Goal: Task Accomplishment & Management: Manage account settings

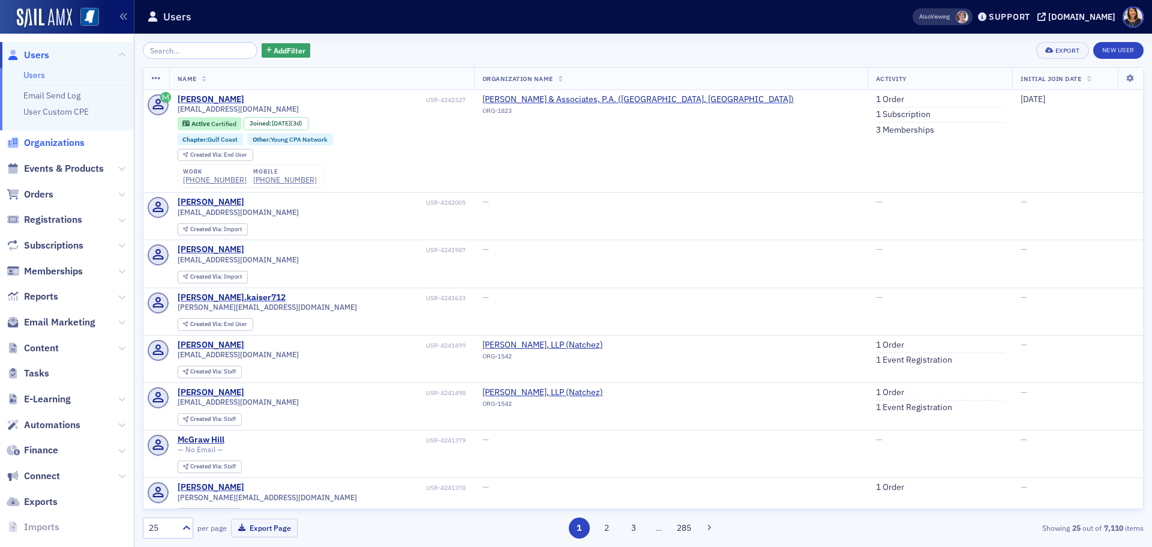
click at [62, 144] on span "Organizations" at bounding box center [54, 142] width 61 height 13
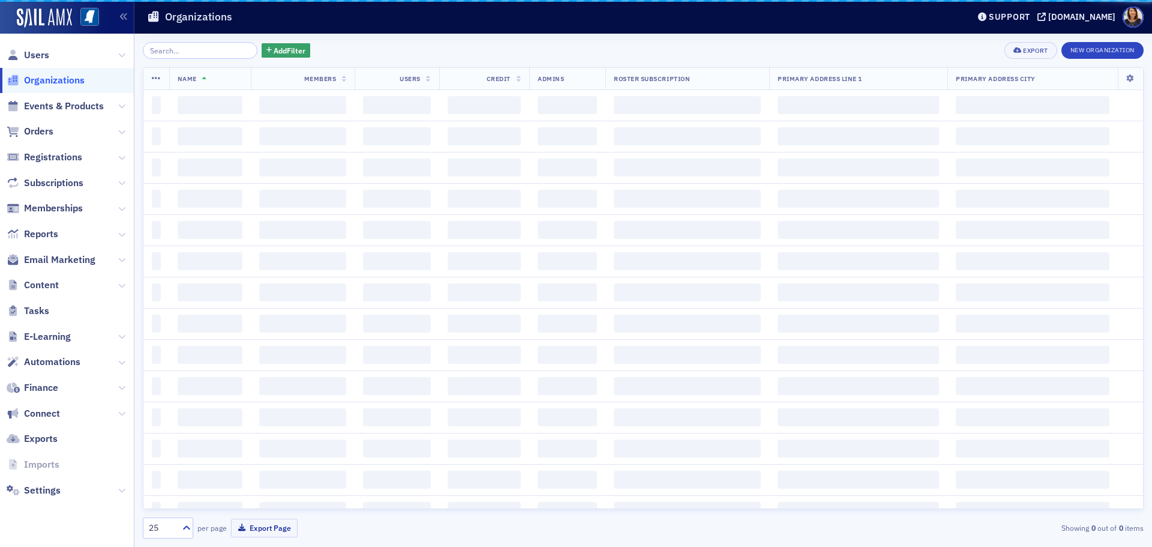
click at [169, 51] on input "search" at bounding box center [200, 50] width 115 height 17
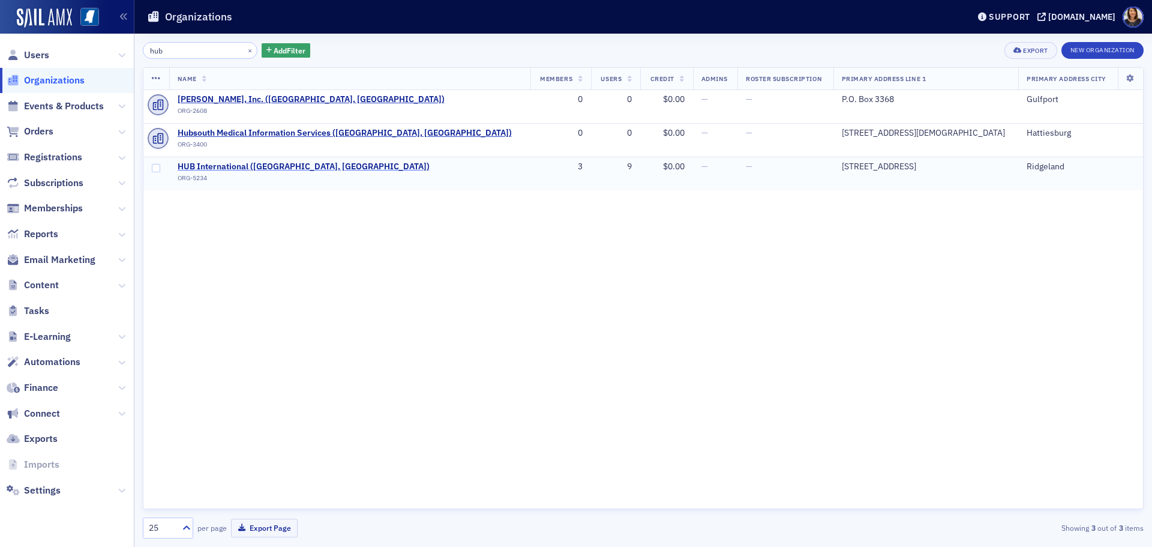
type input "hub"
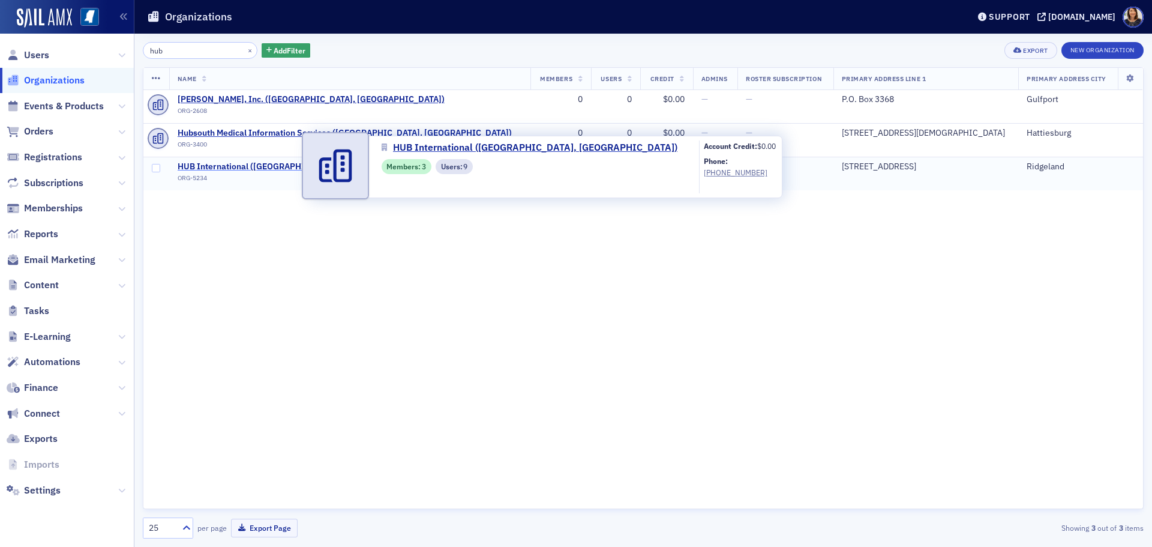
click at [219, 168] on span "HUB International ([GEOGRAPHIC_DATA], [GEOGRAPHIC_DATA])" at bounding box center [304, 166] width 252 height 11
select select "US"
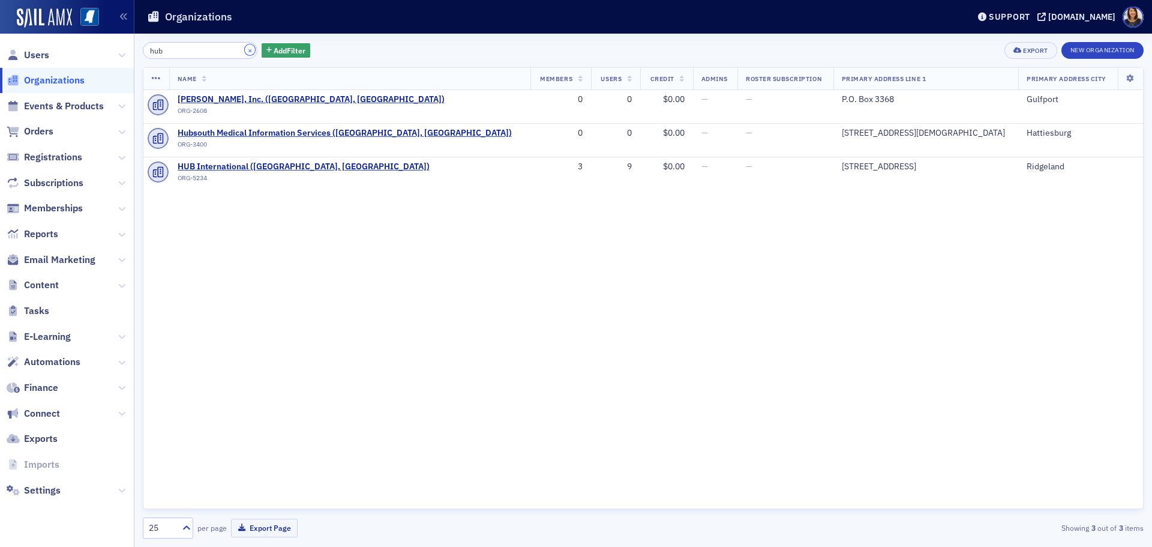
click at [245, 50] on button "×" at bounding box center [250, 49] width 11 height 11
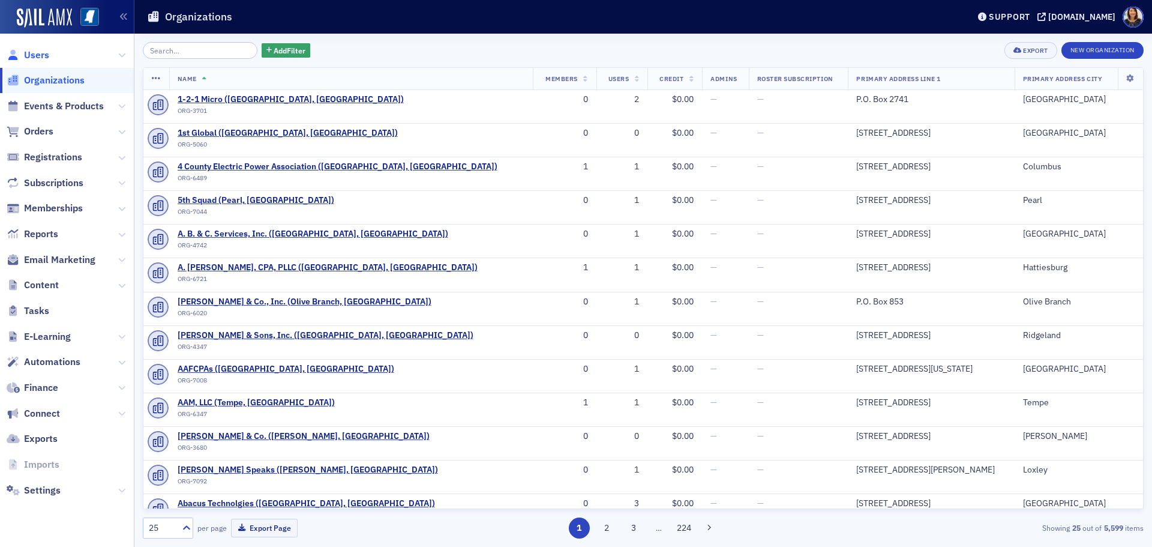
click at [40, 53] on span "Users" at bounding box center [36, 55] width 25 height 13
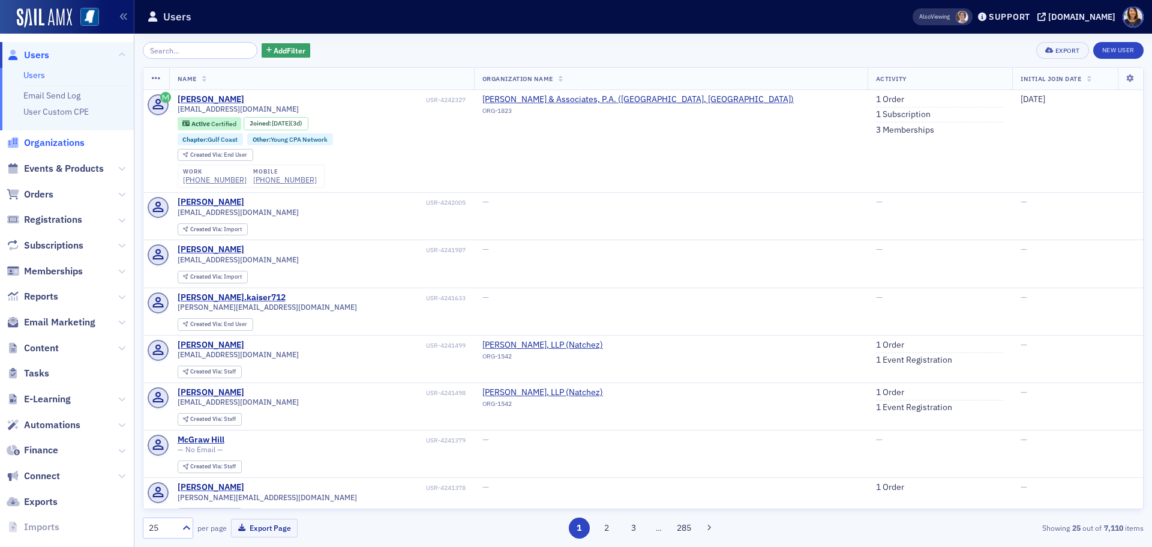
click at [50, 140] on span "Organizations" at bounding box center [54, 142] width 61 height 13
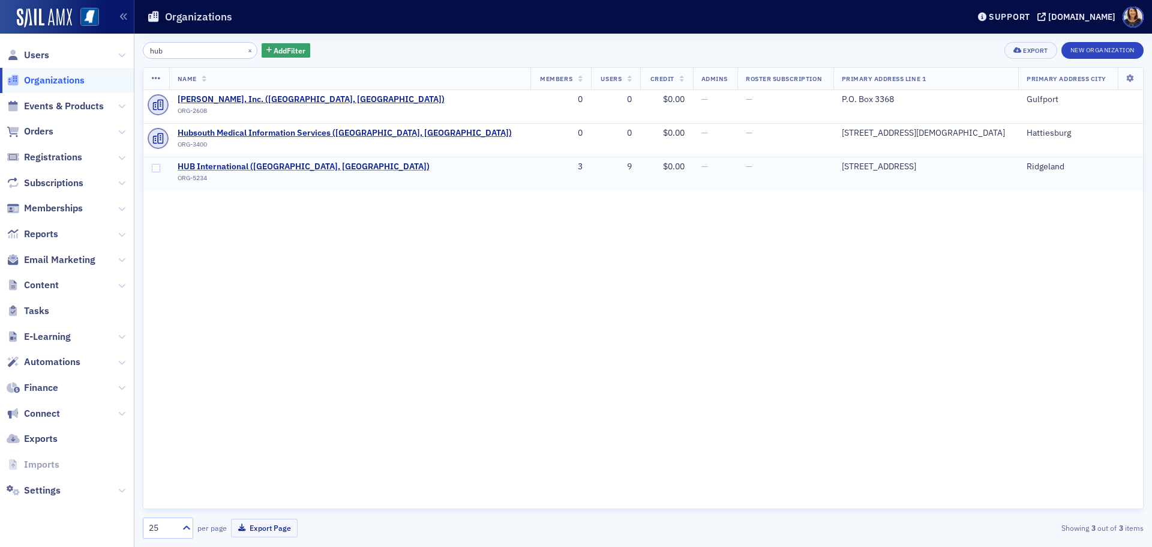
type input "hub"
click at [221, 170] on span "HUB International (Ridgeland, MS)" at bounding box center [304, 166] width 252 height 11
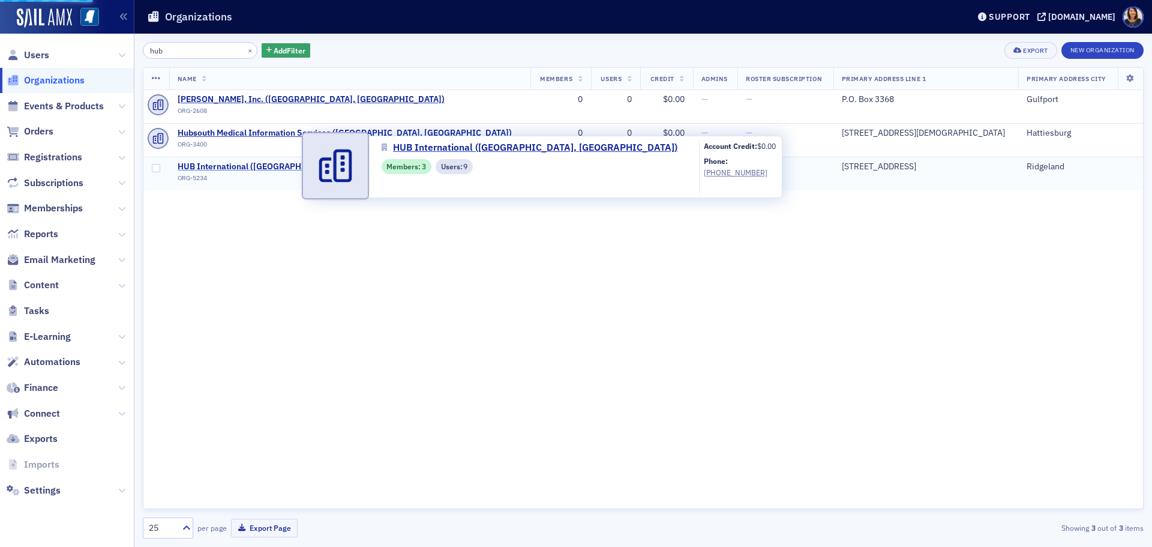
select select "US"
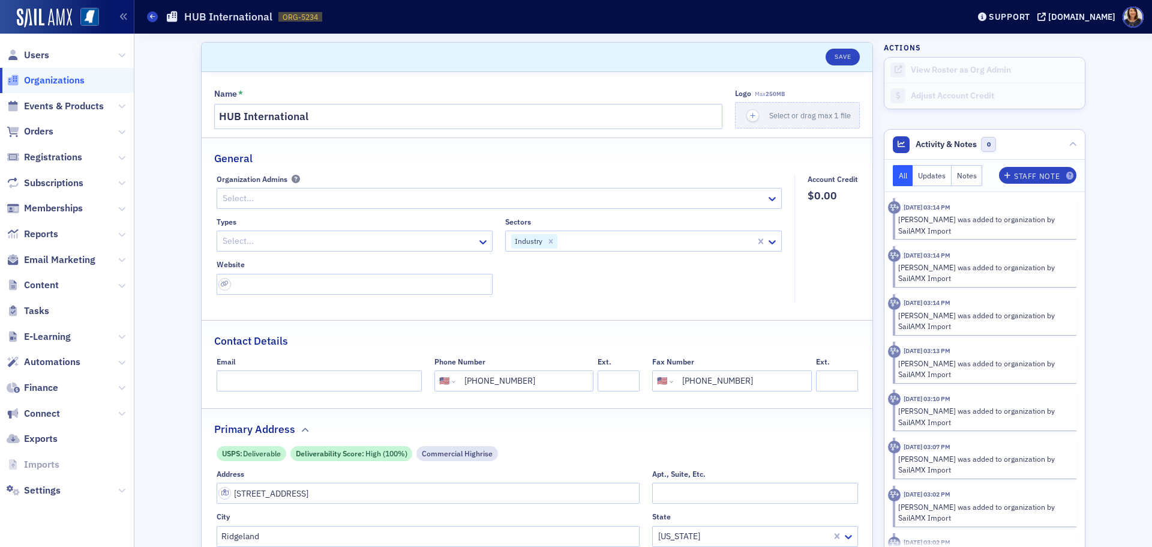
click at [56, 54] on span "Users" at bounding box center [67, 55] width 134 height 26
click at [43, 53] on span "Users" at bounding box center [36, 55] width 25 height 13
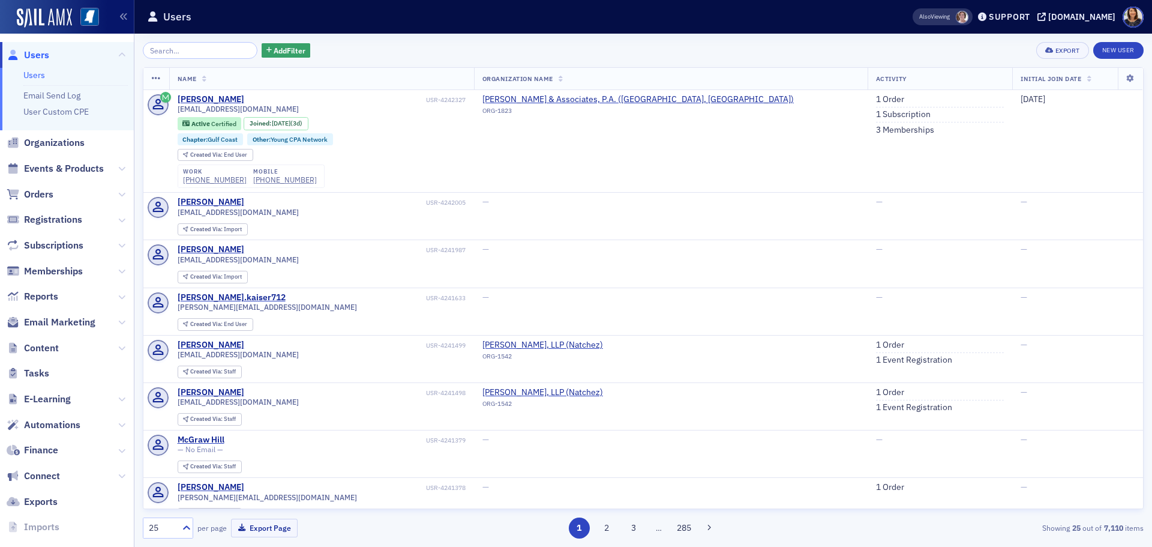
click at [206, 55] on input "search" at bounding box center [200, 50] width 115 height 17
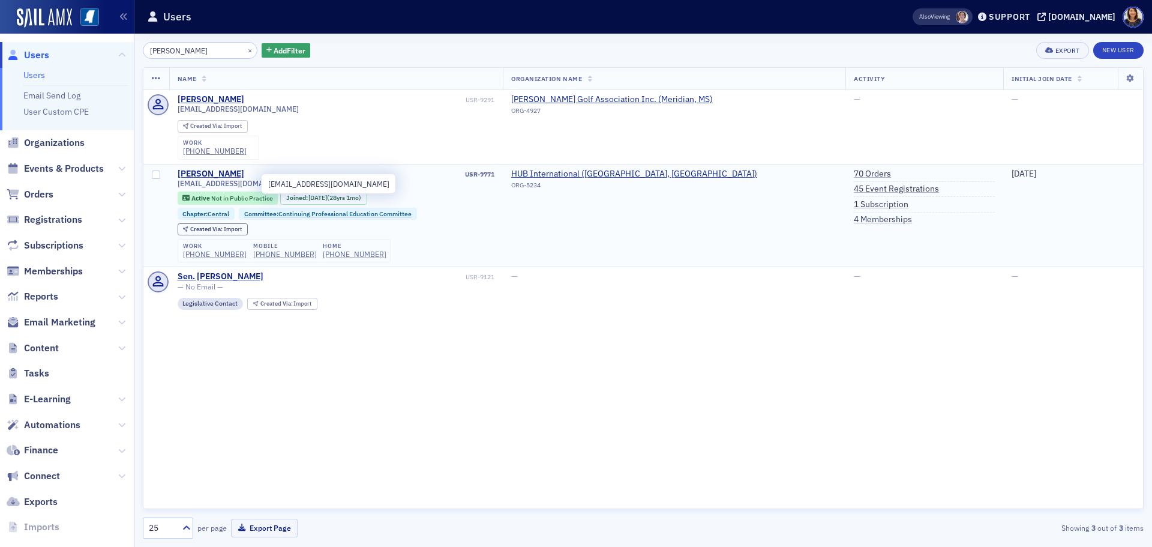
type input "gloria"
drag, startPoint x: 245, startPoint y: 184, endPoint x: 172, endPoint y: 188, distance: 73.4
click at [172, 188] on td "Gloria Crechale USR-9771 gcrechale@aol.com Active Not in Public Practice Joined…" at bounding box center [336, 215] width 334 height 103
copy span "gcrechale@aol.com"
click at [245, 50] on button "×" at bounding box center [250, 49] width 11 height 11
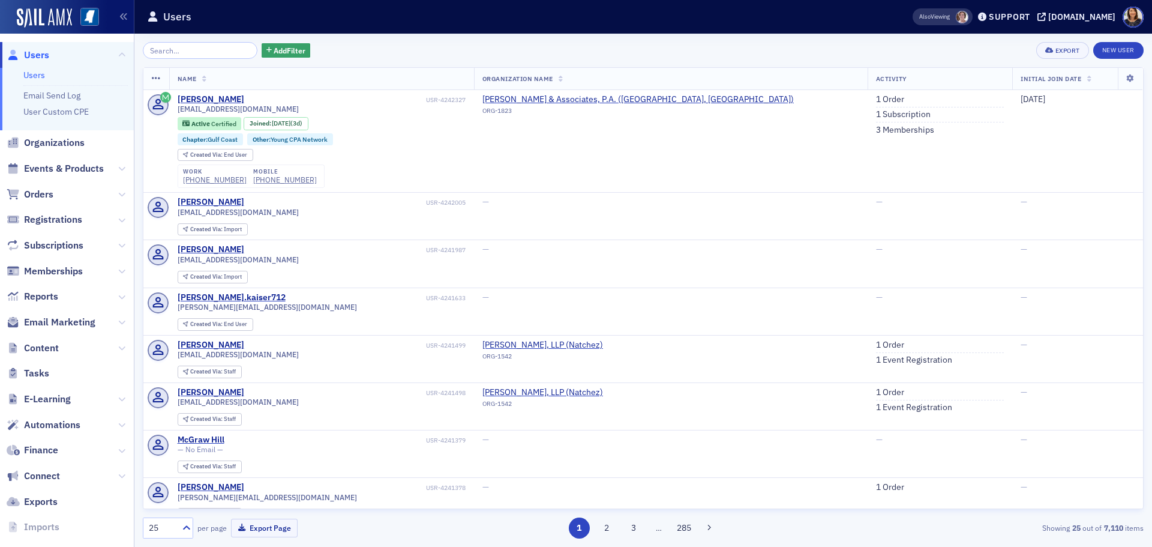
click at [37, 56] on span "Users" at bounding box center [36, 55] width 25 height 13
click at [43, 57] on span "Users" at bounding box center [36, 55] width 25 height 13
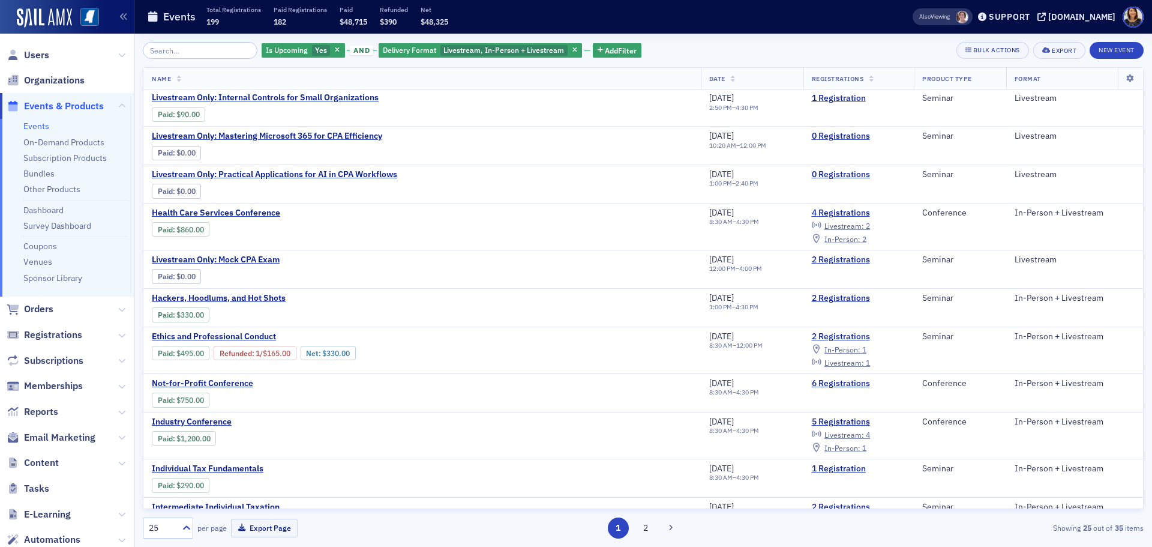
scroll to position [307, 0]
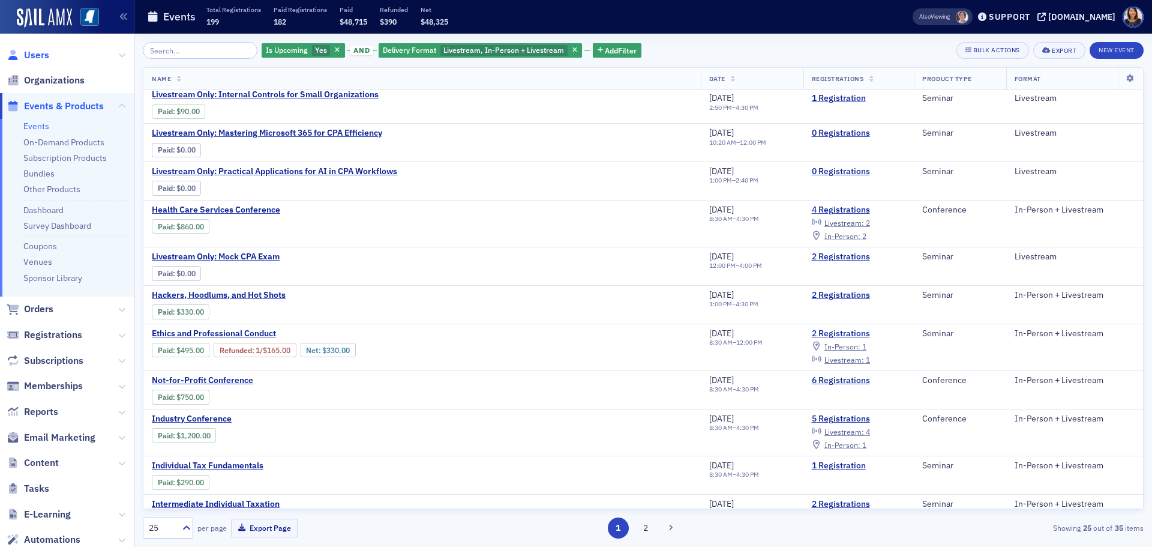
click at [41, 53] on span "Users" at bounding box center [36, 55] width 25 height 13
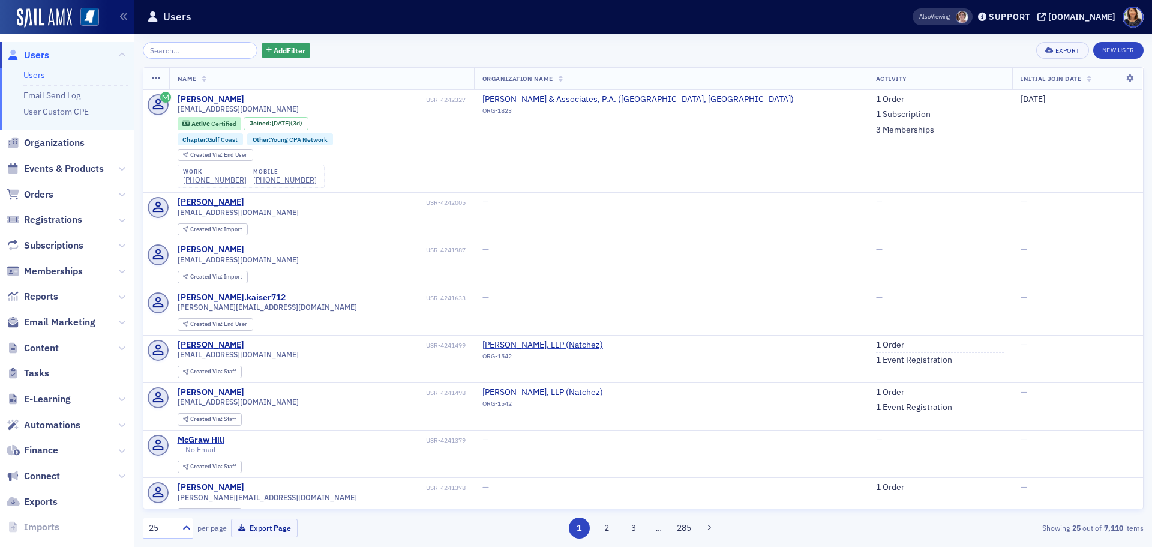
click at [189, 49] on input "search" at bounding box center [200, 50] width 115 height 17
click at [186, 44] on input "search" at bounding box center [200, 50] width 115 height 17
click at [184, 50] on input "search" at bounding box center [200, 50] width 115 height 17
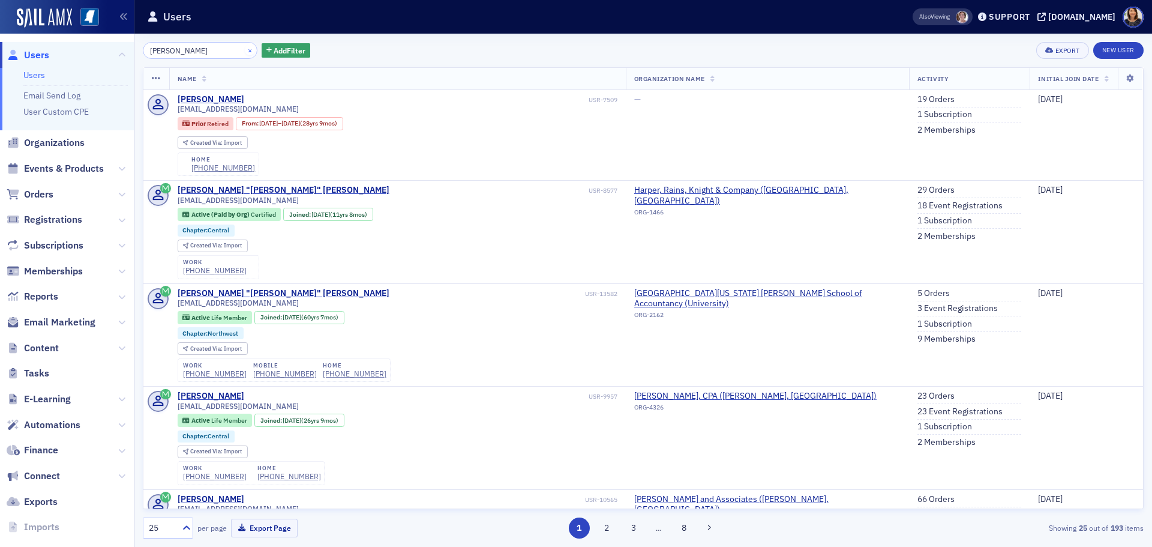
type input "james davis"
click at [245, 49] on button "×" at bounding box center [250, 49] width 11 height 11
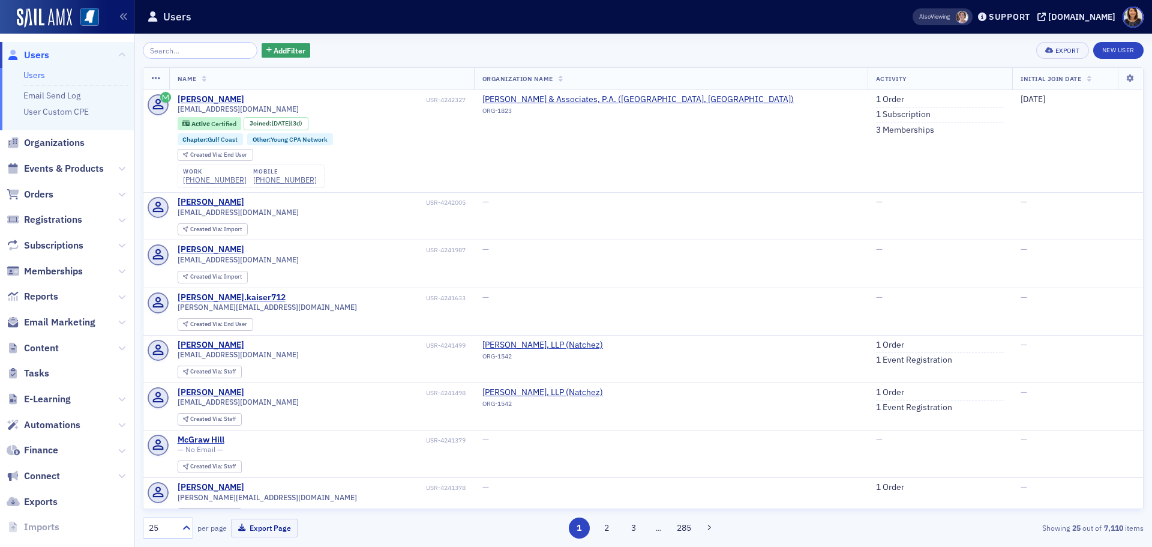
click at [37, 56] on span "Users" at bounding box center [36, 55] width 25 height 13
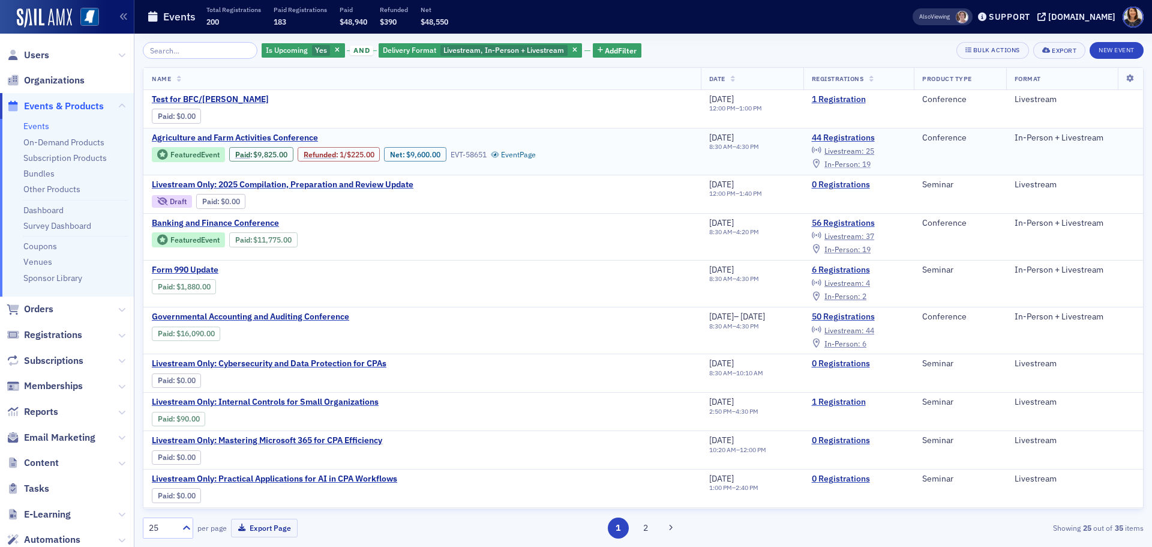
click at [854, 166] on span "In-Person :" at bounding box center [843, 164] width 36 height 10
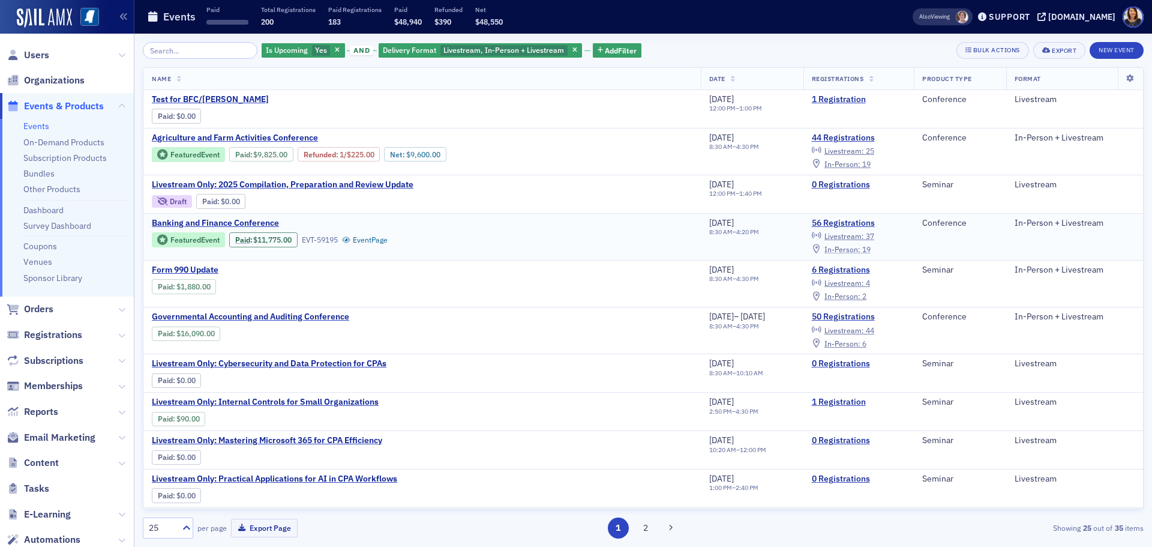
click at [861, 249] on span "In-Person :" at bounding box center [843, 249] width 36 height 10
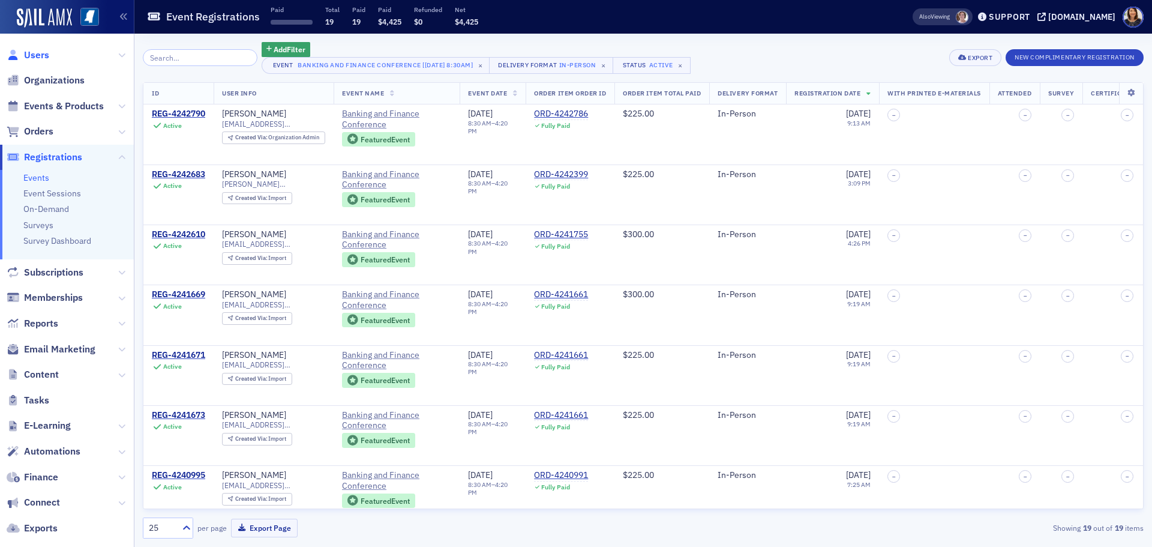
click at [29, 52] on span "Users" at bounding box center [36, 55] width 25 height 13
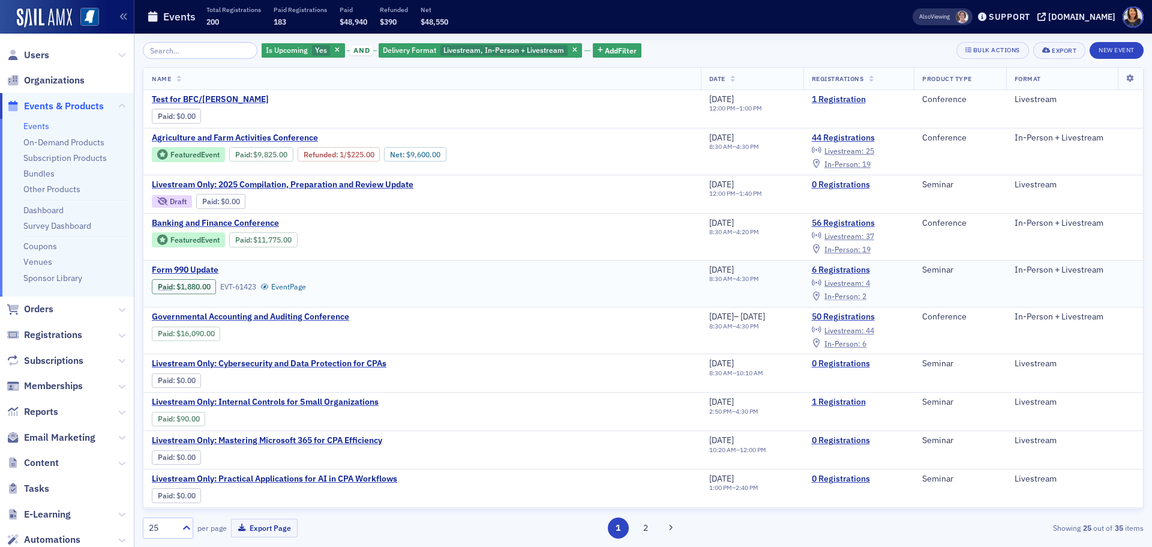
click at [855, 298] on span "In-Person :" at bounding box center [843, 296] width 36 height 10
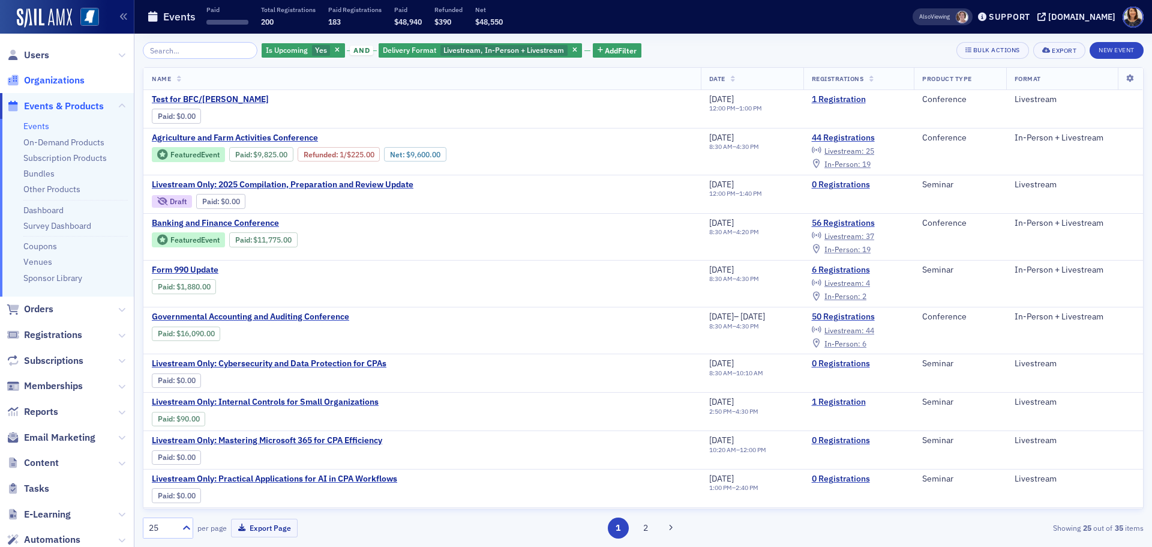
click at [48, 83] on span "Organizations" at bounding box center [54, 80] width 61 height 13
click at [32, 53] on span "Users" at bounding box center [36, 55] width 25 height 13
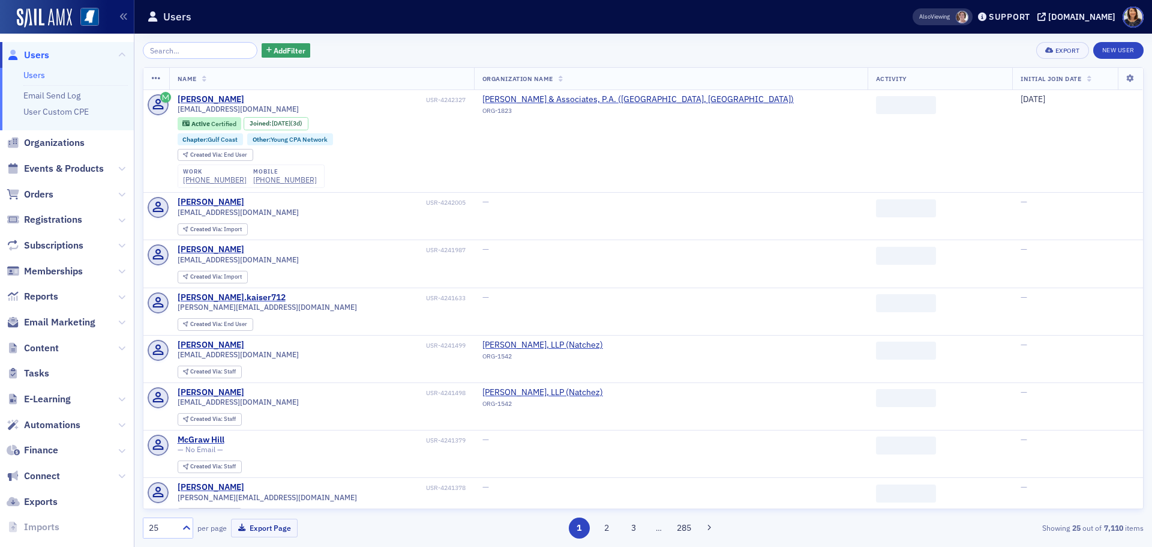
click at [173, 51] on input "search" at bounding box center [200, 50] width 115 height 17
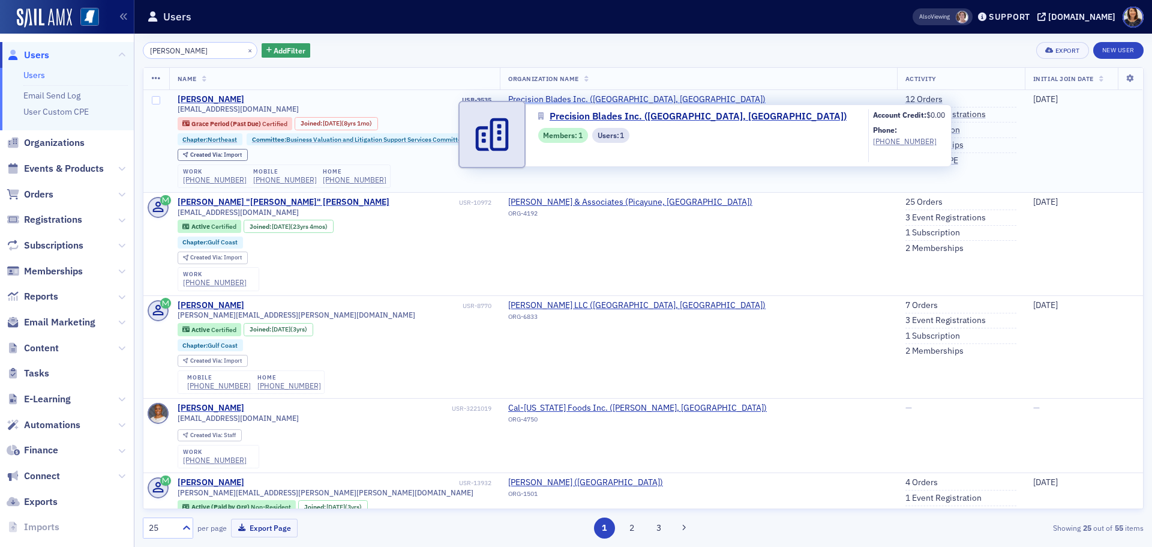
type input "[PERSON_NAME]"
click at [626, 99] on span "Precision Blades Inc. ([GEOGRAPHIC_DATA], [GEOGRAPHIC_DATA])" at bounding box center [636, 99] width 257 height 11
select select "US"
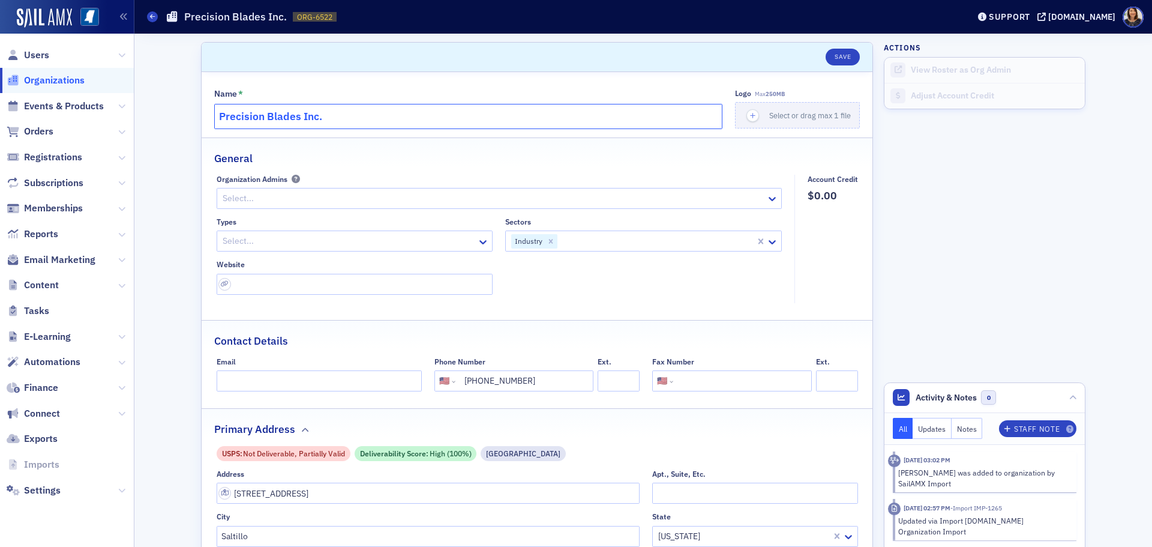
click at [357, 121] on input "Precision Blades Inc." at bounding box center [468, 116] width 508 height 25
type input "P"
click at [336, 98] on div "Name *" at bounding box center [468, 94] width 508 height 11
click at [325, 119] on input "SE Fleming" at bounding box center [468, 116] width 508 height 25
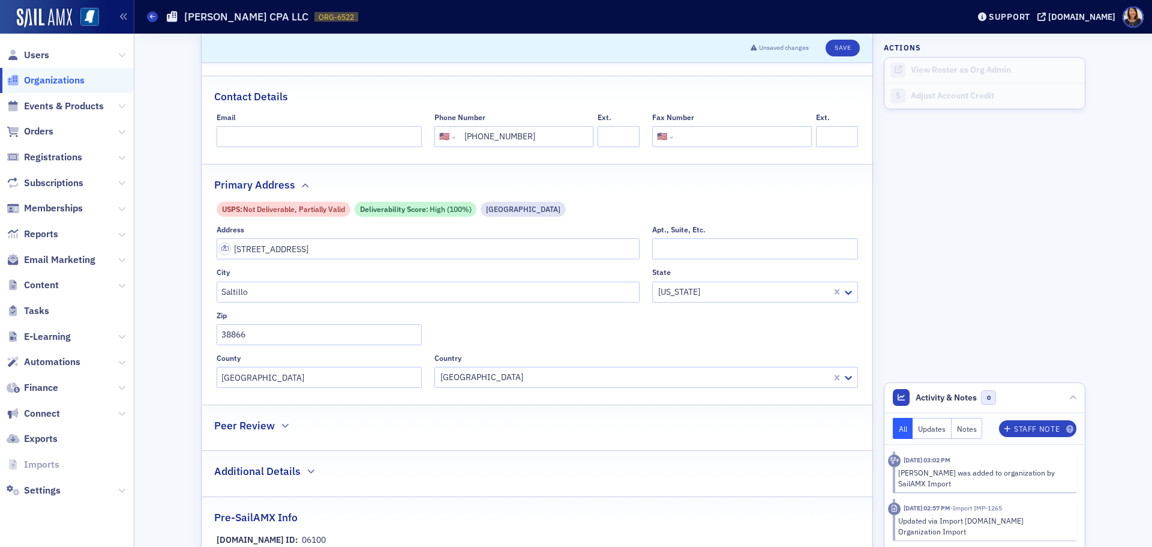
scroll to position [266, 0]
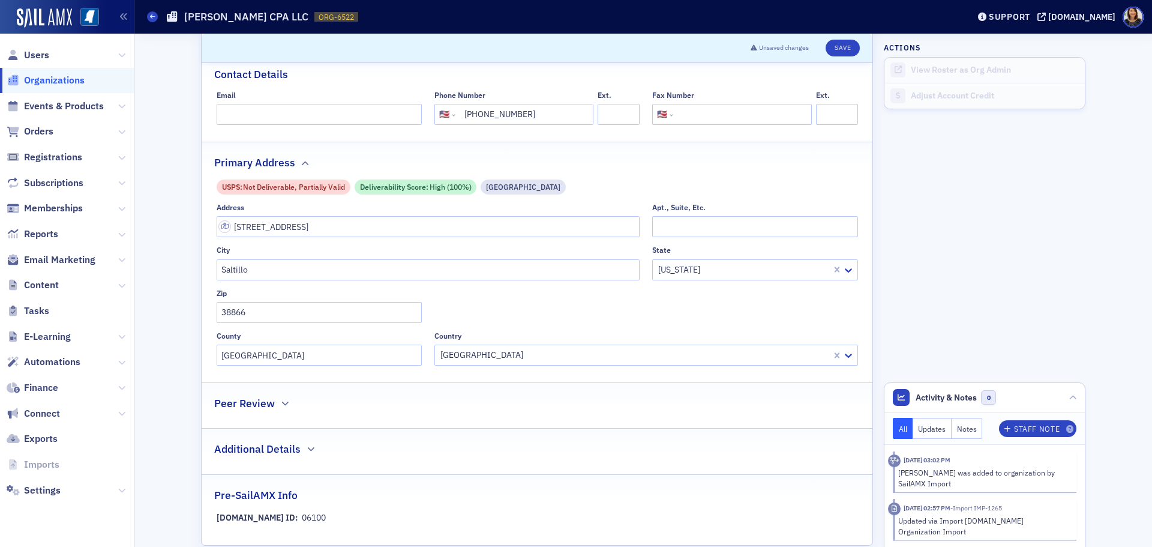
type input "SE Fleming CPA LLC"
click at [452, 218] on input "120 Bauhaus Drive" at bounding box center [429, 226] width 424 height 21
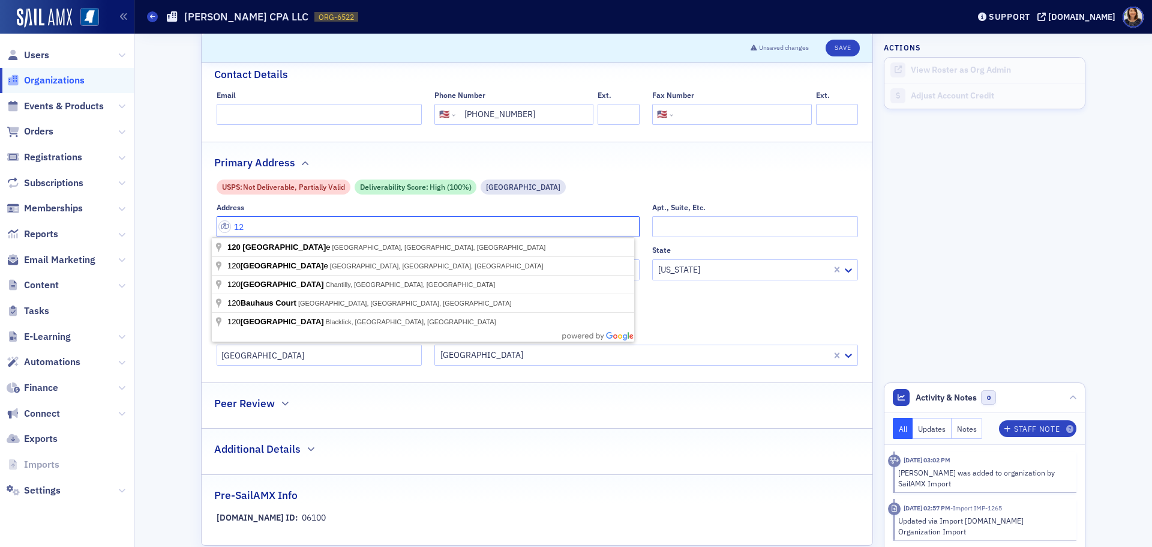
type input "1"
type input "419 Magnolia Street"
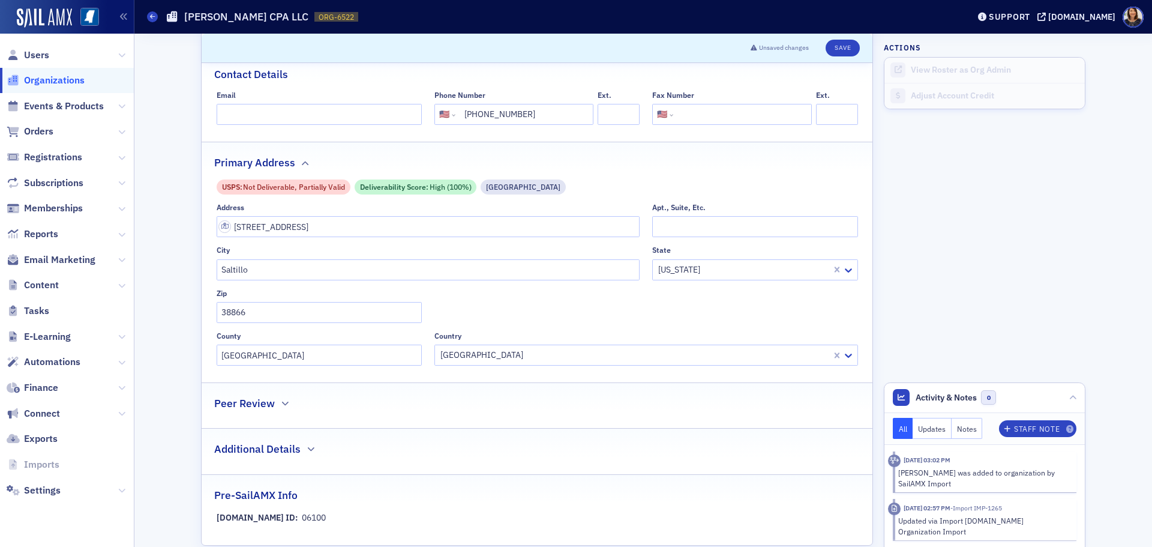
click at [673, 314] on div "Address 419 Magnolia Street Apt., Suite, Etc. City Saltillo State Mississippi Z…" at bounding box center [538, 284] width 642 height 163
click at [314, 265] on input "Saltillo" at bounding box center [429, 269] width 424 height 21
type input "S"
type input "Tupelo"
type input "38804"
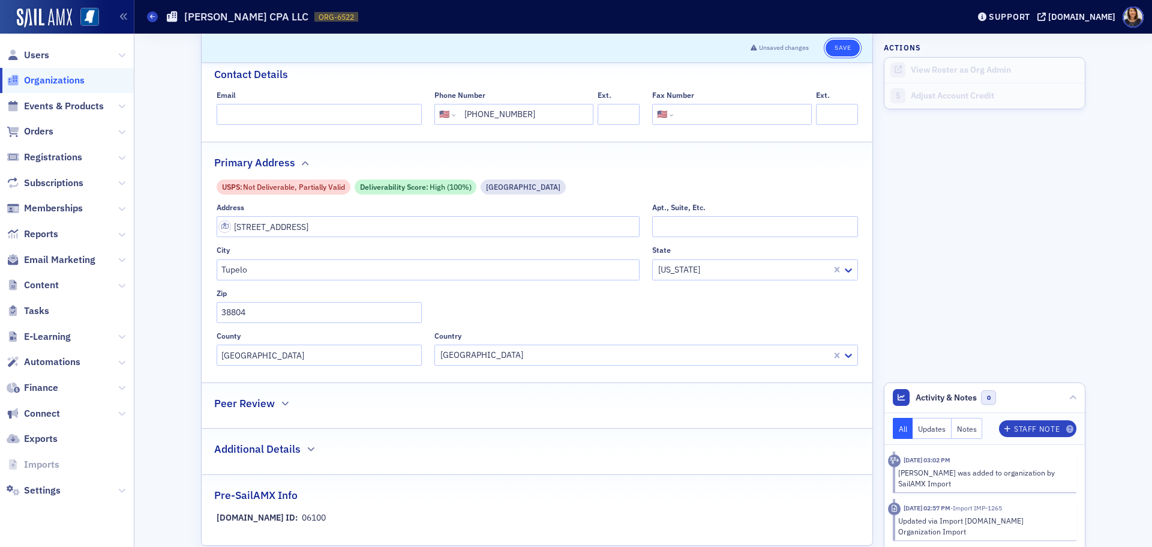
drag, startPoint x: 838, startPoint y: 43, endPoint x: 834, endPoint y: 52, distance: 9.9
click at [834, 52] on button "Save" at bounding box center [843, 48] width 34 height 17
select select "US"
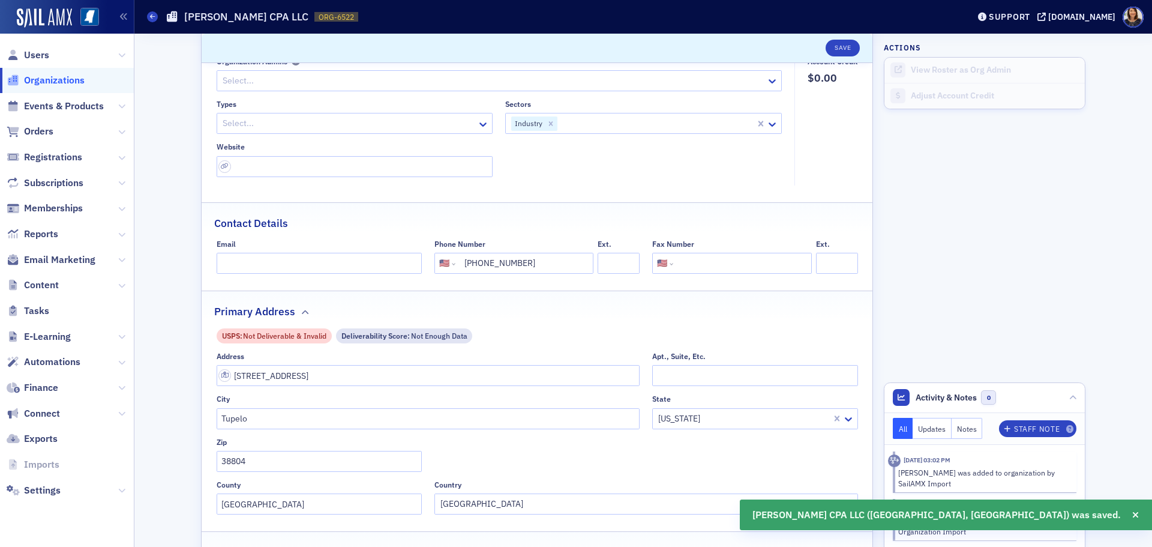
scroll to position [0, 0]
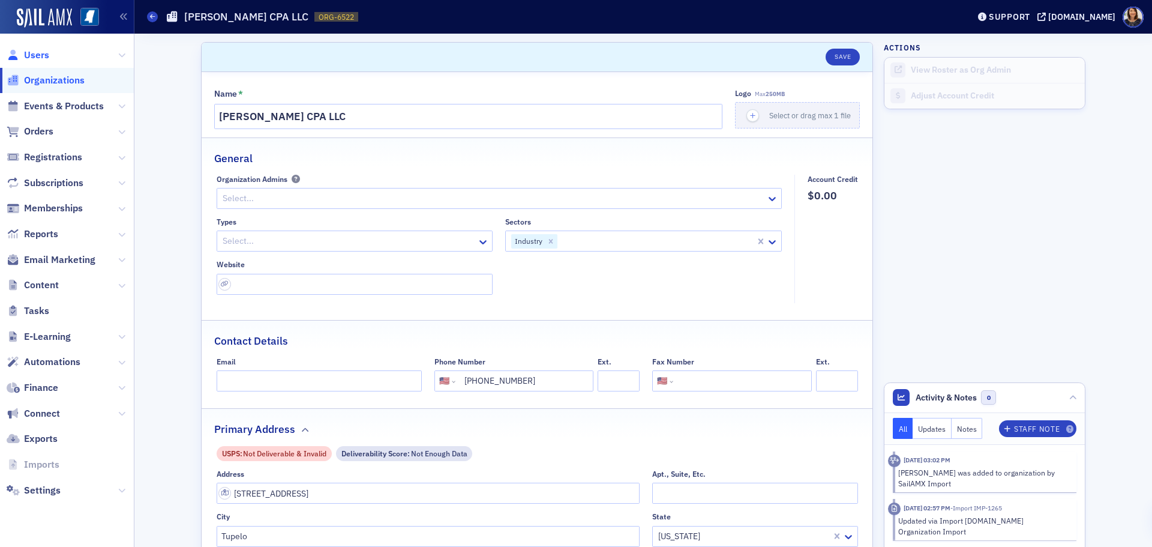
click at [31, 53] on span "Users" at bounding box center [36, 55] width 25 height 13
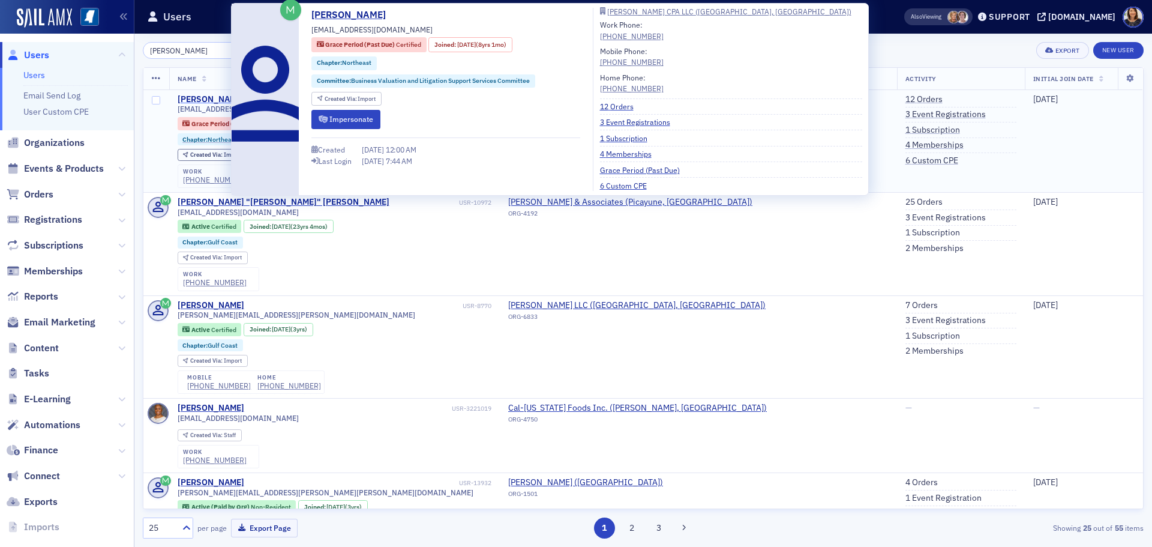
click at [211, 96] on div "Scott Fleming" at bounding box center [211, 99] width 67 height 11
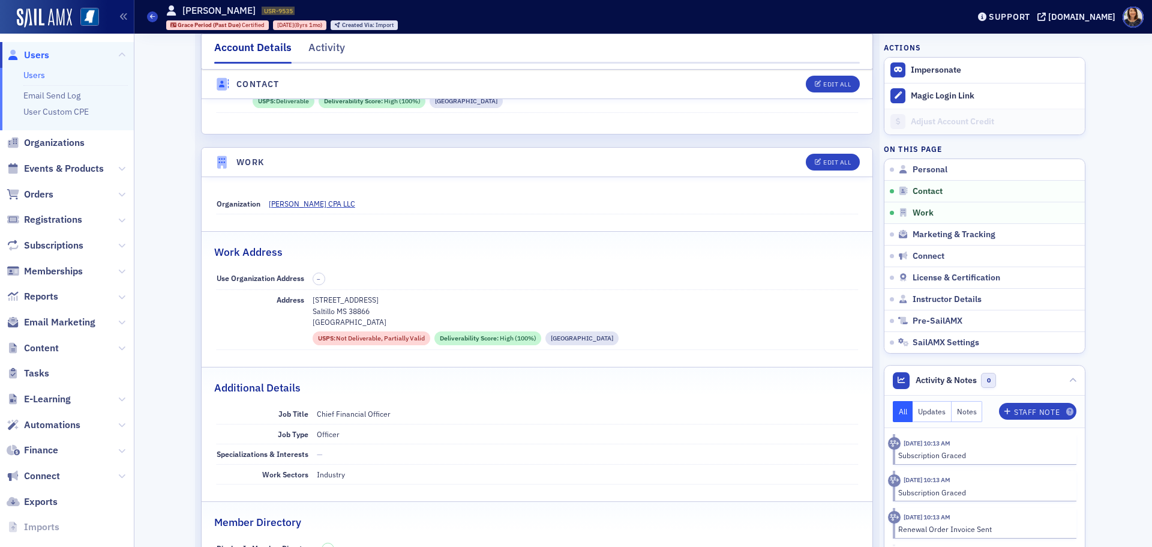
scroll to position [666, 0]
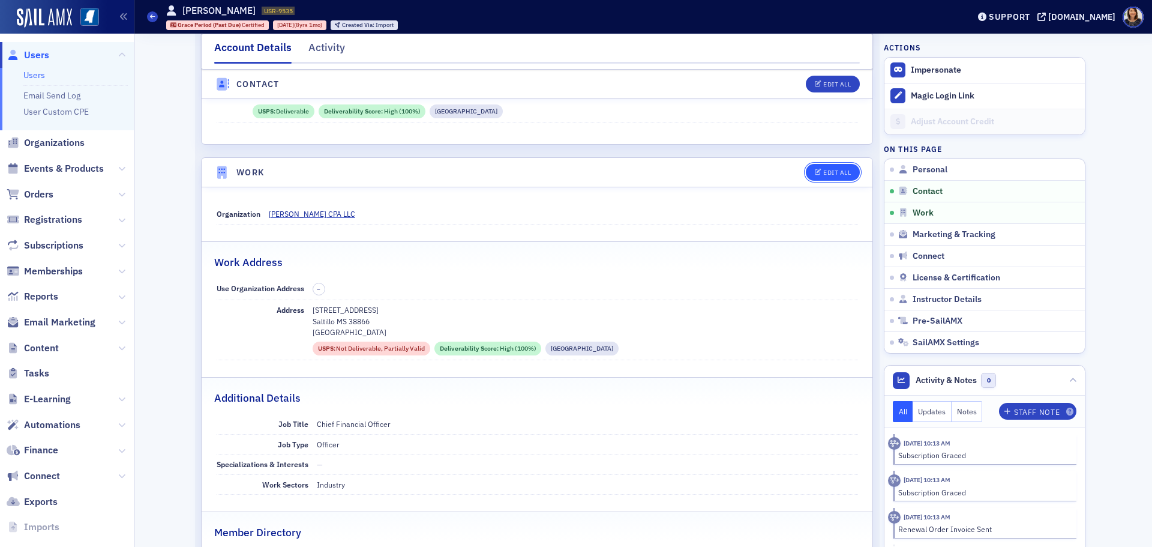
click at [835, 167] on button "Edit All" at bounding box center [833, 172] width 54 height 17
select select "US"
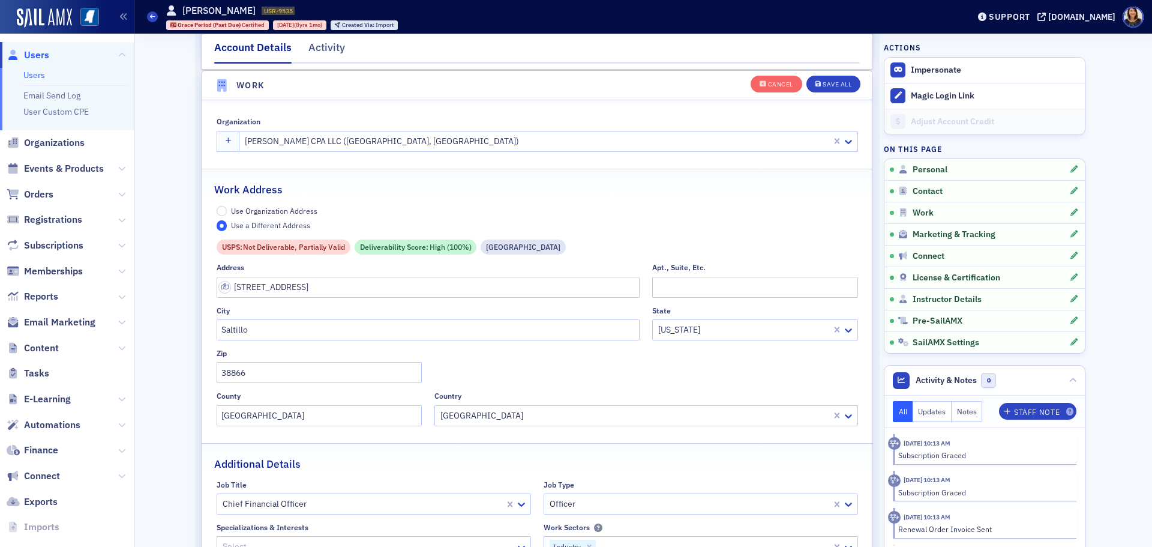
scroll to position [1020, 0]
click at [369, 295] on input "120 Bauhaus Drive" at bounding box center [429, 286] width 424 height 21
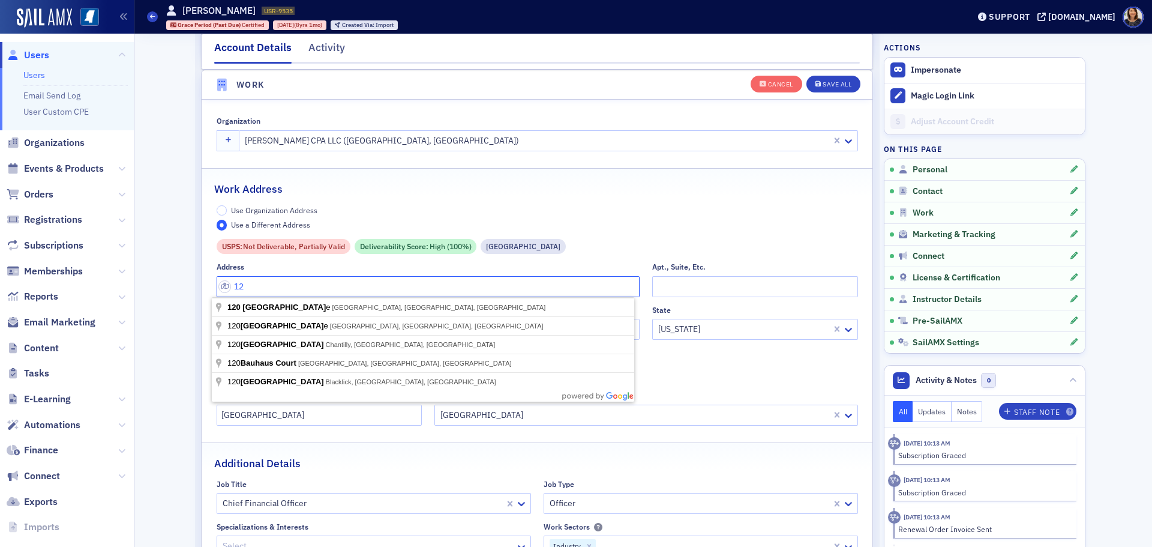
type input "1"
type input "419 Magnolia Street"
click at [717, 387] on div "Address 419 Magnolia Street Apt., Suite, Etc. City Saltillo State Mississippi Z…" at bounding box center [538, 343] width 642 height 163
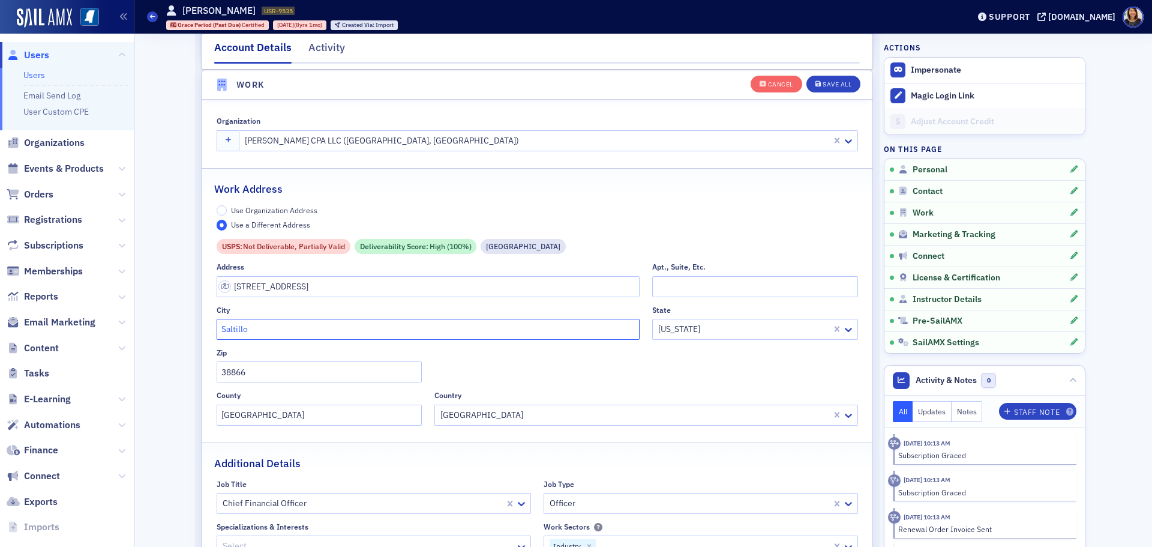
click at [300, 326] on input "Saltillo" at bounding box center [429, 329] width 424 height 21
type input "S"
type input "Tupelo"
type input "38804"
click at [827, 79] on button "Save All" at bounding box center [834, 83] width 54 height 17
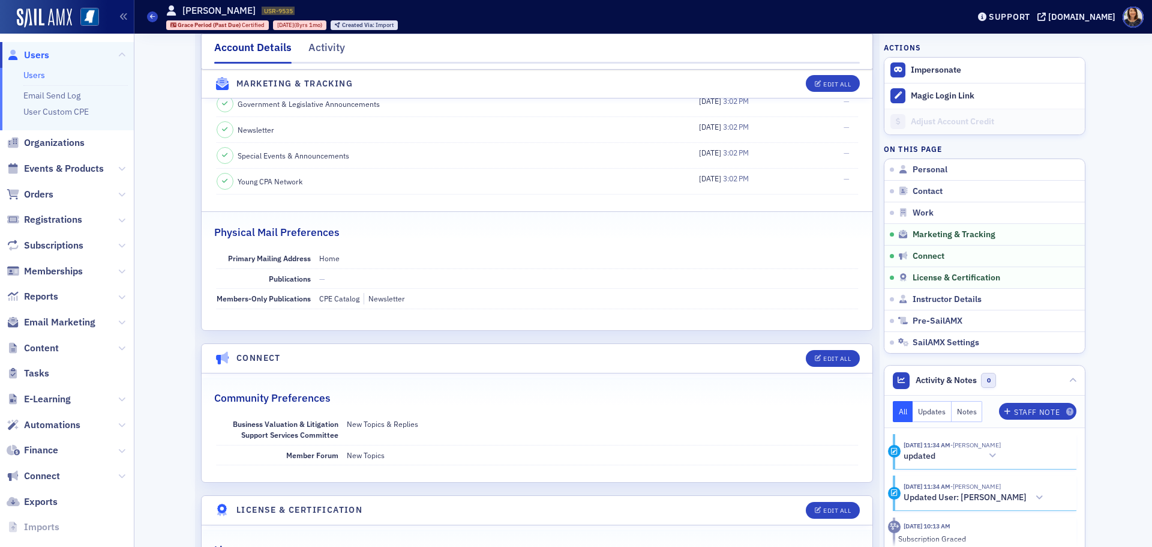
scroll to position [1466, 0]
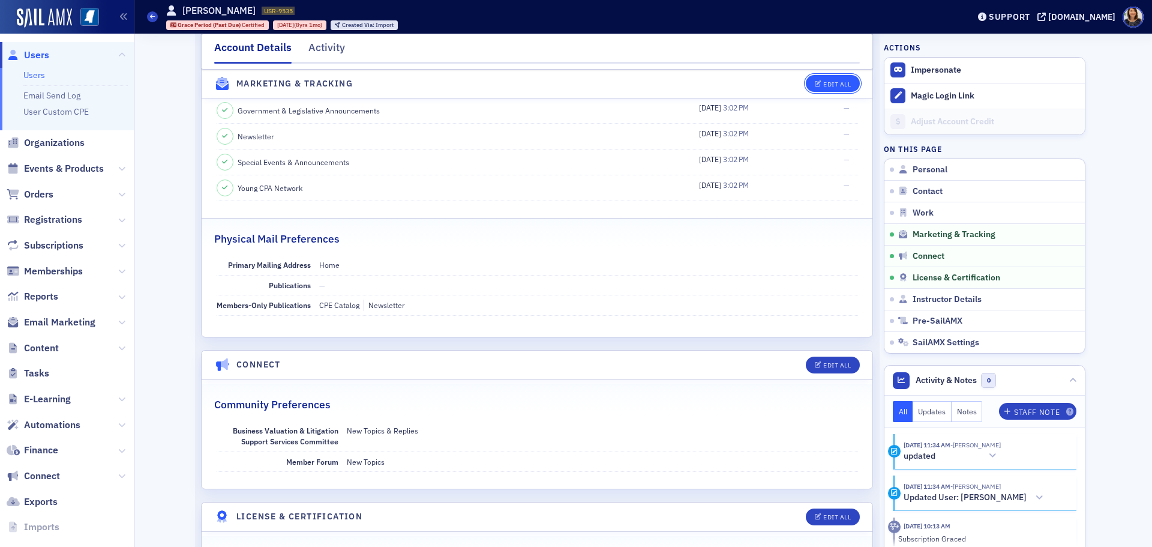
click at [825, 78] on button "Edit All" at bounding box center [833, 84] width 54 height 17
select select "US"
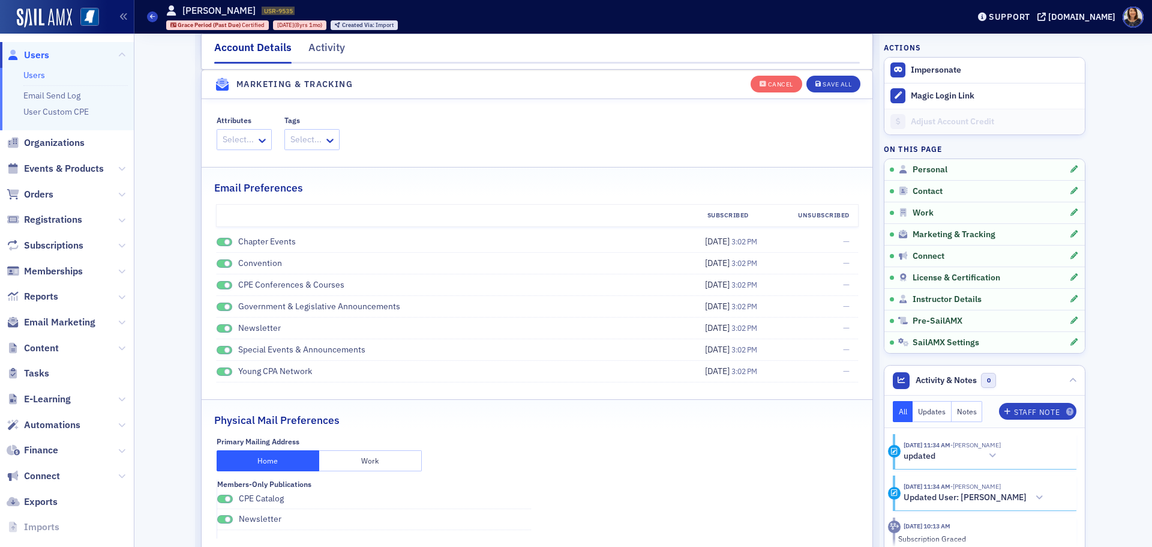
scroll to position [1672, 0]
click at [382, 460] on button "Work" at bounding box center [370, 461] width 103 height 21
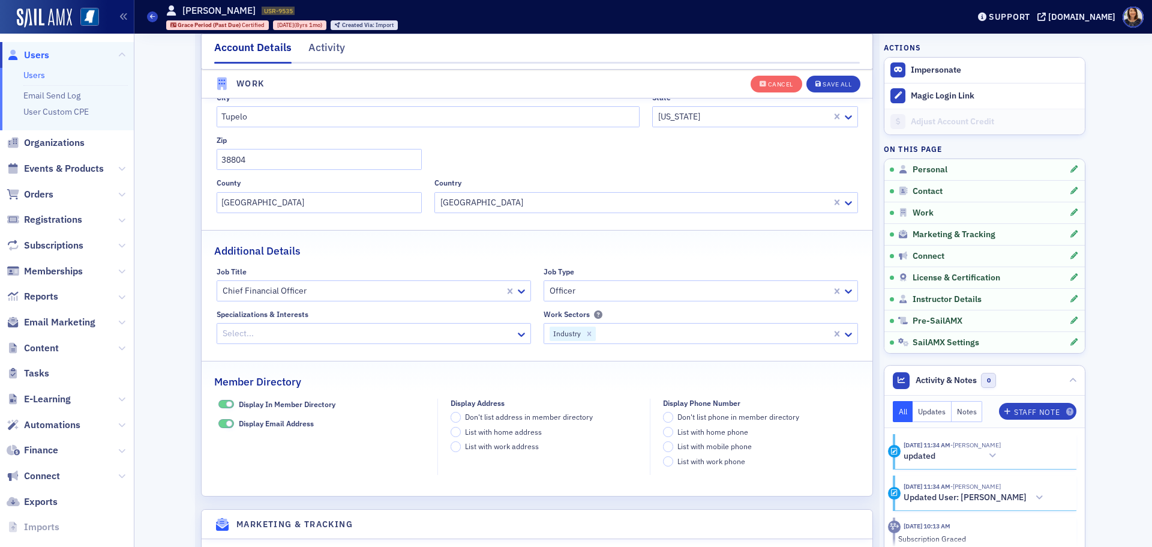
scroll to position [1237, 0]
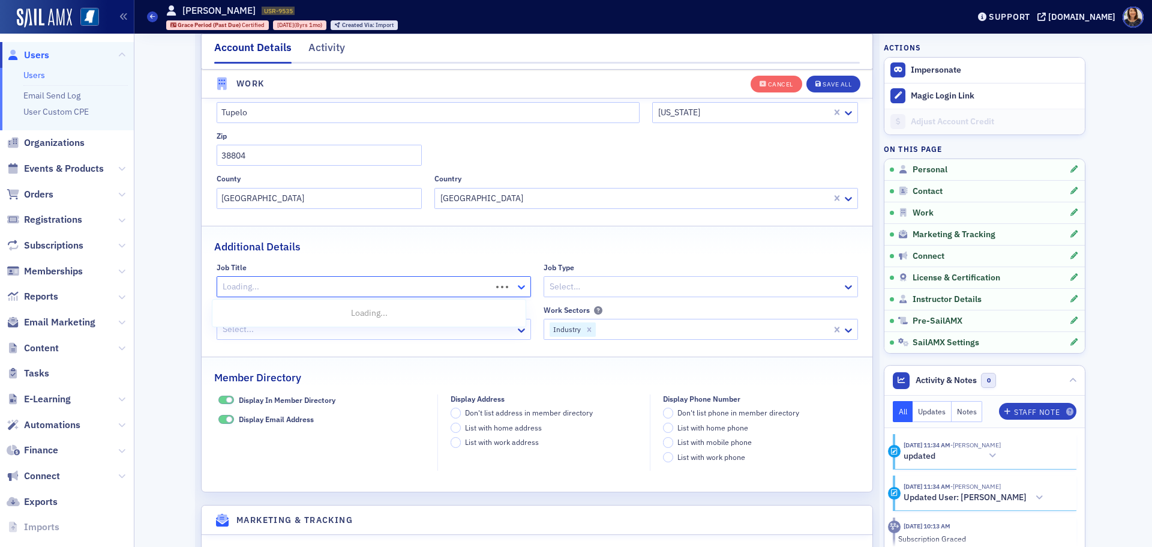
click at [517, 283] on icon at bounding box center [522, 287] width 12 height 12
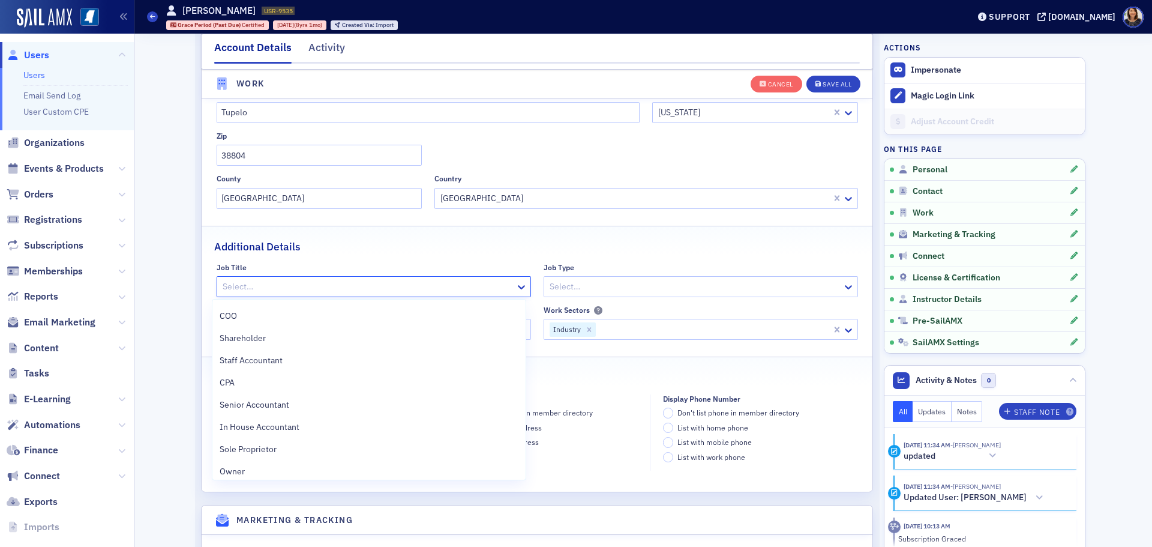
scroll to position [253, 0]
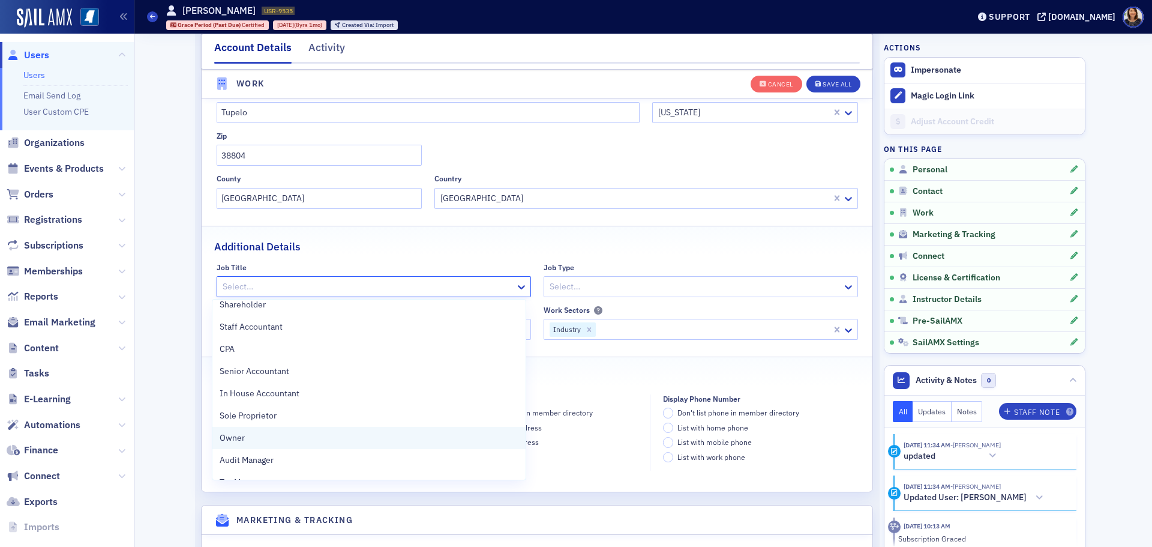
click at [233, 436] on span "Owner" at bounding box center [232, 438] width 25 height 13
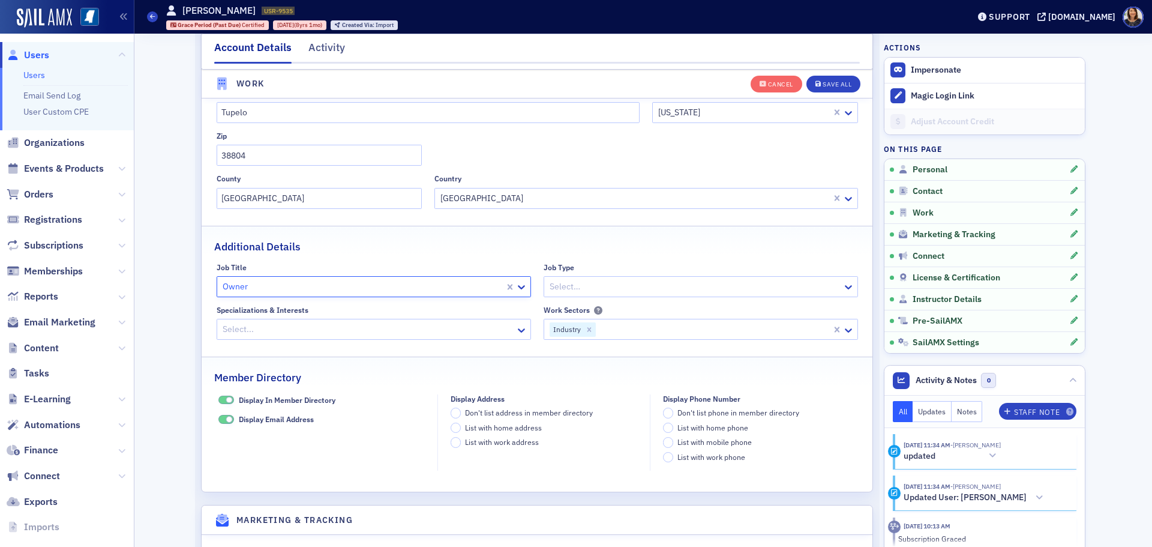
click at [659, 283] on div at bounding box center [695, 286] width 293 height 15
click at [725, 247] on div "Additional Details" at bounding box center [537, 240] width 646 height 28
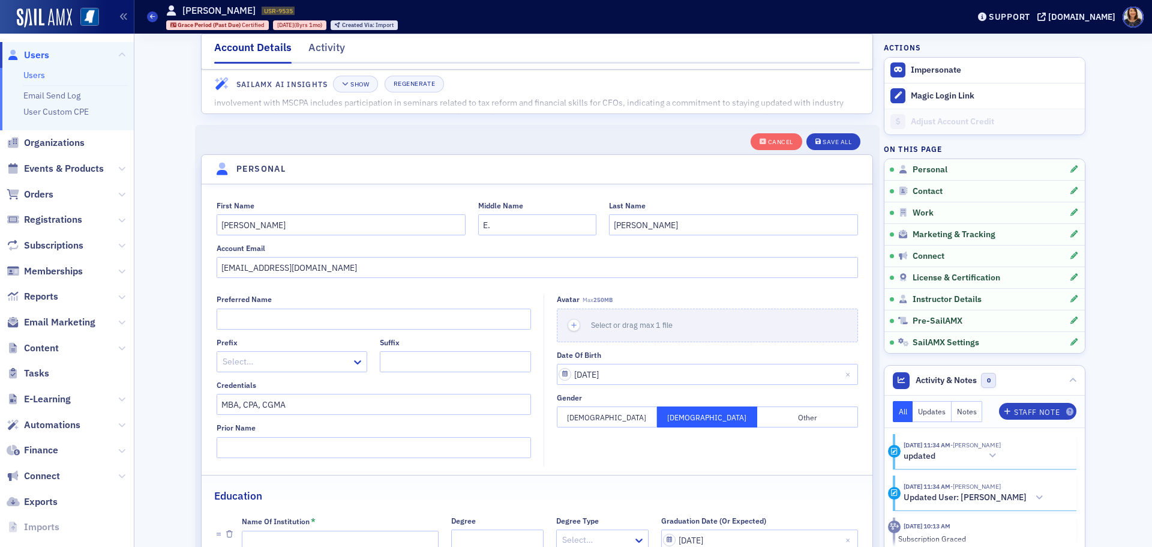
scroll to position [0, 0]
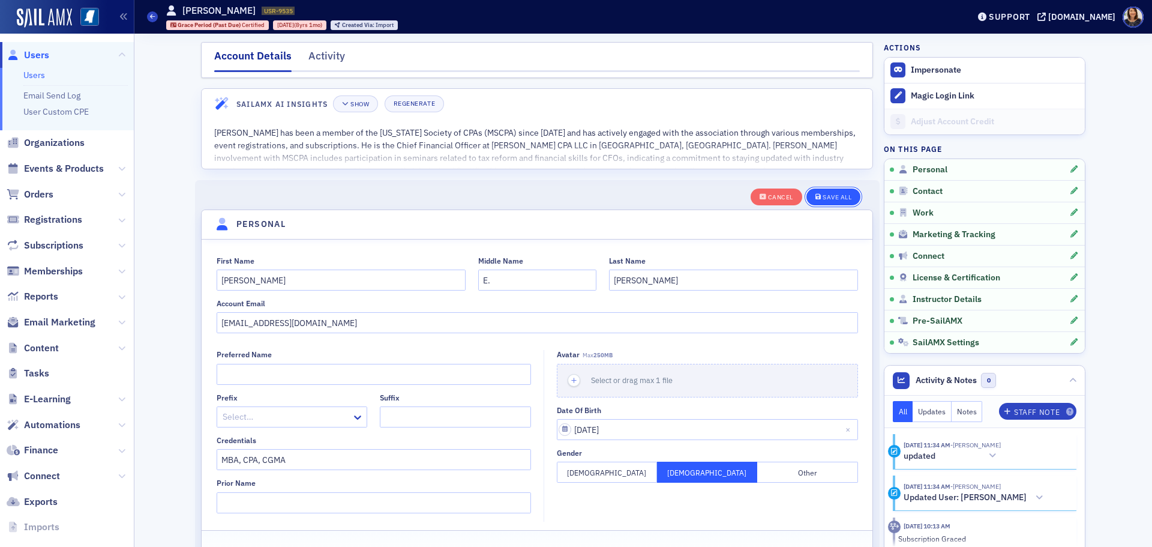
click at [843, 197] on div "Save All" at bounding box center [837, 197] width 29 height 7
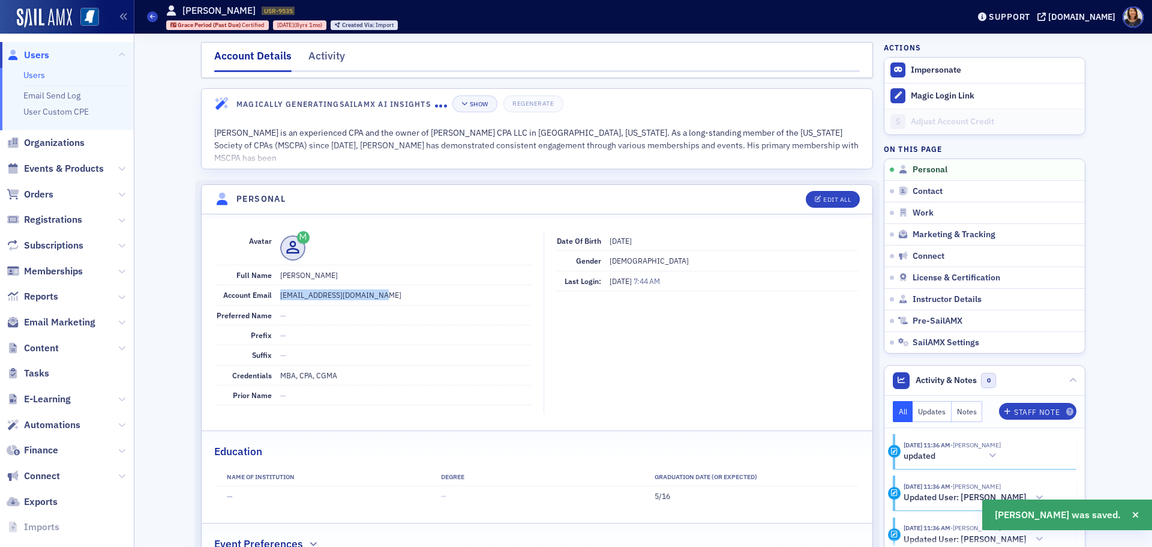
drag, startPoint x: 390, startPoint y: 295, endPoint x: 268, endPoint y: 295, distance: 121.8
click at [268, 295] on div "Account Email scottflemingcpa@gmail.com" at bounding box center [374, 295] width 314 height 20
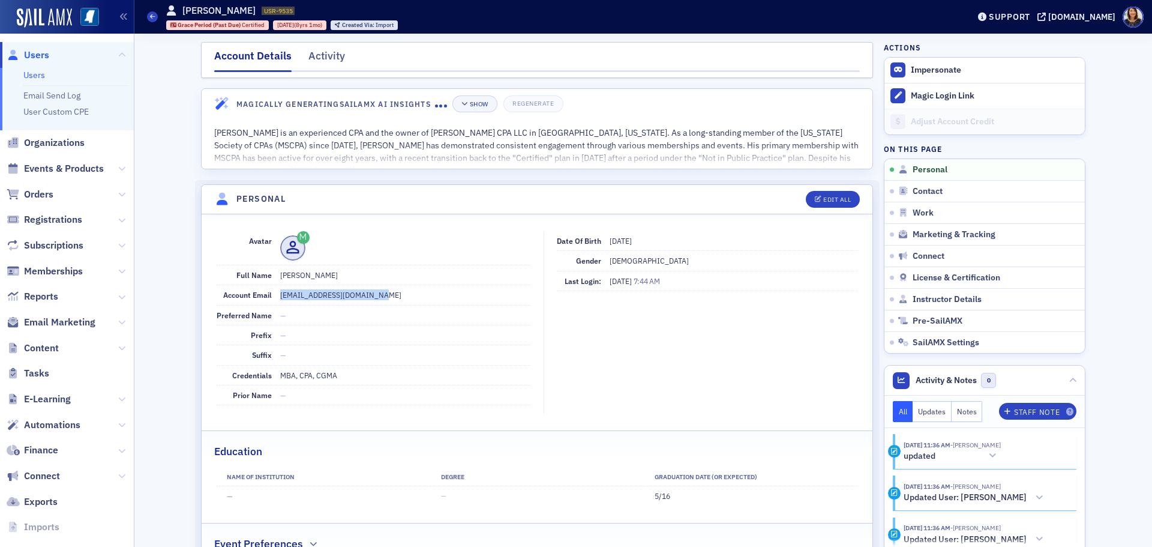
copy div "scottflemingcpa@gmail.com"
click at [390, 364] on dd "—" at bounding box center [405, 354] width 251 height 19
click at [830, 200] on div "Edit All" at bounding box center [837, 199] width 28 height 7
select select "US"
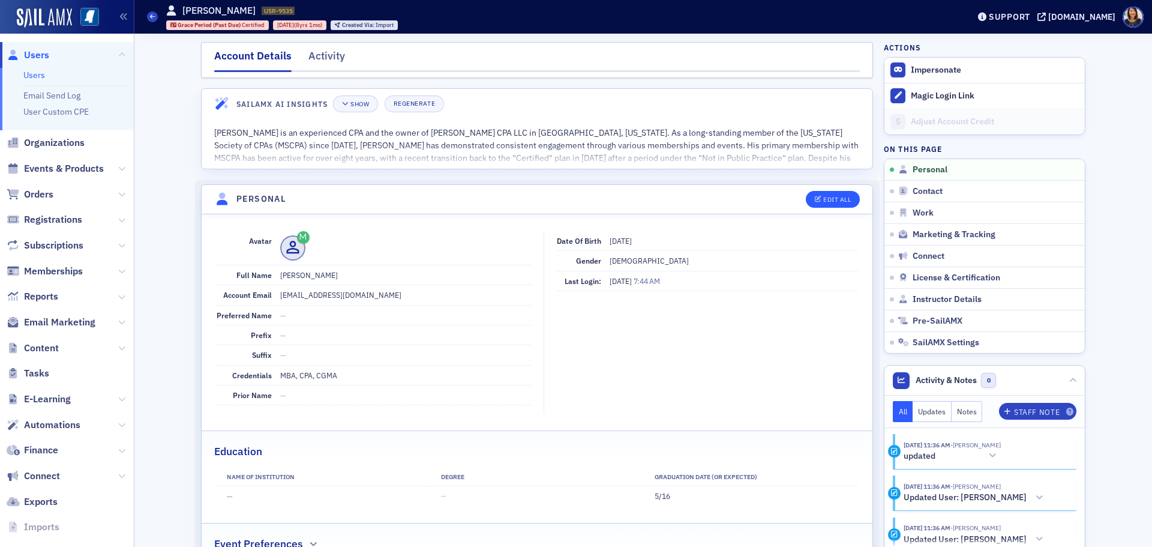
select select "US"
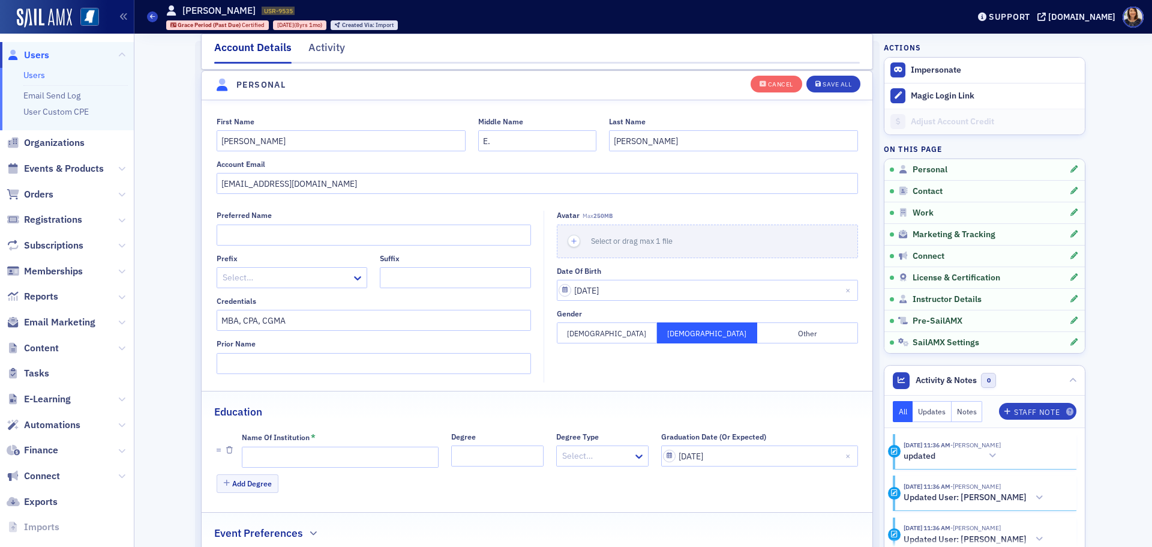
scroll to position [140, 0]
click at [346, 180] on input "scottflemingcpa@gmail.com" at bounding box center [538, 182] width 642 height 21
type input "scott@seflemingcpa.com"
click at [841, 81] on div "Save All" at bounding box center [837, 84] width 29 height 7
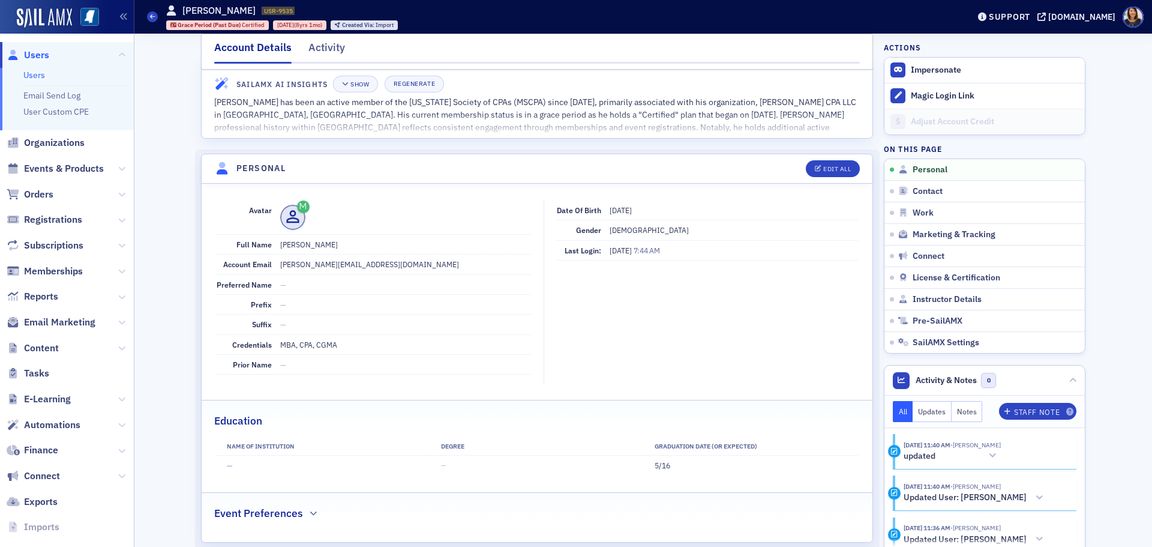
scroll to position [0, 0]
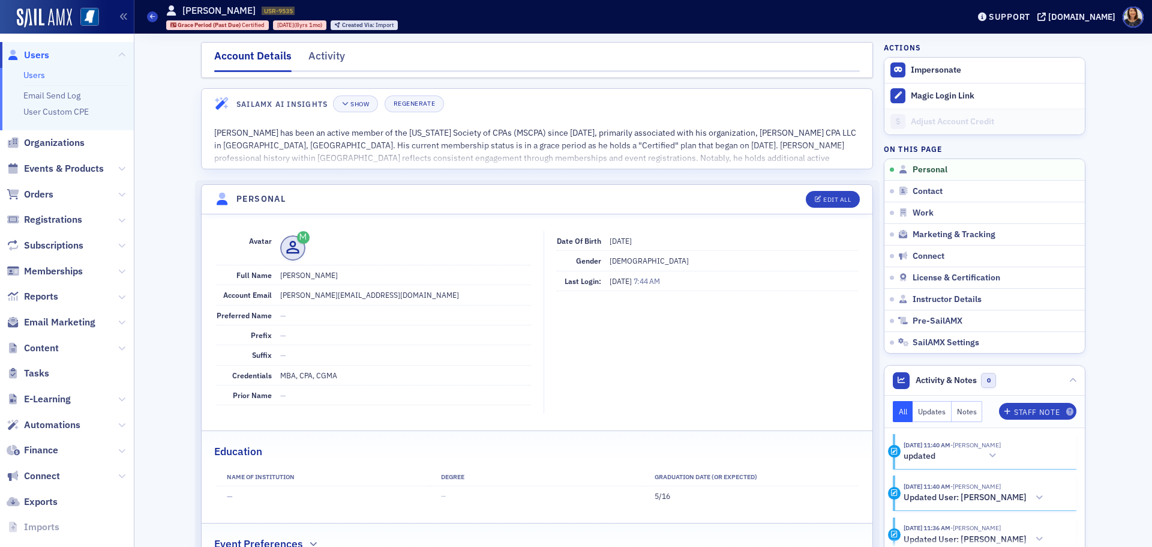
click at [44, 53] on span "Users" at bounding box center [36, 55] width 25 height 13
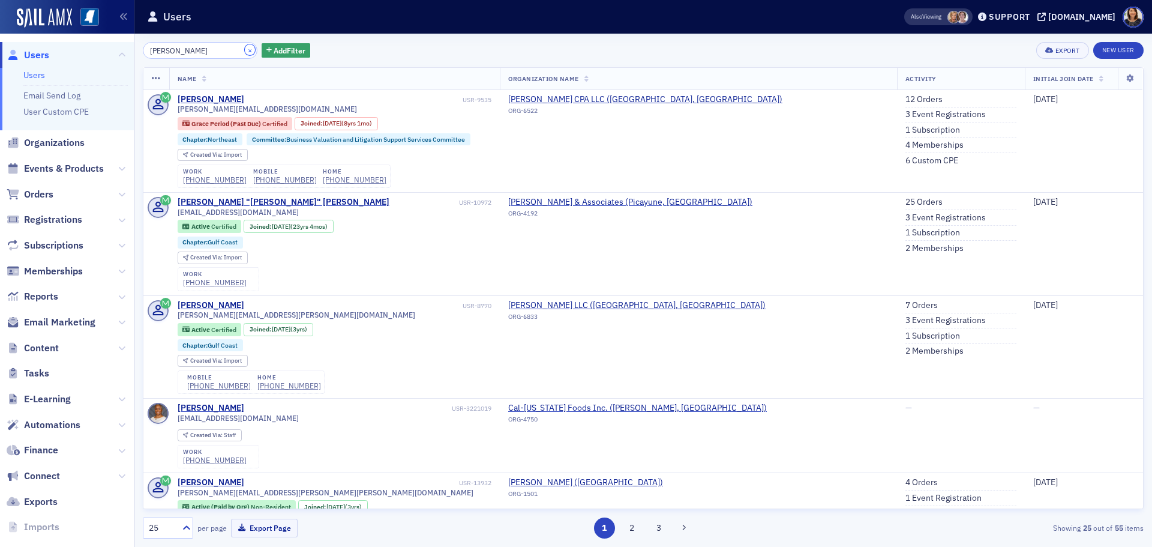
click at [245, 51] on button "×" at bounding box center [250, 49] width 11 height 11
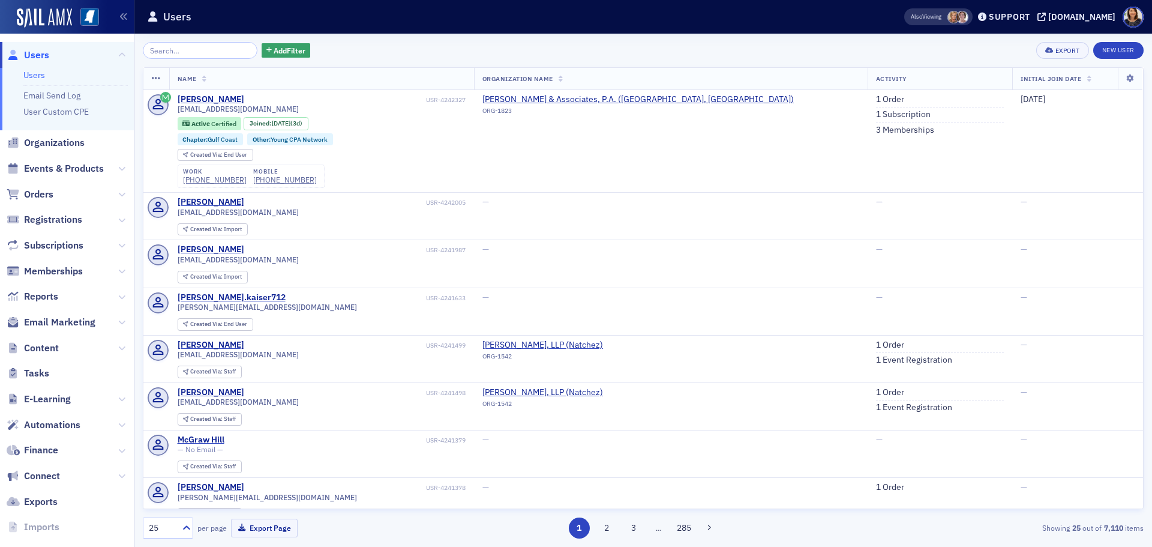
click at [39, 58] on span "Users" at bounding box center [36, 55] width 25 height 13
click at [69, 146] on span "Organizations" at bounding box center [54, 142] width 61 height 13
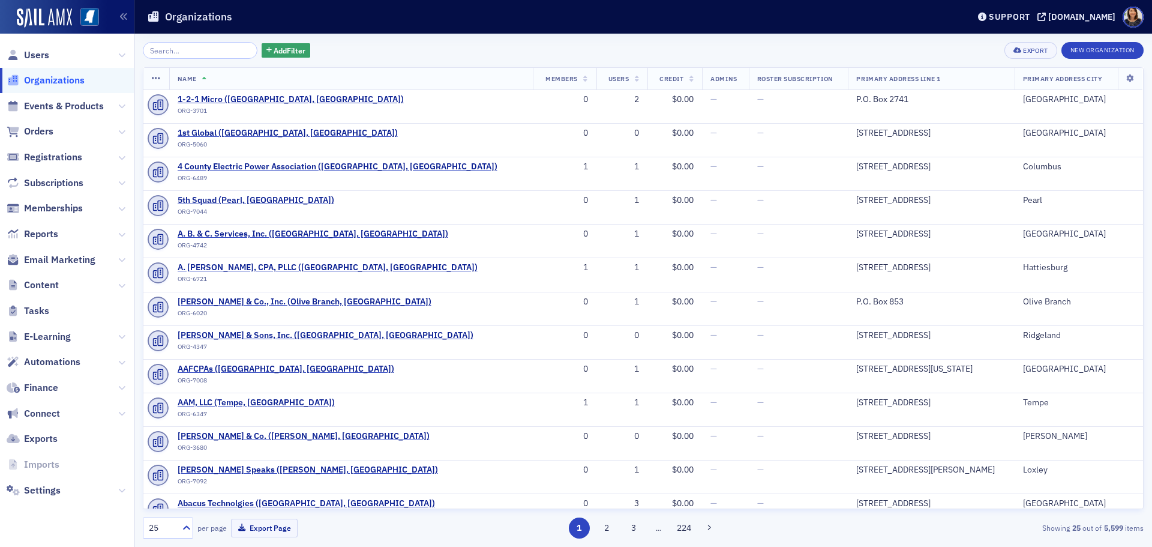
click at [196, 54] on input "search" at bounding box center [200, 50] width 115 height 17
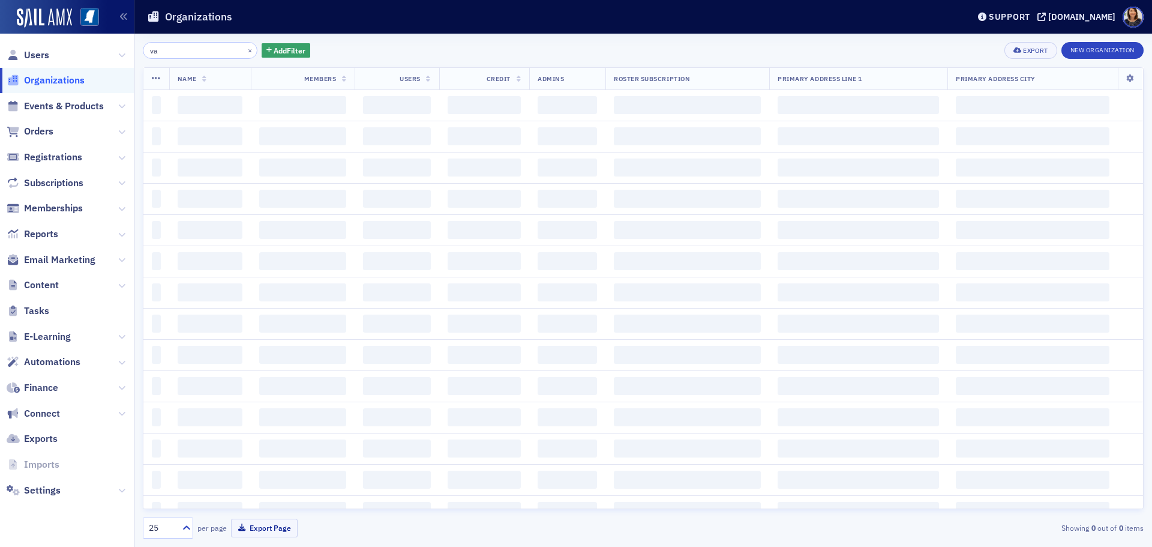
type input "v"
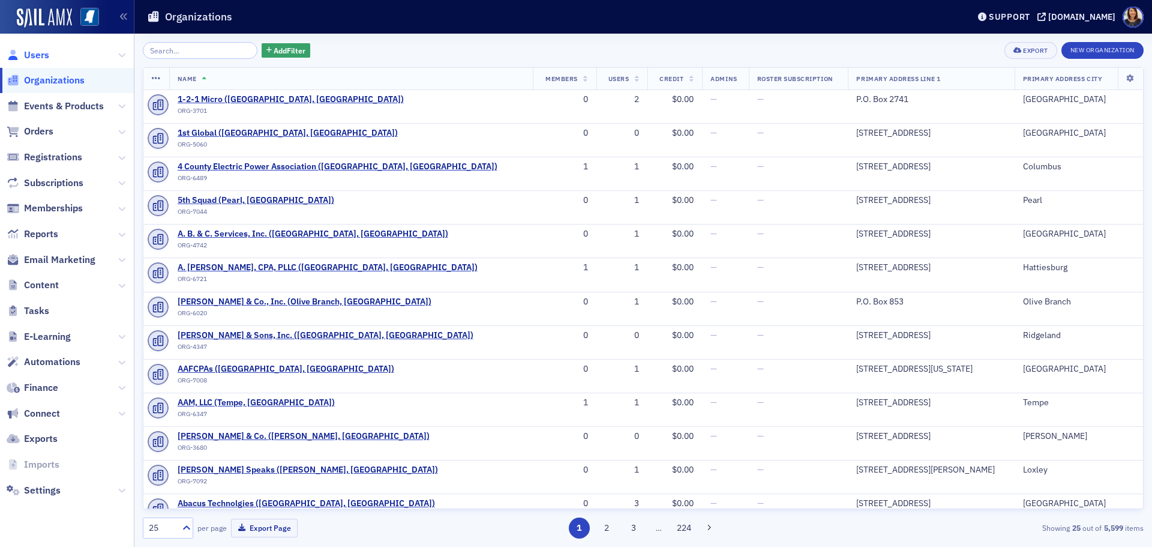
click at [42, 52] on span "Users" at bounding box center [36, 55] width 25 height 13
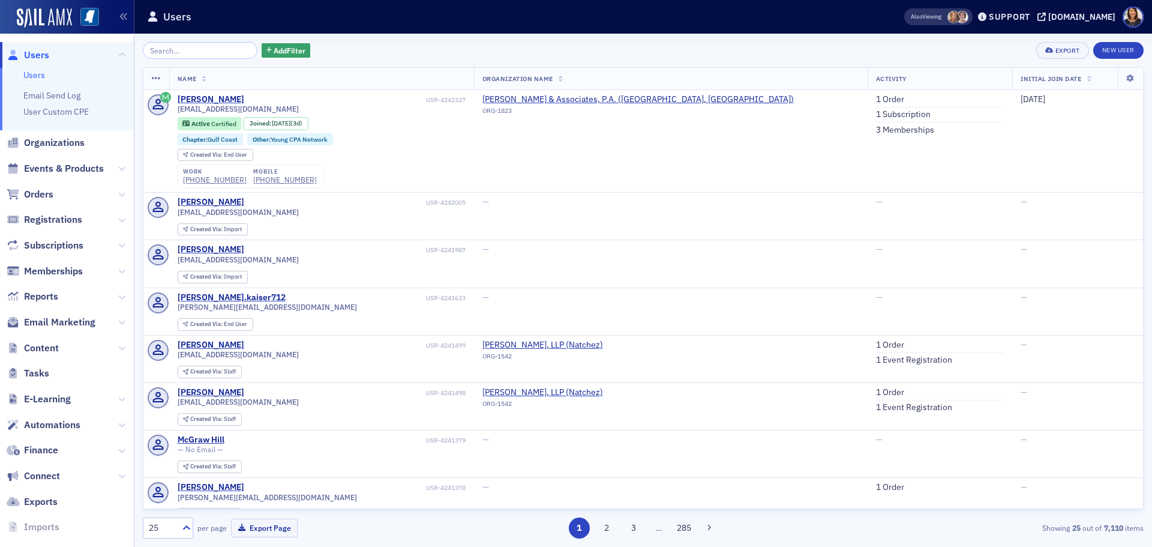
click at [21, 57] on link "Users" at bounding box center [28, 55] width 43 height 13
click at [173, 55] on input "search" at bounding box center [200, 50] width 115 height 17
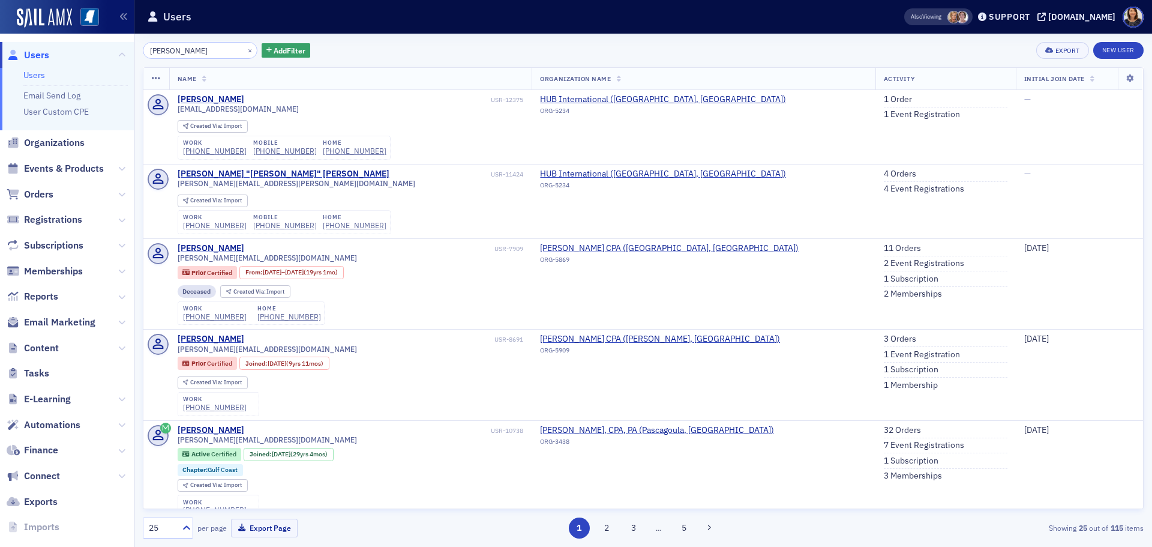
type input "michael vander"
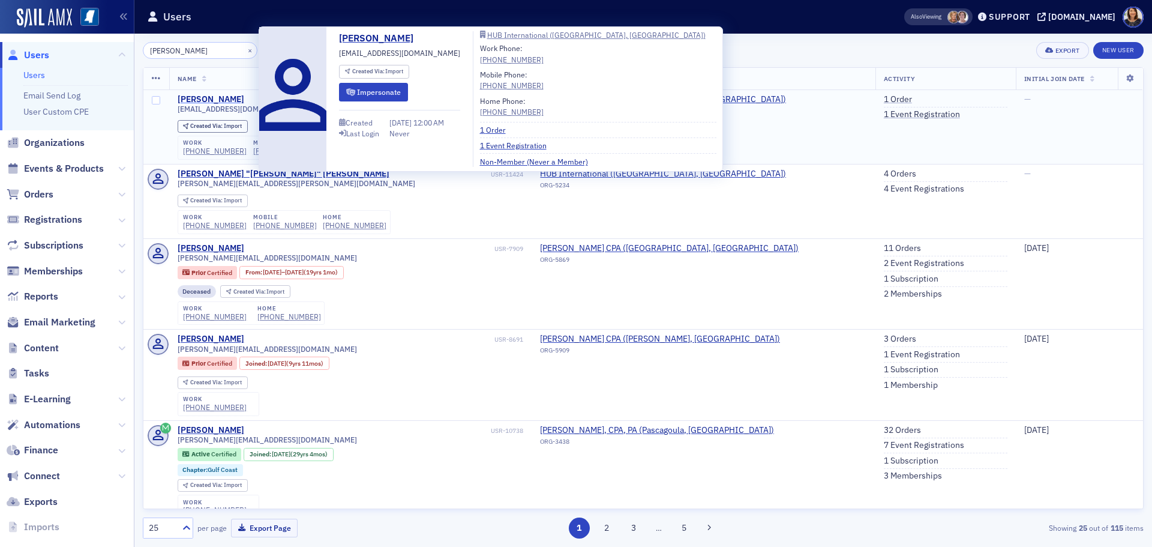
click at [235, 101] on div "Michael Vandersteen" at bounding box center [211, 99] width 67 height 11
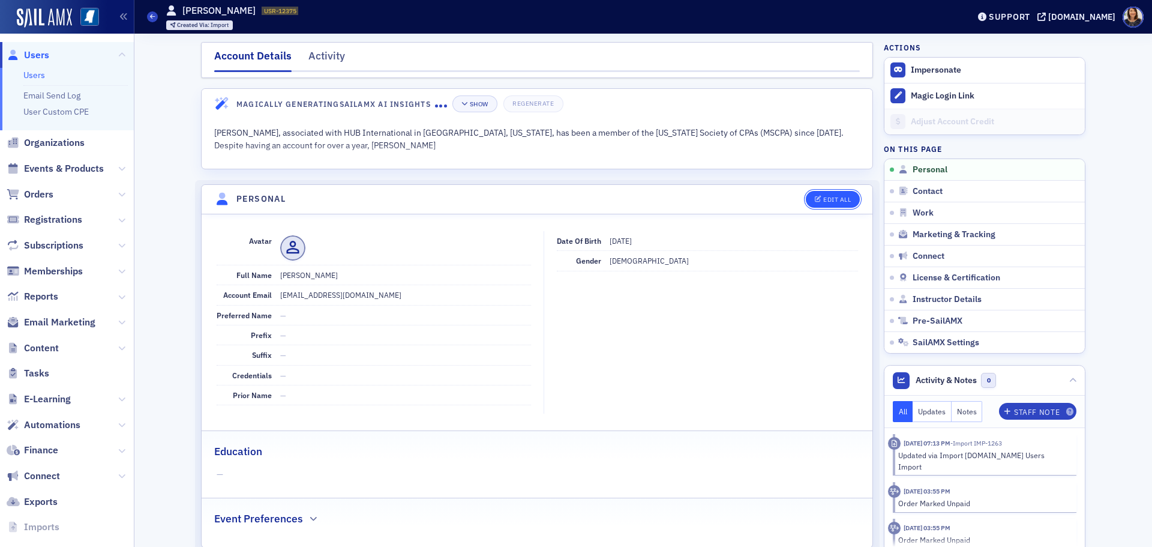
click at [840, 199] on div "Edit All" at bounding box center [837, 199] width 28 height 7
select select "US"
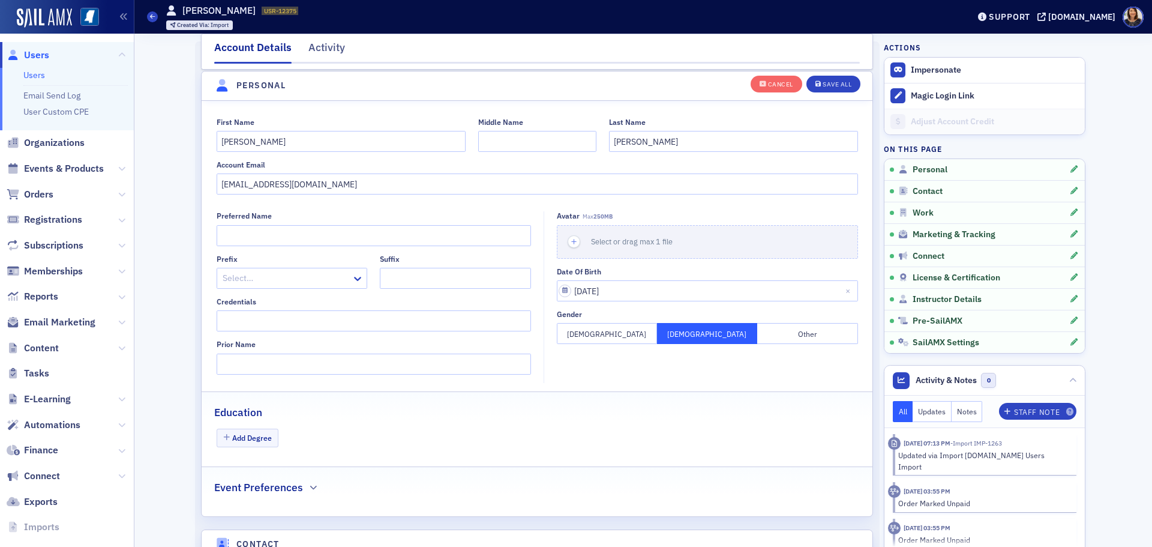
scroll to position [140, 0]
click at [376, 173] on input "vandersteenm@gmail.com" at bounding box center [538, 182] width 642 height 21
type input "v"
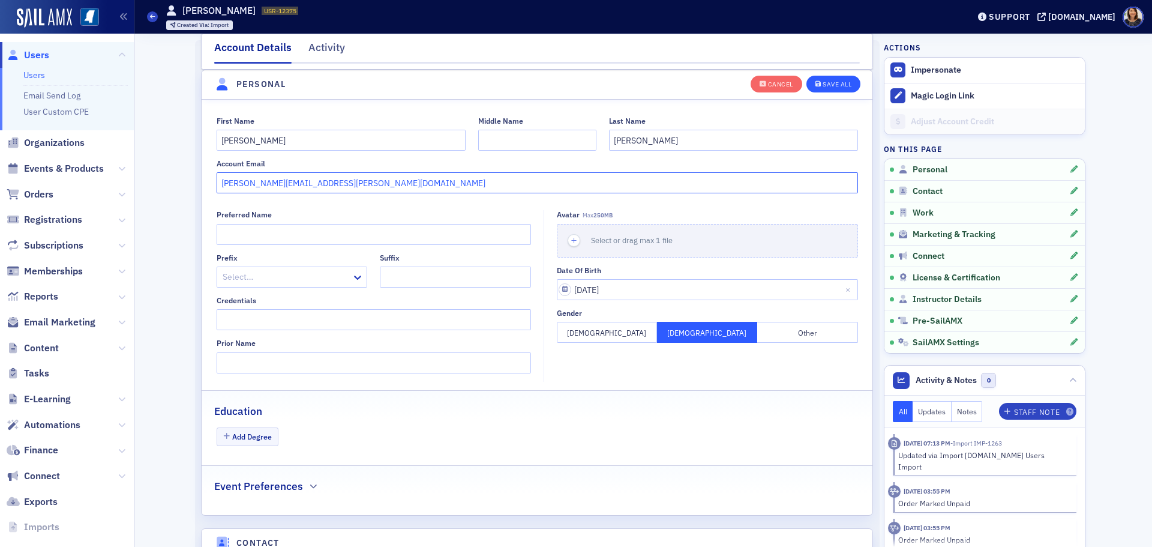
type input "michael.vandersteen@hubinternational.com"
click at [835, 81] on div "Save All" at bounding box center [837, 84] width 29 height 7
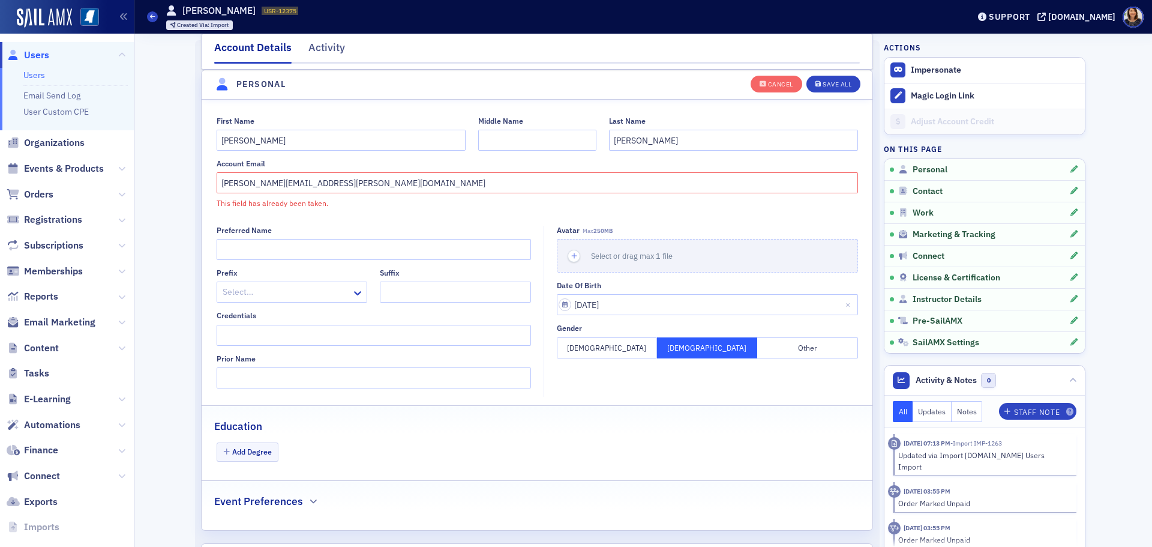
click at [345, 216] on fieldset "First Name Michael Middle Name Last Name Vandersteen Account Email michael.vand…" at bounding box center [537, 160] width 671 height 113
click at [781, 85] on div "Cancel" at bounding box center [780, 84] width 25 height 7
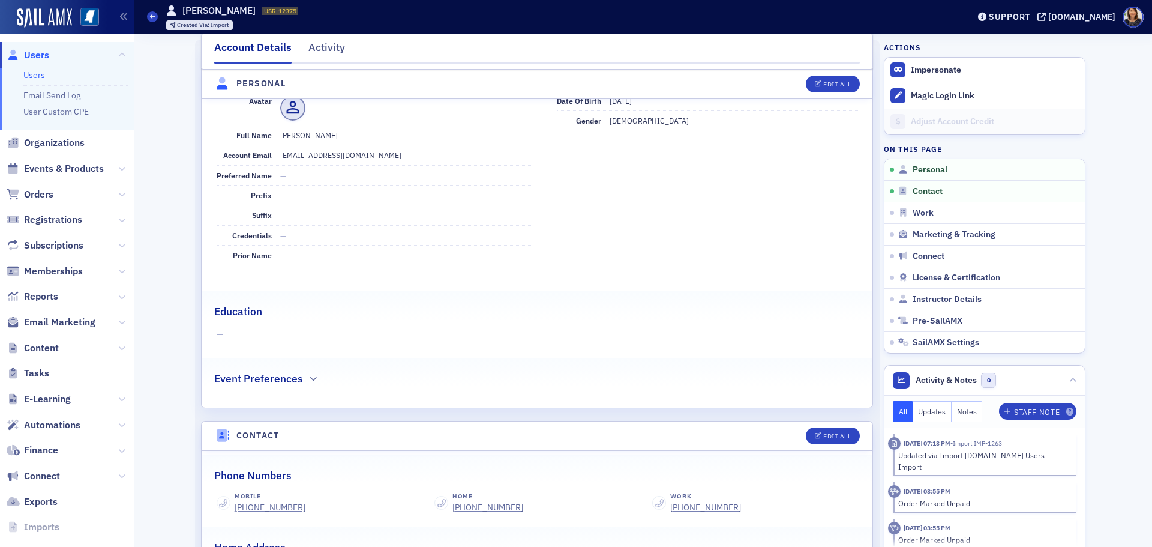
click at [41, 52] on span "Users" at bounding box center [36, 55] width 25 height 13
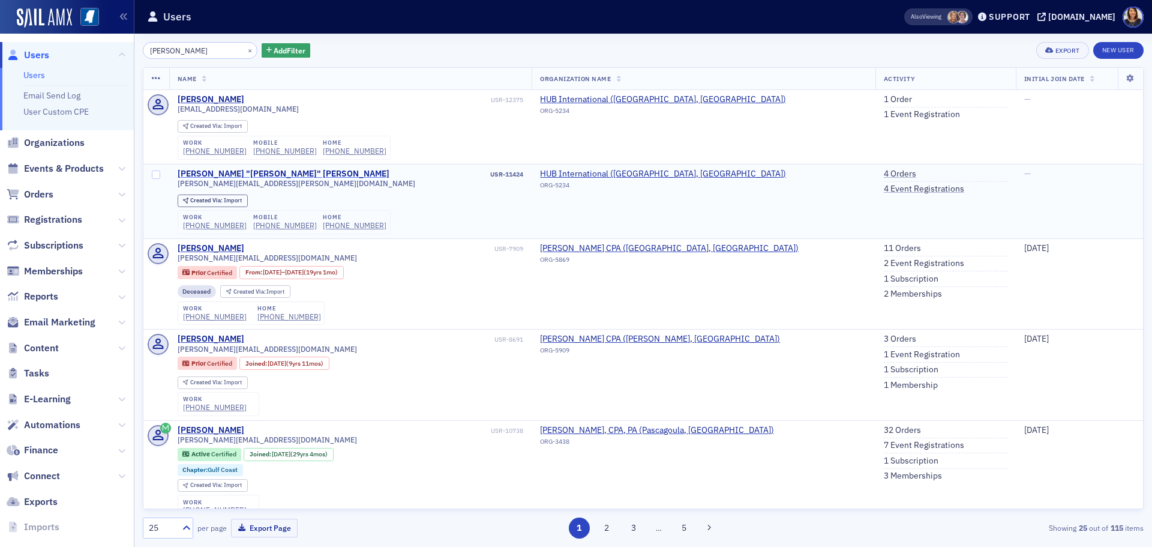
click at [226, 174] on div "Michael "Mike" Vandersteen" at bounding box center [284, 174] width 212 height 11
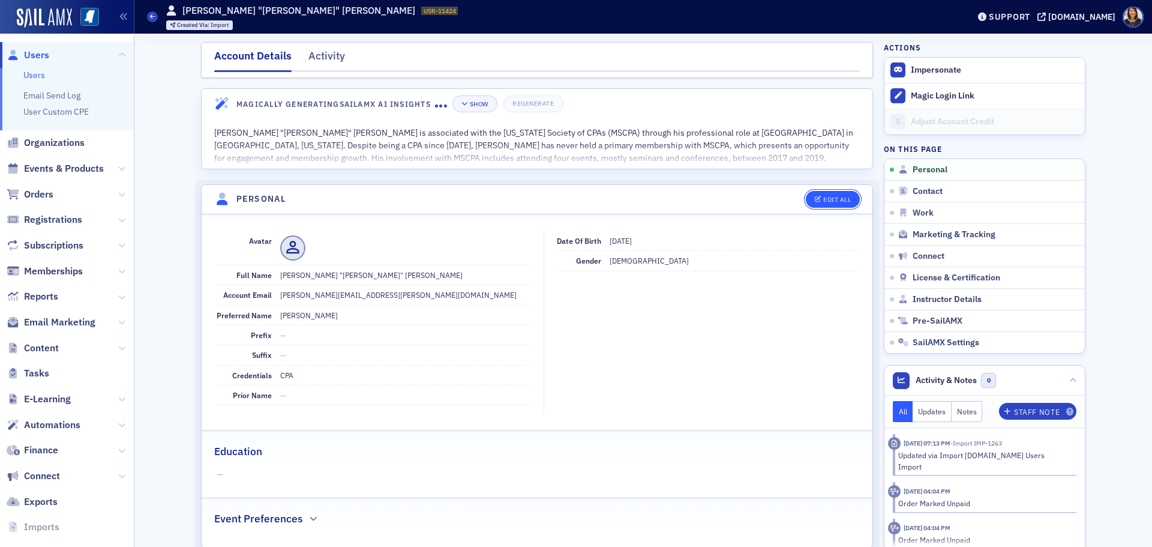
click at [825, 202] on div "Edit All" at bounding box center [837, 199] width 28 height 7
select select "US"
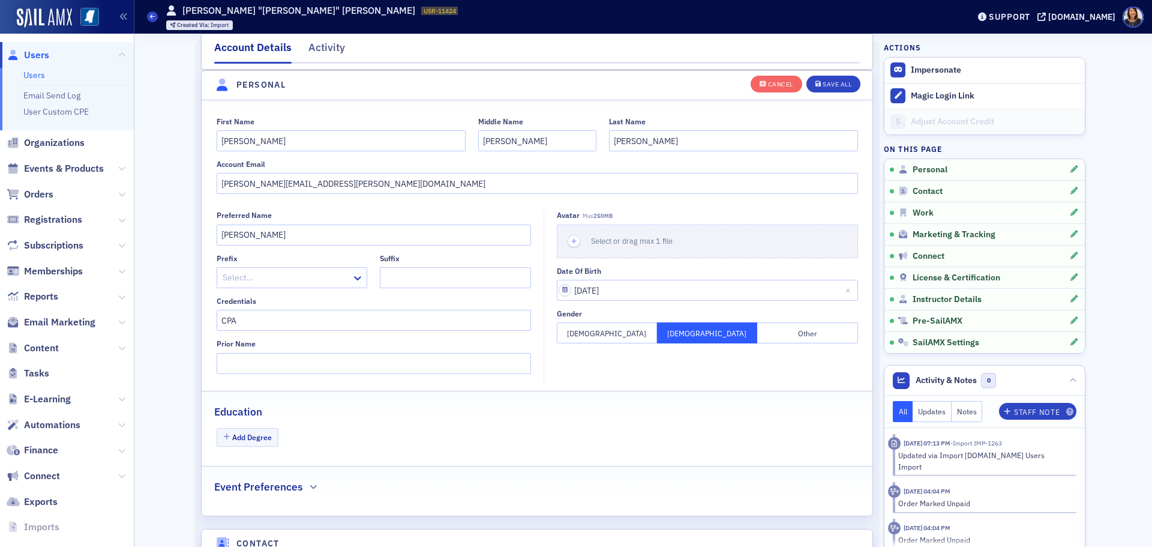
scroll to position [140, 0]
click at [419, 178] on input "michael.vandersteen@hubinternational.com" at bounding box center [538, 182] width 642 height 21
type input "m"
click at [829, 85] on div "Save All" at bounding box center [837, 84] width 29 height 7
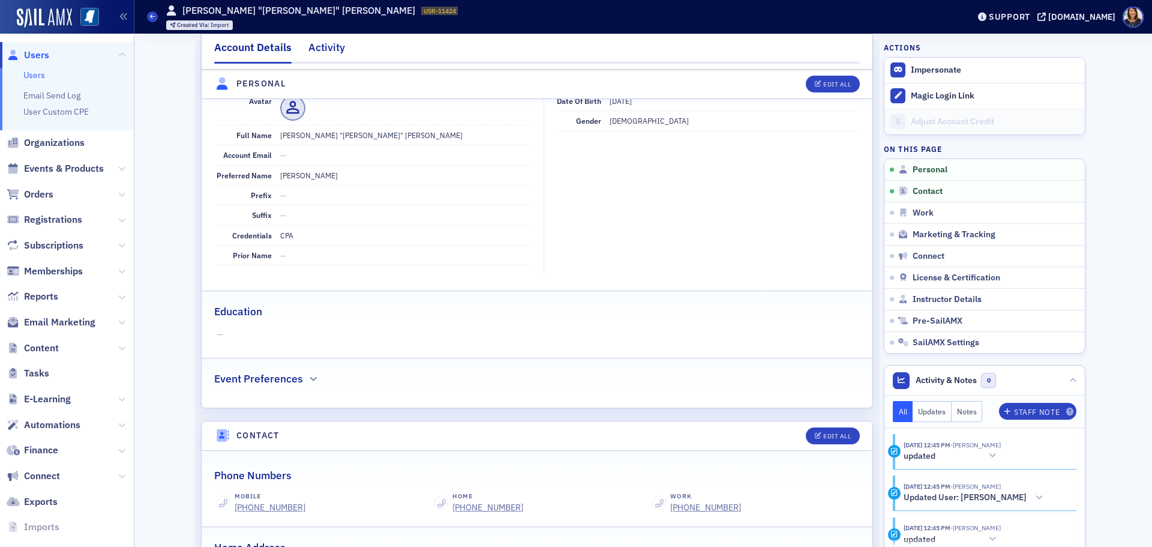
click at [324, 47] on div "Activity" at bounding box center [326, 51] width 37 height 22
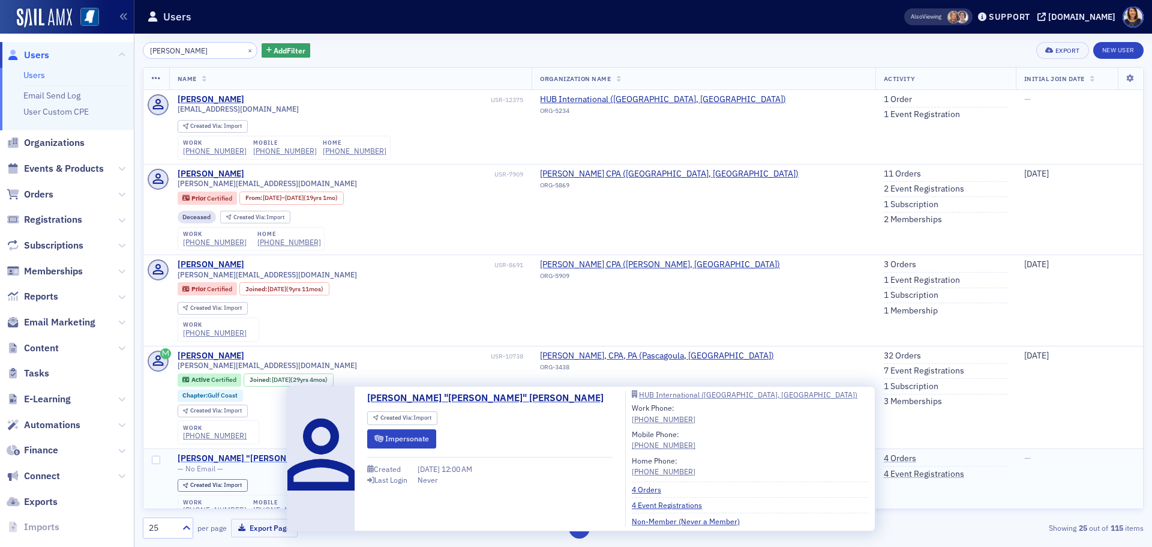
click at [242, 457] on div "Michael "Mike" Vandersteen" at bounding box center [284, 458] width 212 height 11
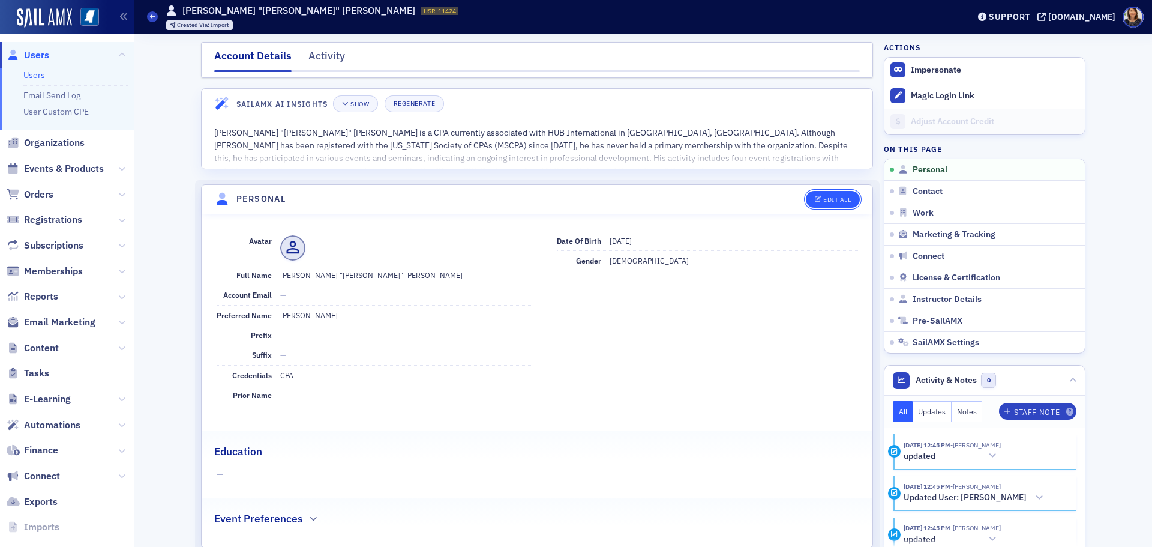
click at [840, 196] on div "Edit All" at bounding box center [837, 199] width 28 height 7
select select "US"
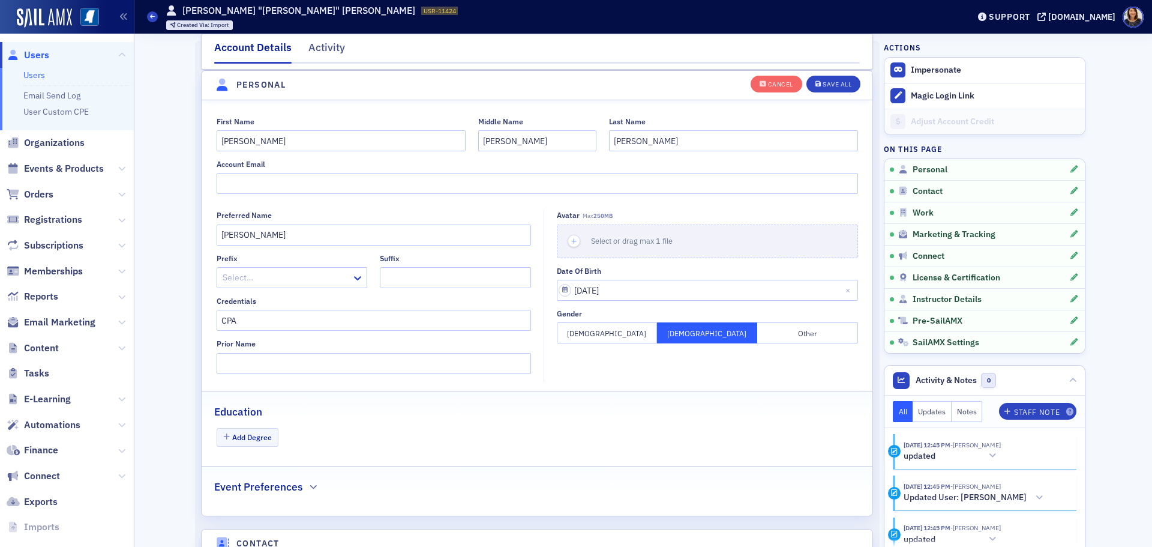
scroll to position [140, 0]
click at [254, 175] on input "Account Email" at bounding box center [538, 182] width 642 height 21
type input "michael.vandersteen@hubinternational.com"
click at [825, 77] on button "Save All" at bounding box center [834, 83] width 54 height 17
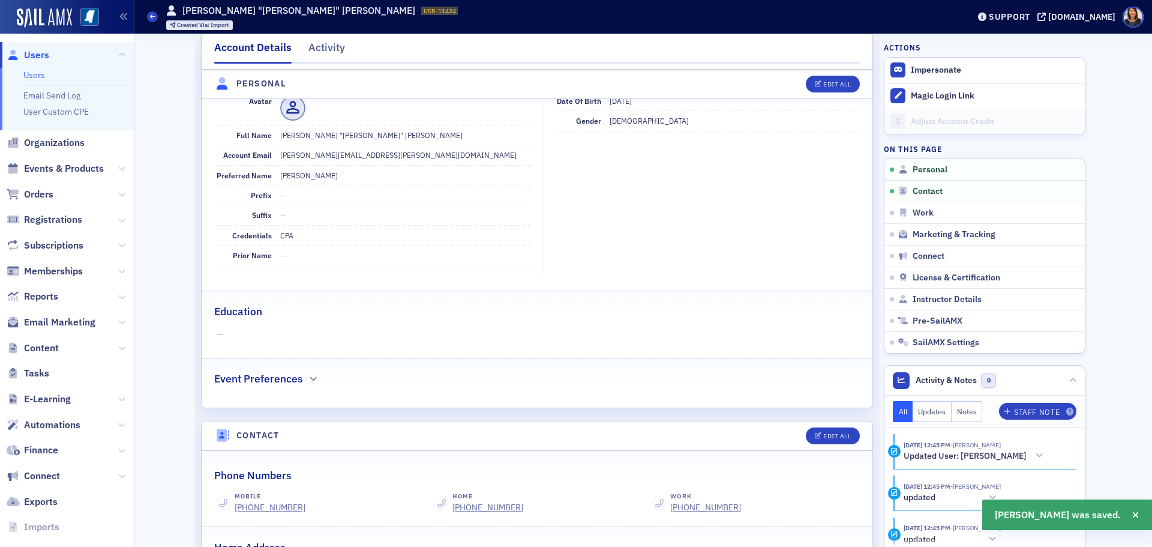
click at [36, 56] on span "Users" at bounding box center [36, 55] width 25 height 13
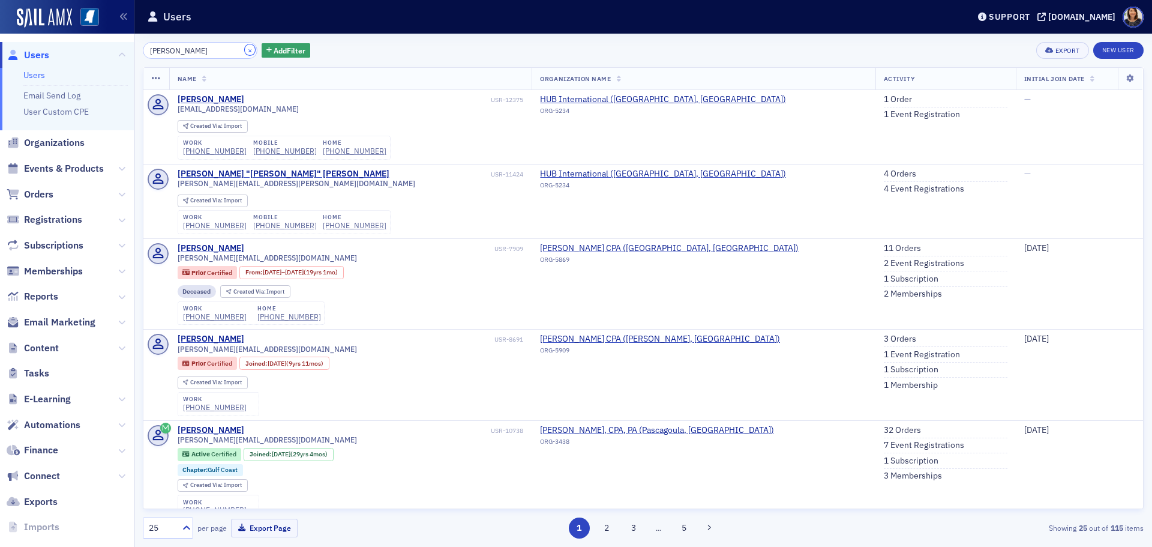
click at [245, 53] on button "×" at bounding box center [250, 49] width 11 height 11
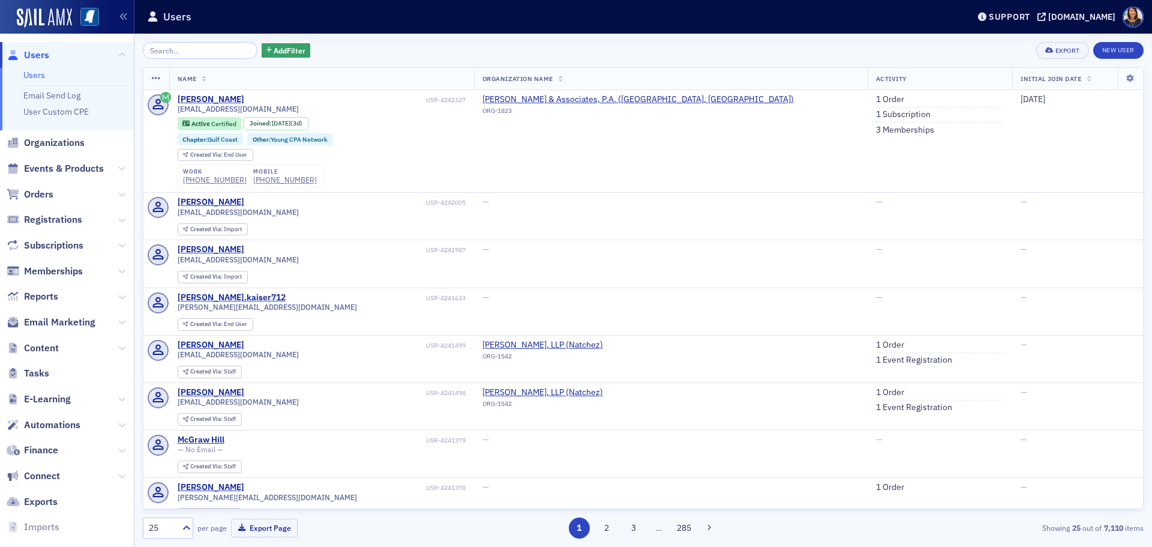
click at [32, 55] on span "Users" at bounding box center [36, 55] width 25 height 13
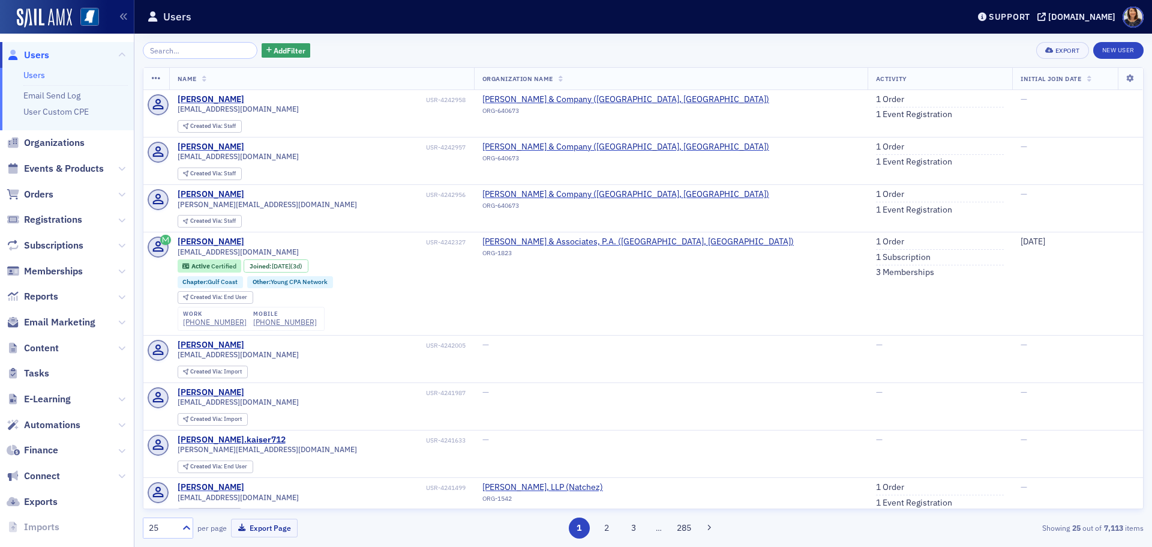
click at [425, 49] on div "Add Filter Export New User" at bounding box center [643, 50] width 1001 height 17
click at [39, 53] on span "Users" at bounding box center [36, 55] width 25 height 13
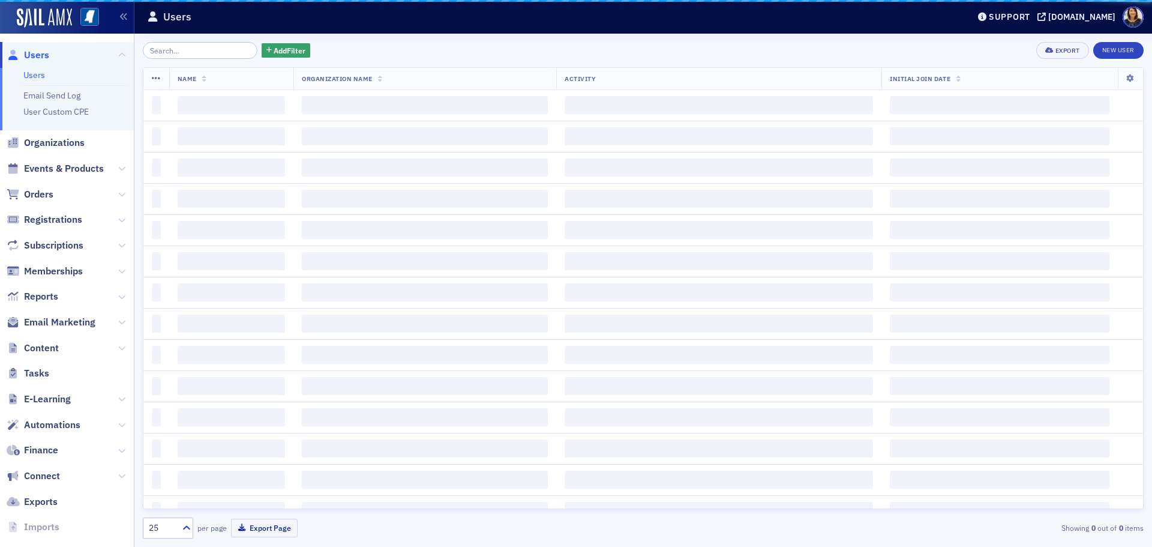
click at [193, 56] on input "search" at bounding box center [200, 50] width 115 height 17
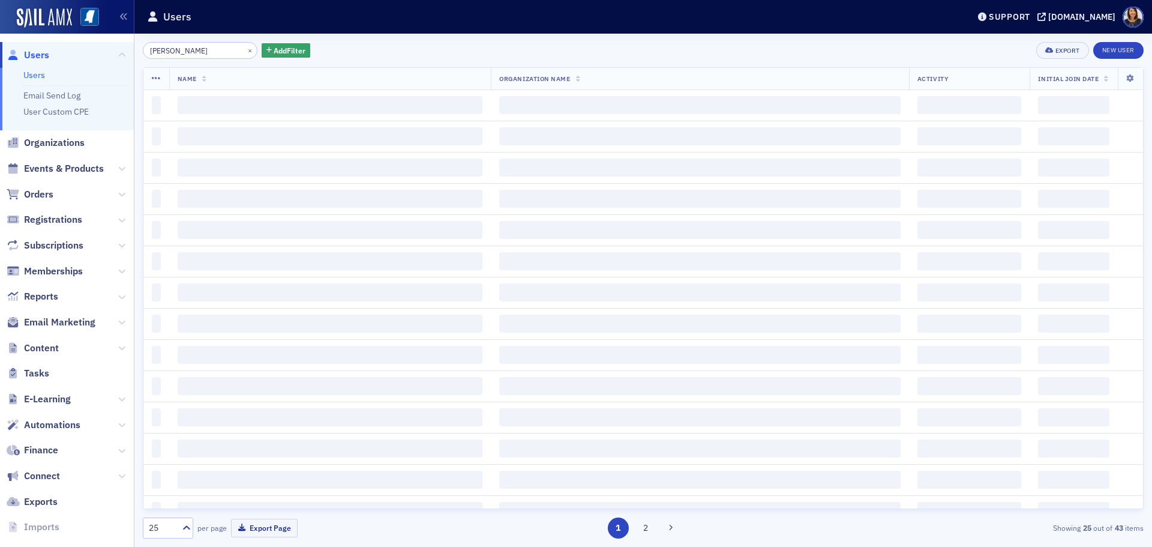
type input "marc ham"
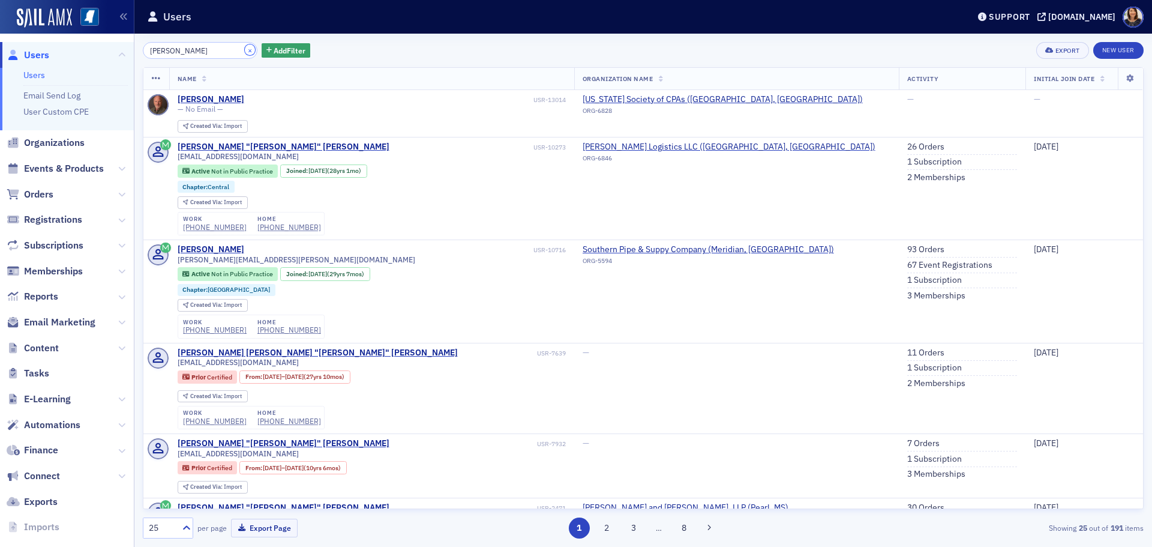
click at [245, 50] on button "×" at bounding box center [250, 49] width 11 height 11
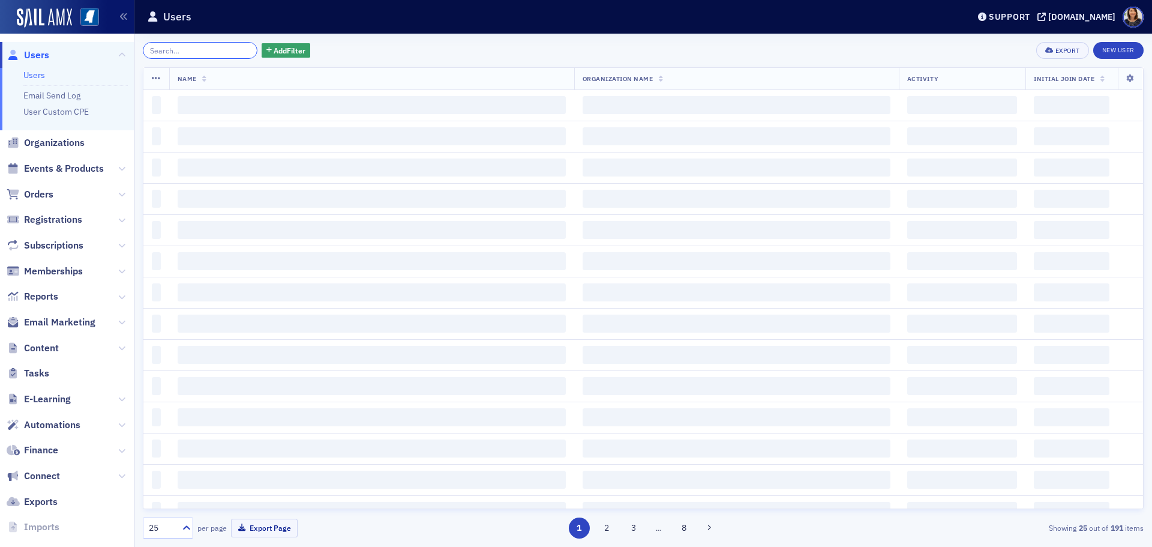
click at [200, 53] on input "search" at bounding box center [200, 50] width 115 height 17
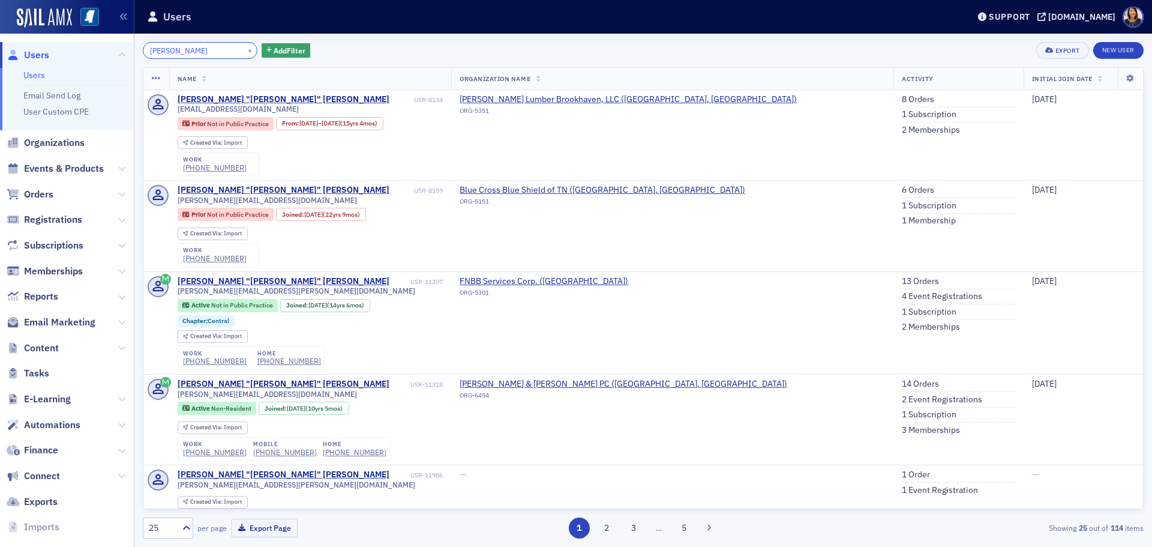
type input "chris lofton"
click at [245, 46] on button "×" at bounding box center [250, 49] width 11 height 11
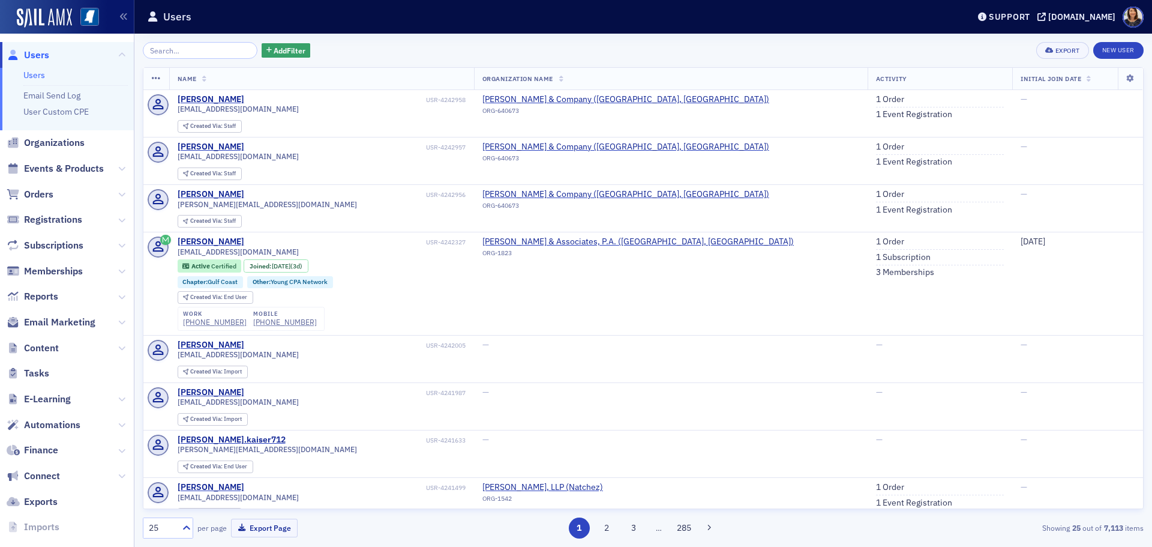
click at [35, 55] on span "Users" at bounding box center [36, 55] width 25 height 13
click at [36, 53] on span "Users" at bounding box center [36, 55] width 25 height 13
click at [186, 53] on input "search" at bounding box center [200, 50] width 115 height 17
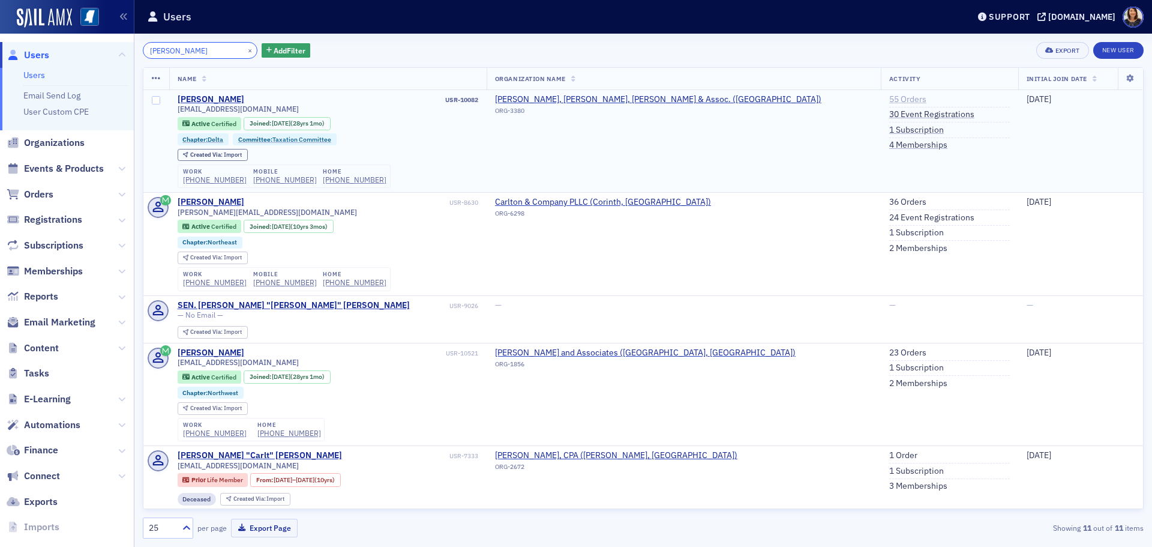
type input "carlton edmon"
click at [889, 98] on link "55 Orders" at bounding box center [907, 99] width 37 height 11
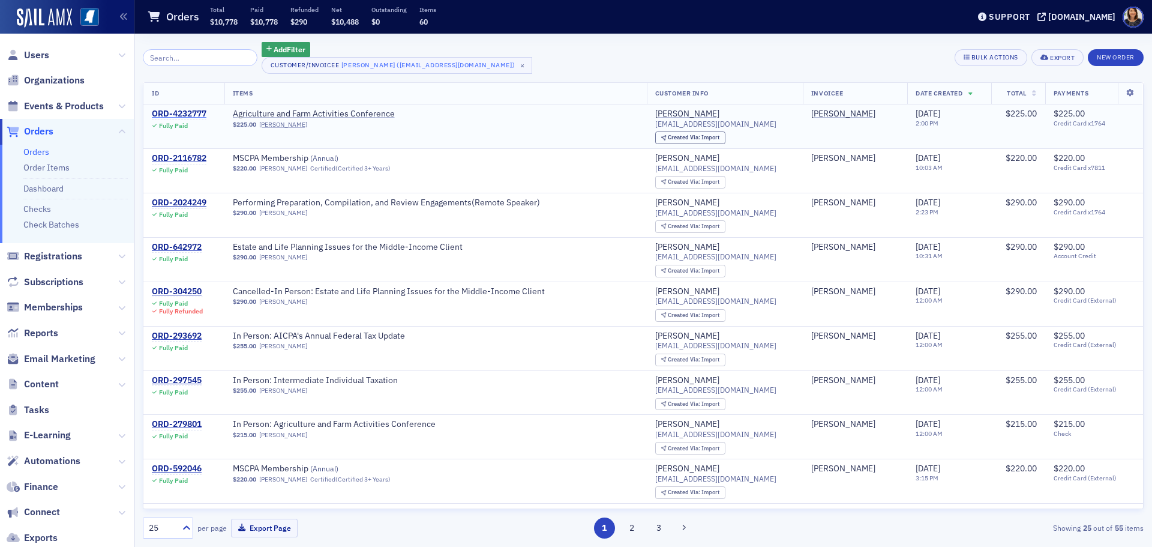
click at [183, 113] on div "ORD-4232777" at bounding box center [179, 114] width 55 height 11
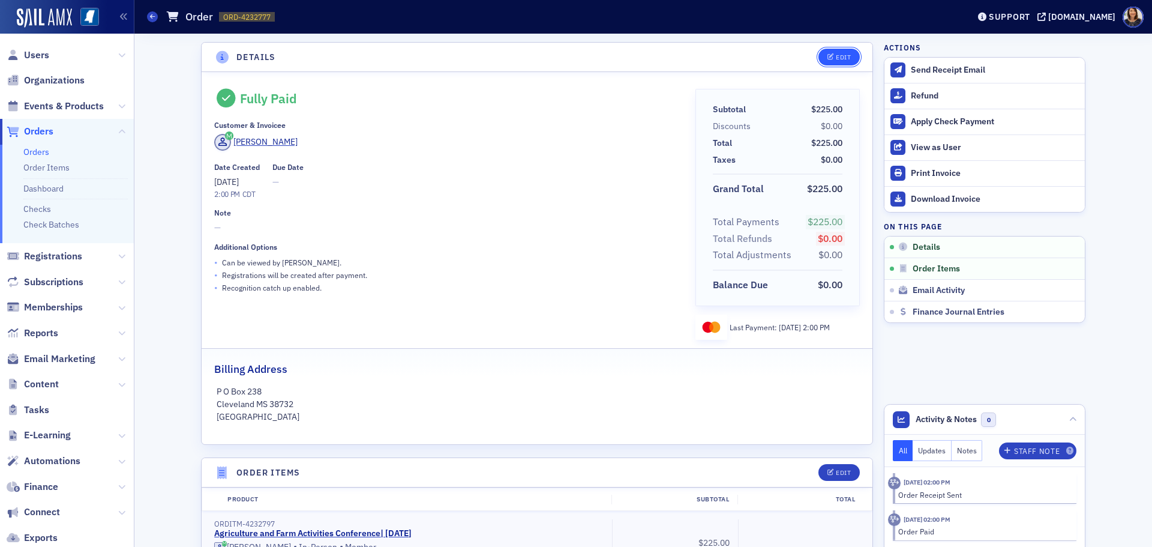
click at [838, 56] on div "Edit" at bounding box center [843, 57] width 15 height 7
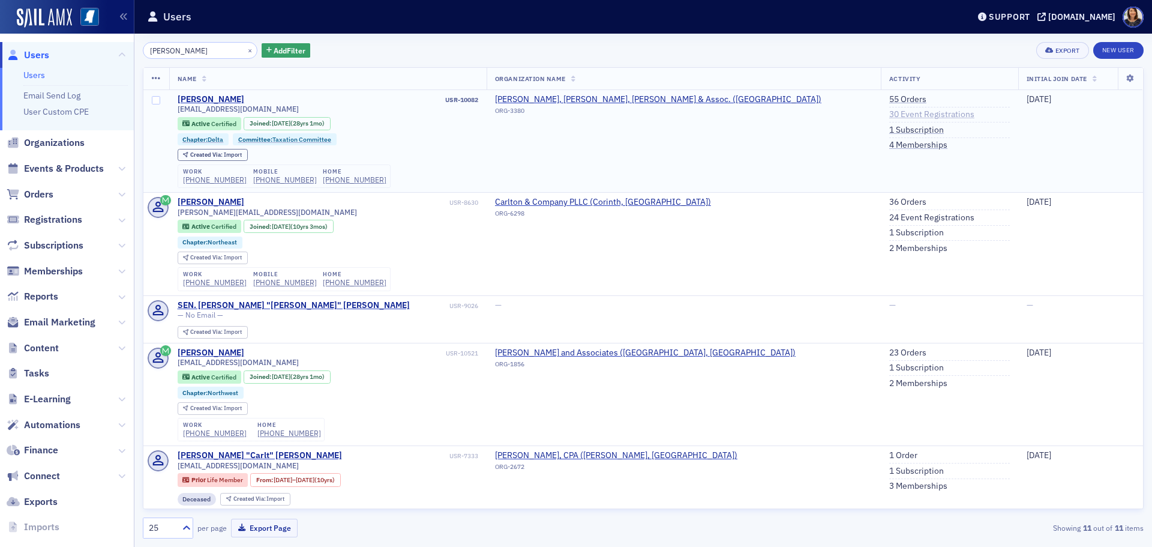
click at [889, 113] on link "30 Event Registrations" at bounding box center [931, 114] width 85 height 11
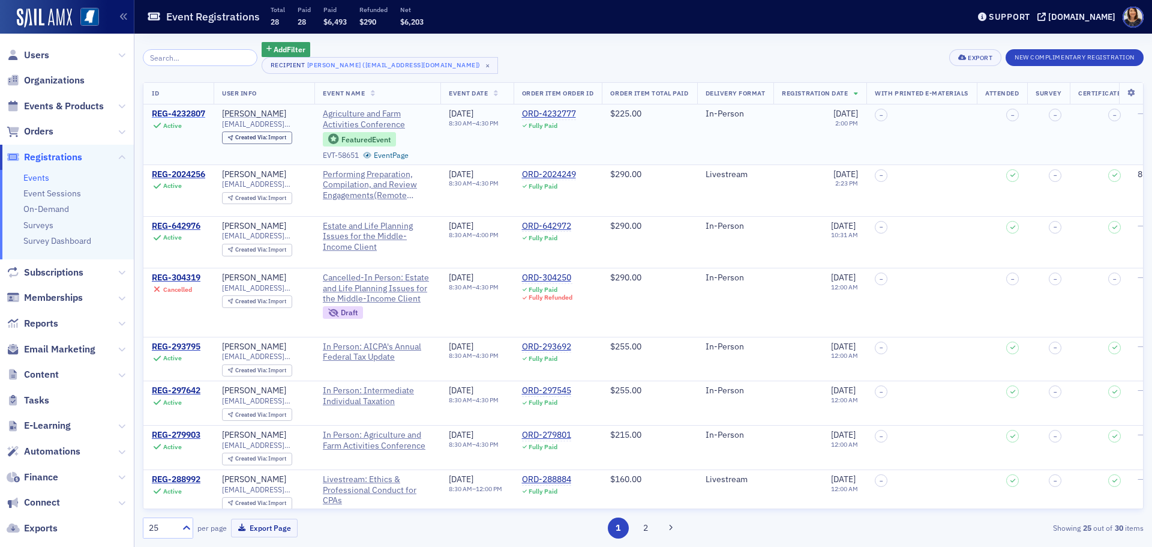
click at [191, 112] on div "REG-4232807" at bounding box center [178, 114] width 53 height 11
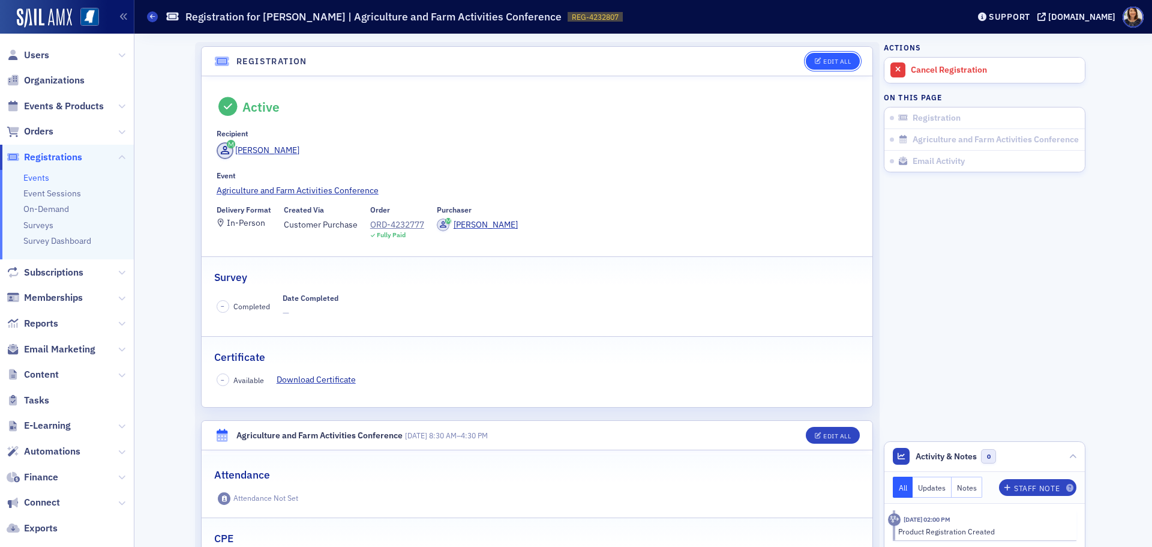
click at [827, 60] on div "Edit All" at bounding box center [837, 61] width 28 height 7
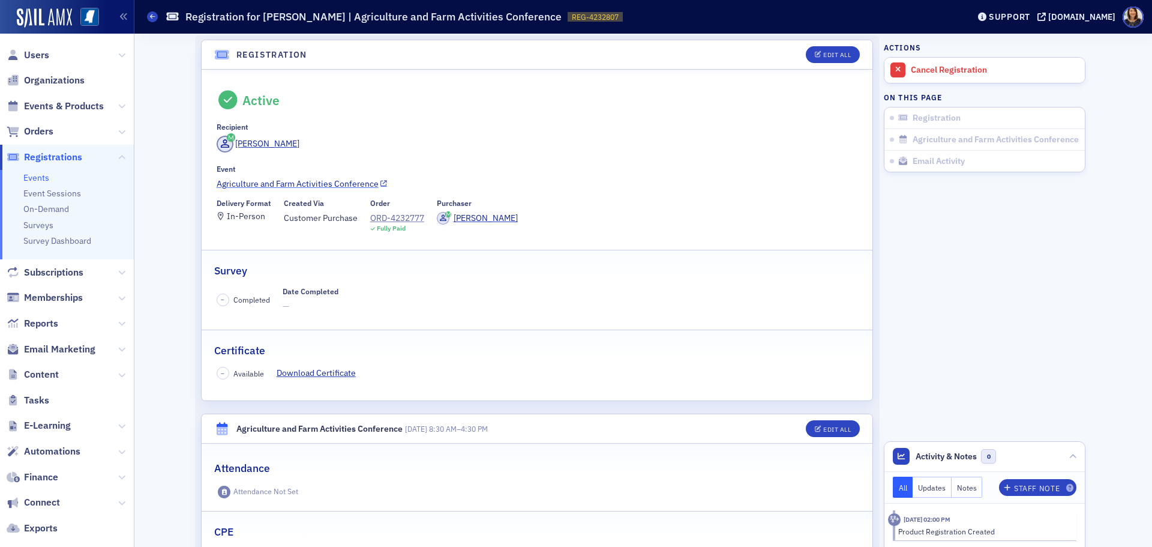
click at [280, 181] on link "Agriculture and Farm Activities Conference" at bounding box center [538, 184] width 642 height 13
click at [829, 54] on div "Edit All" at bounding box center [837, 55] width 28 height 7
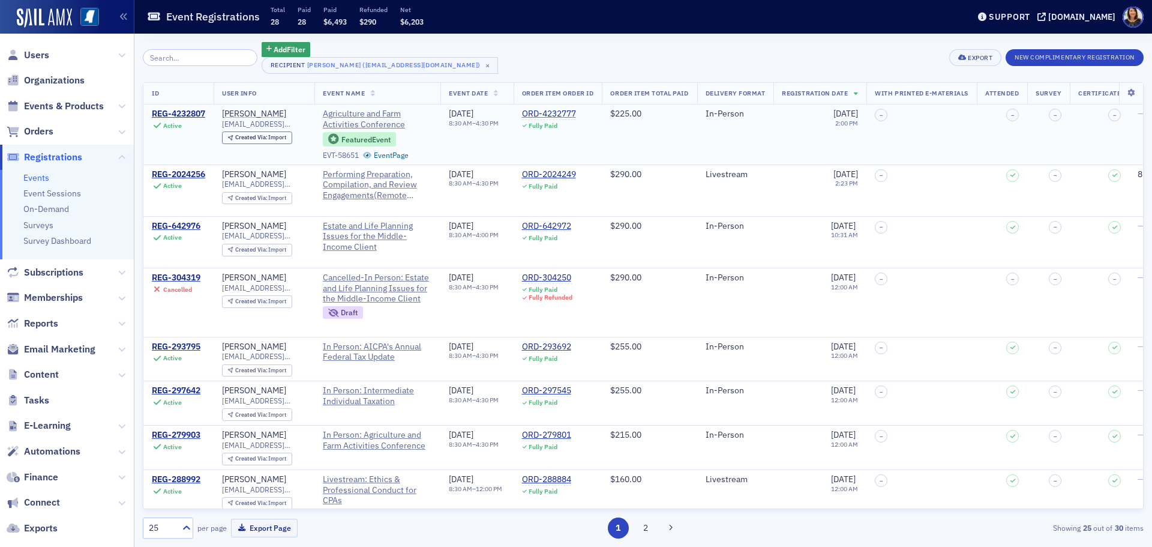
click at [576, 109] on div "ORD-4232777" at bounding box center [549, 114] width 54 height 11
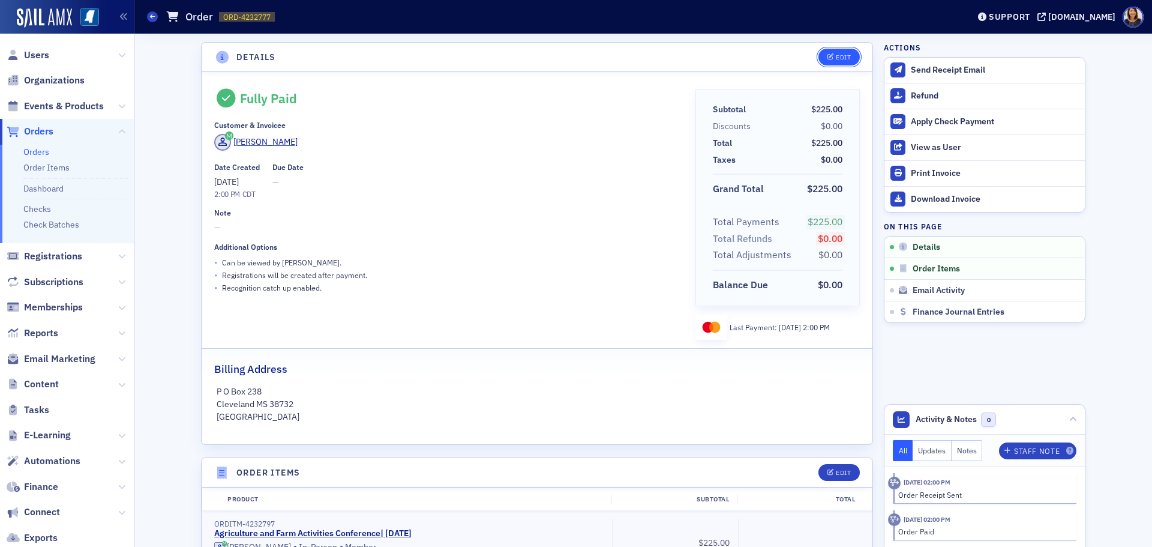
click at [839, 56] on div "Edit" at bounding box center [843, 57] width 15 height 7
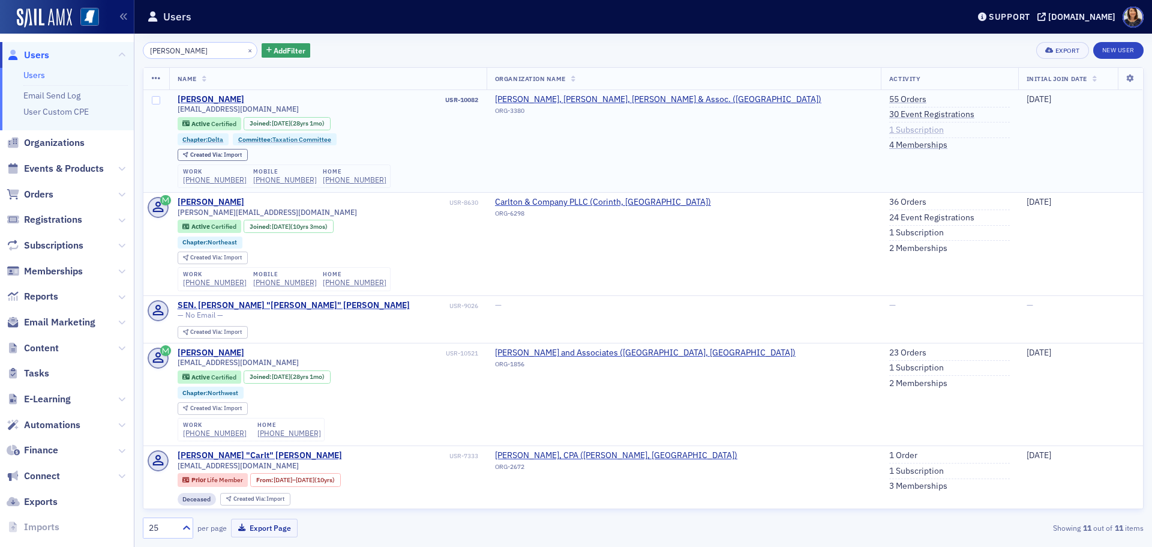
click at [889, 128] on link "1 Subscription" at bounding box center [916, 130] width 55 height 11
click at [889, 113] on link "30 Event Registrations" at bounding box center [931, 114] width 85 height 11
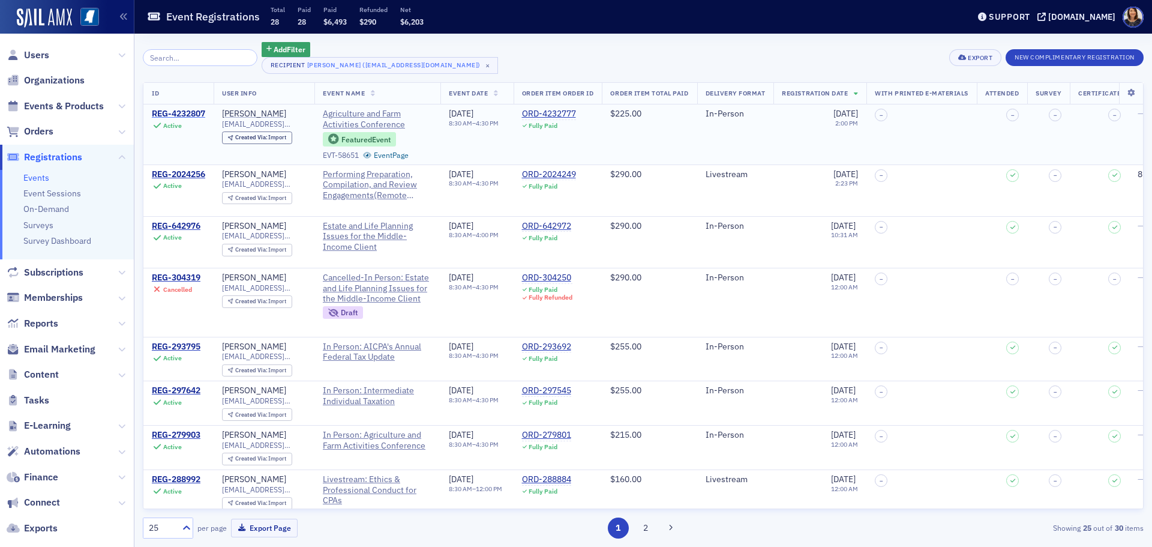
click at [182, 109] on div "REG-4232807" at bounding box center [178, 114] width 53 height 11
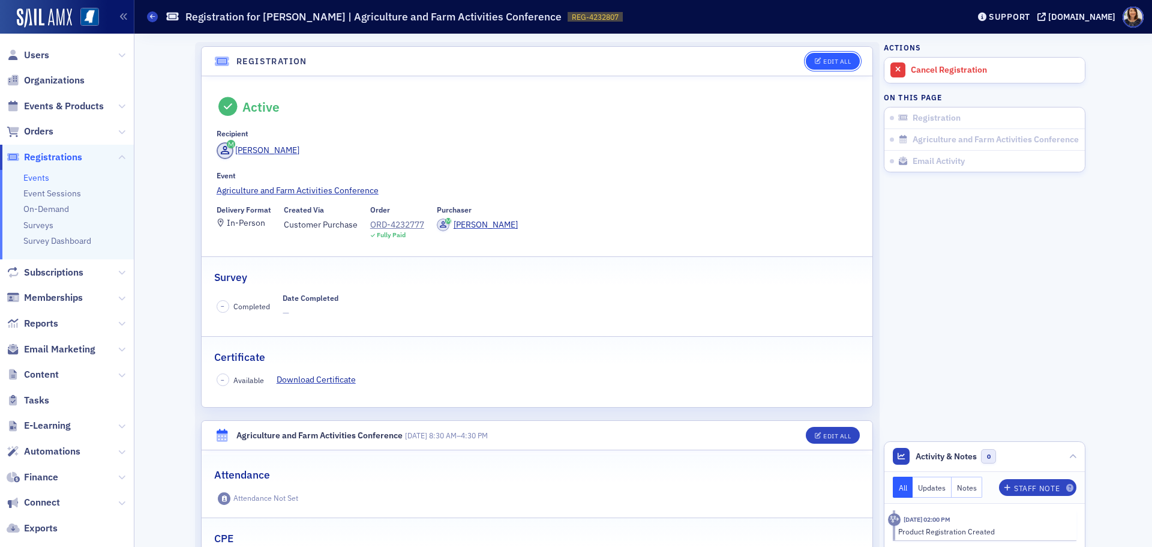
click at [831, 67] on button "Edit All" at bounding box center [833, 61] width 54 height 17
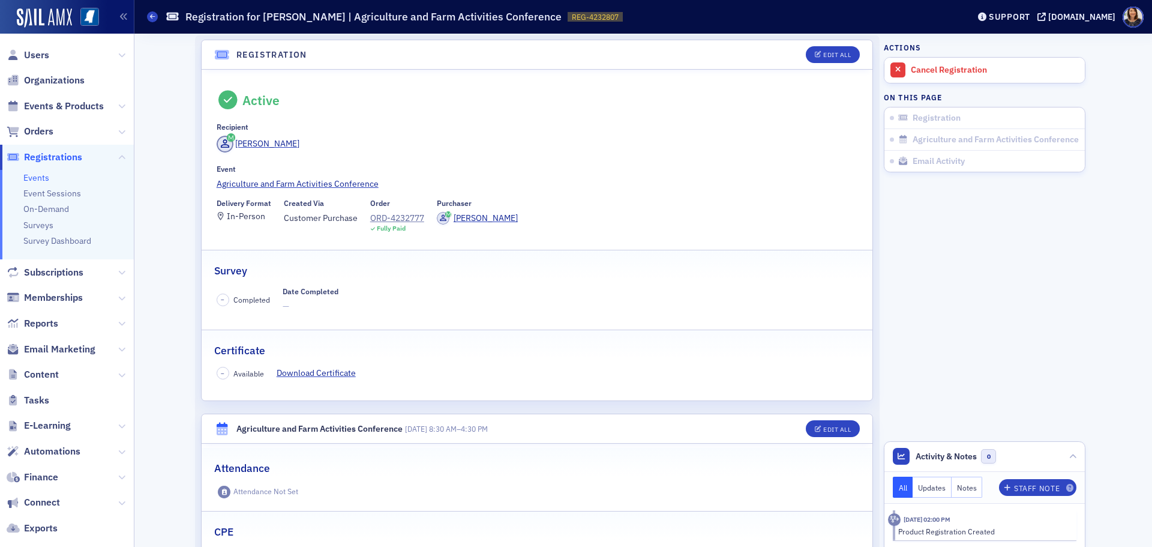
click at [253, 204] on div "Delivery Format" at bounding box center [244, 203] width 55 height 9
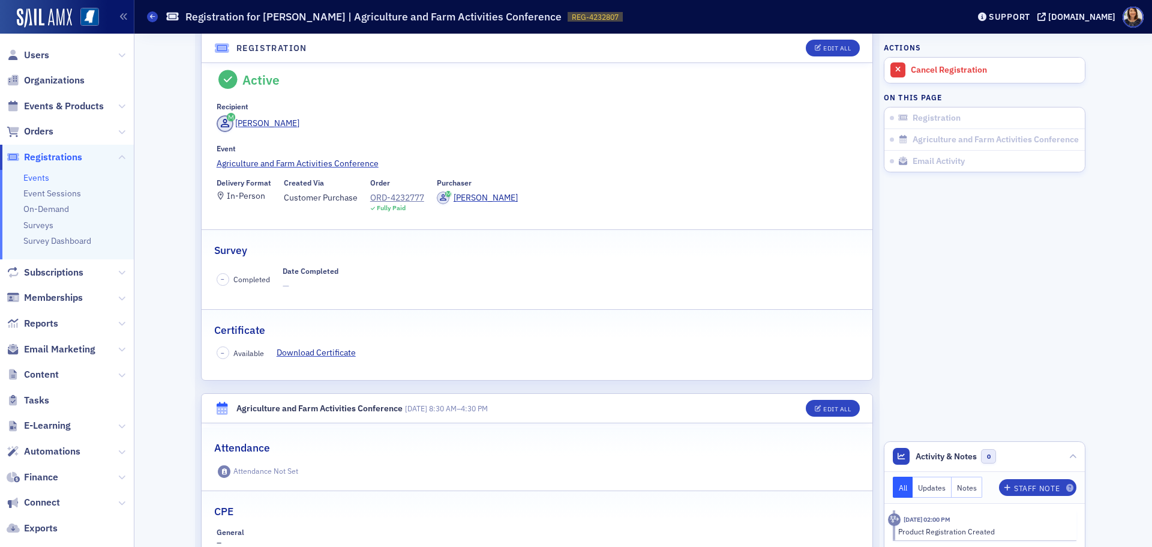
scroll to position [0, 0]
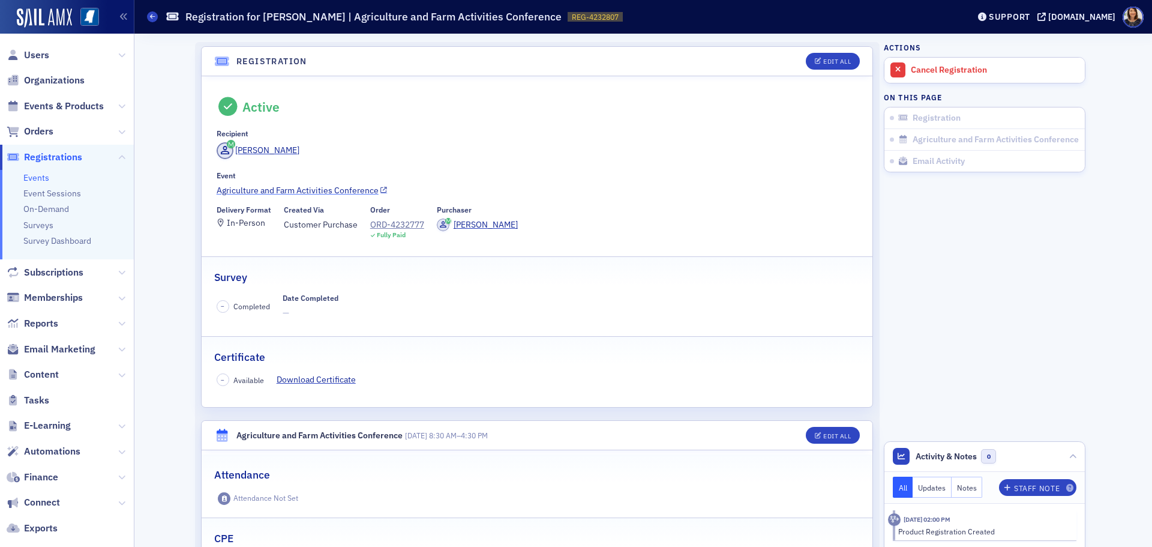
click at [263, 189] on link "Agriculture and Farm Activities Conference" at bounding box center [538, 190] width 642 height 13
click at [388, 221] on div "ORD-4232777" at bounding box center [397, 224] width 54 height 13
click at [834, 61] on div "Edit All" at bounding box center [837, 61] width 28 height 7
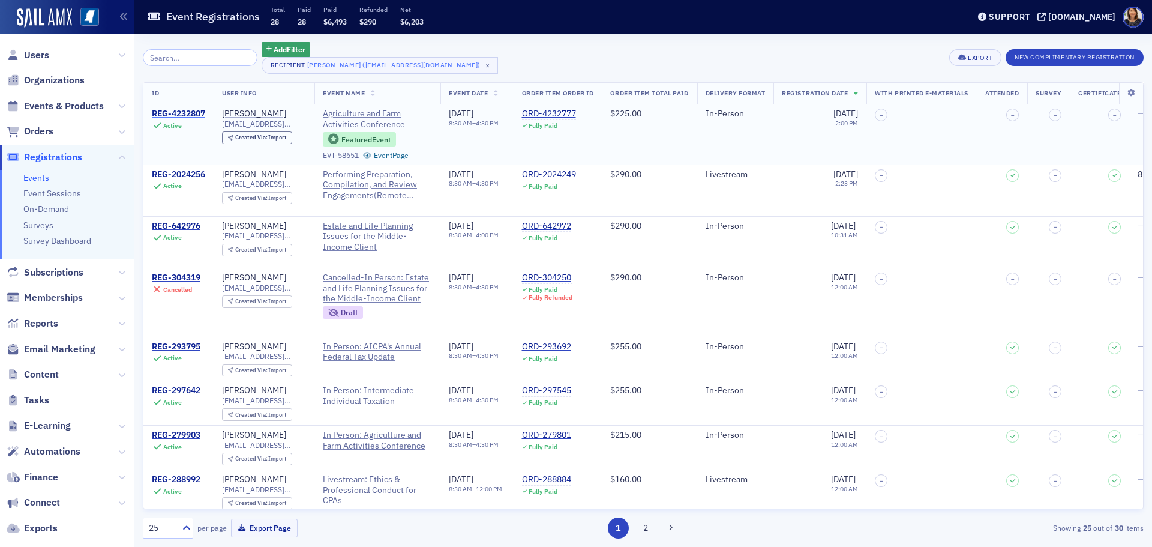
click at [188, 109] on div "REG-4232807" at bounding box center [178, 114] width 53 height 11
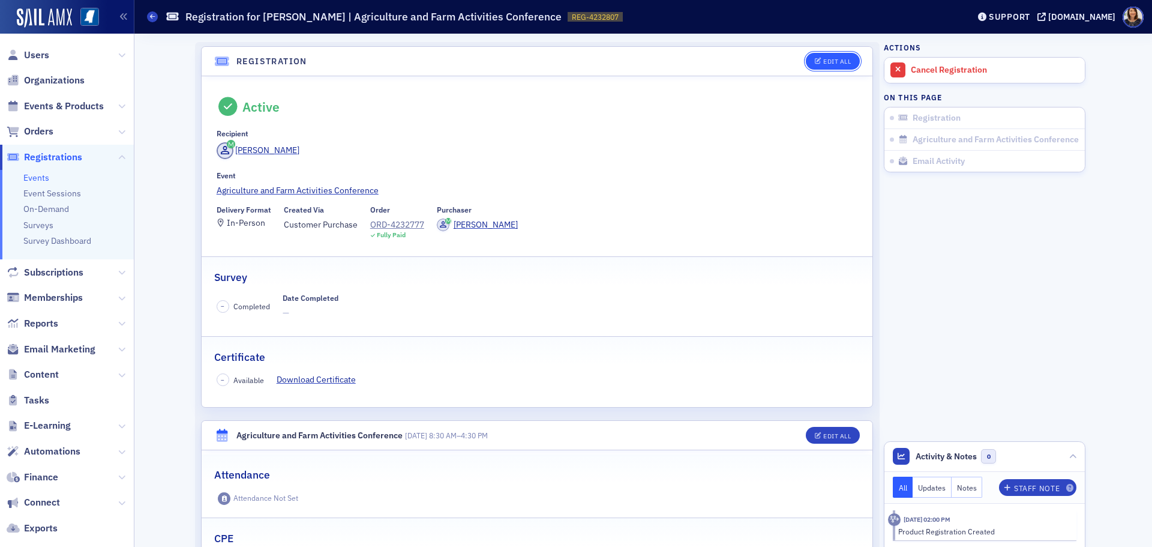
click at [832, 63] on div "Edit All" at bounding box center [837, 61] width 28 height 7
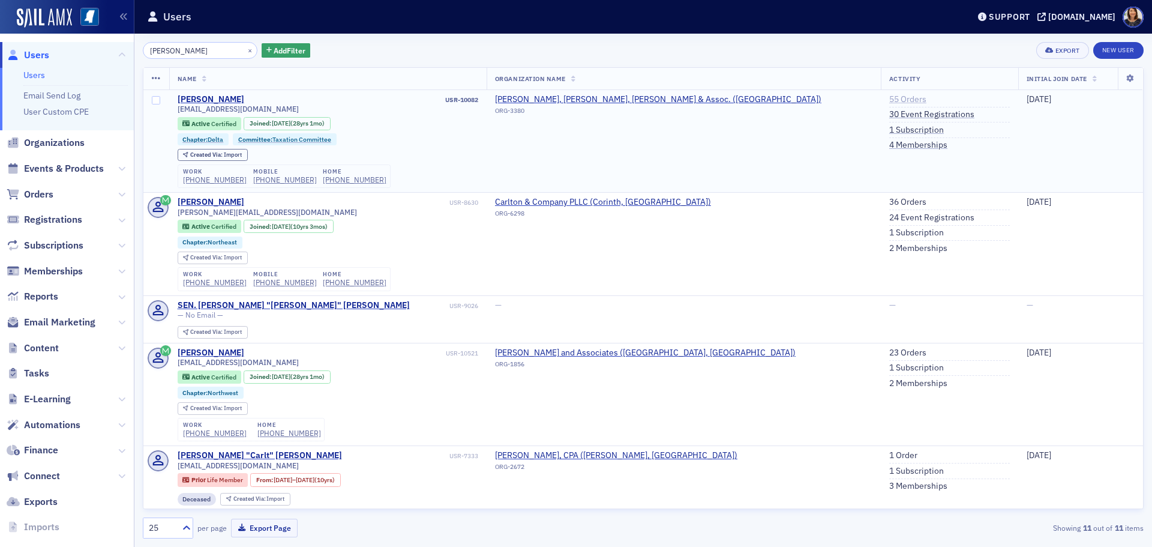
click at [889, 97] on link "55 Orders" at bounding box center [907, 99] width 37 height 11
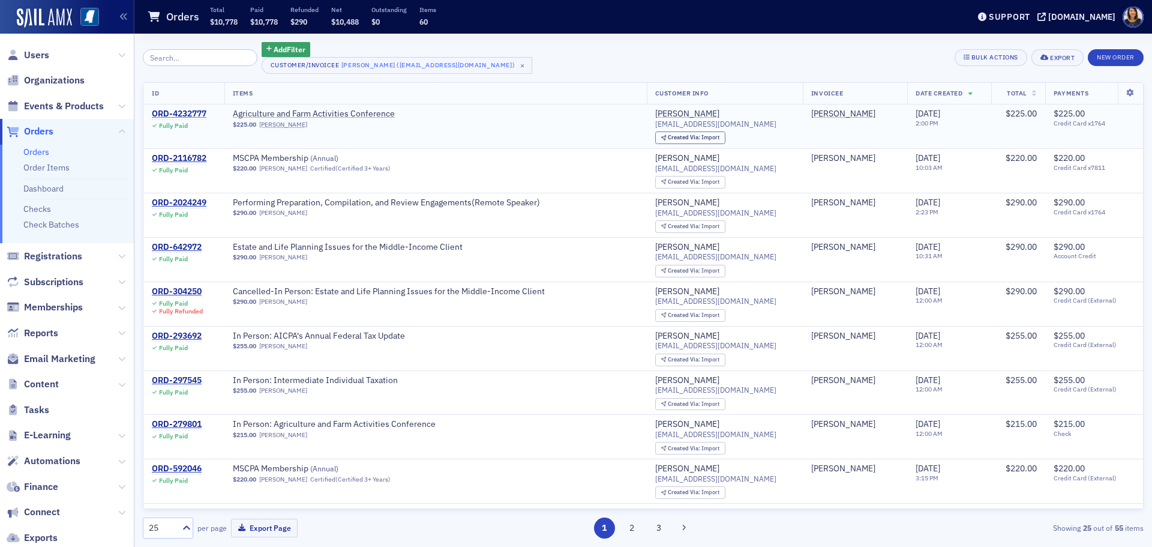
click at [178, 114] on div "ORD-4232777" at bounding box center [179, 114] width 55 height 11
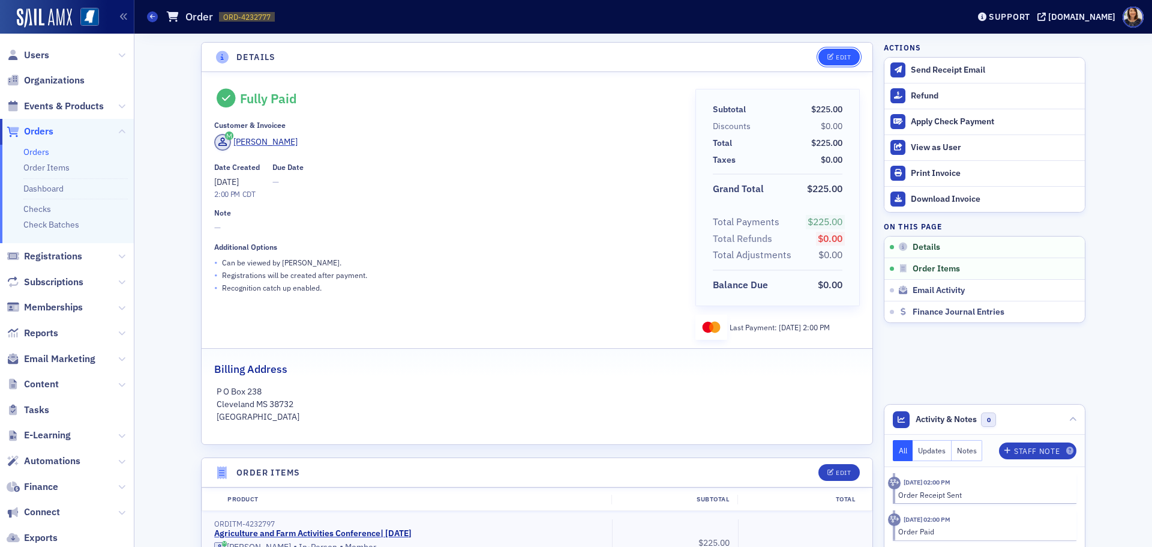
click at [837, 58] on div "Edit" at bounding box center [843, 57] width 15 height 7
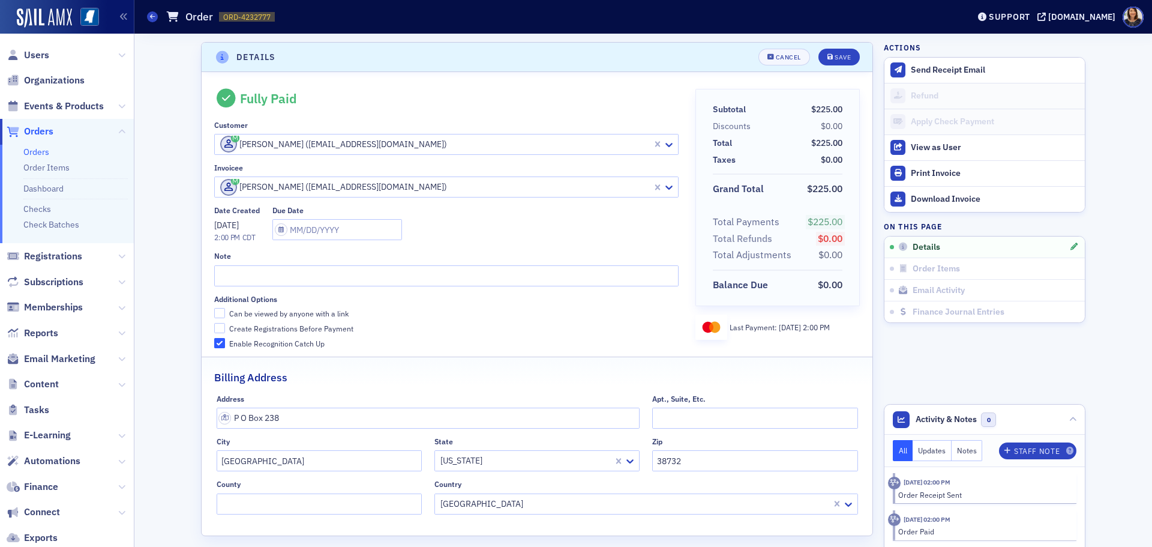
scroll to position [2, 0]
click at [214, 324] on input "Create Registrations Before Payment" at bounding box center [219, 326] width 11 height 11
checkbox input "true"
click at [835, 53] on div "Save" at bounding box center [843, 55] width 16 height 7
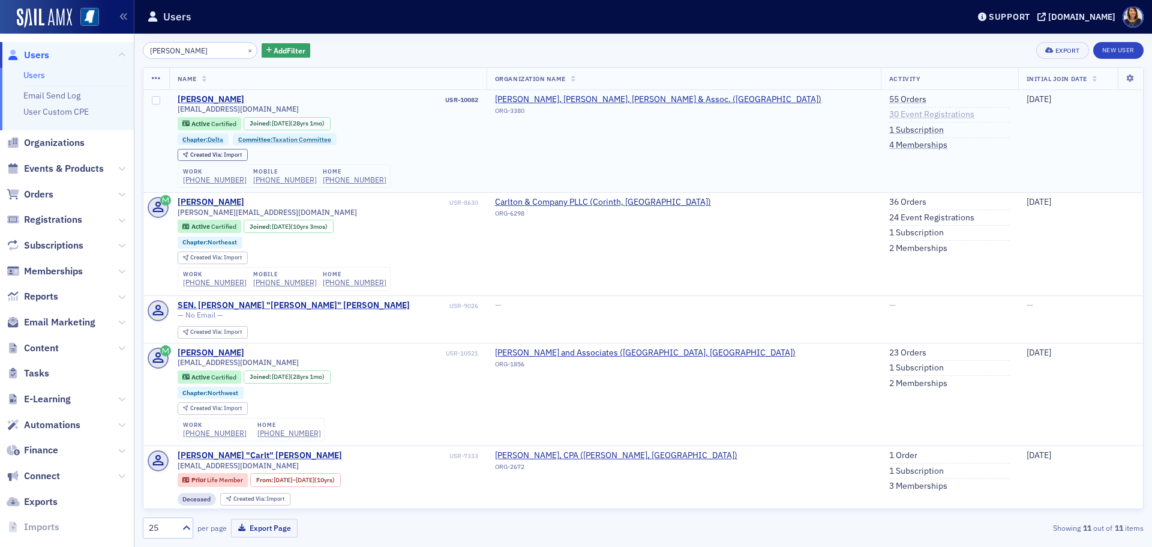
click at [889, 113] on link "30 Event Registrations" at bounding box center [931, 114] width 85 height 11
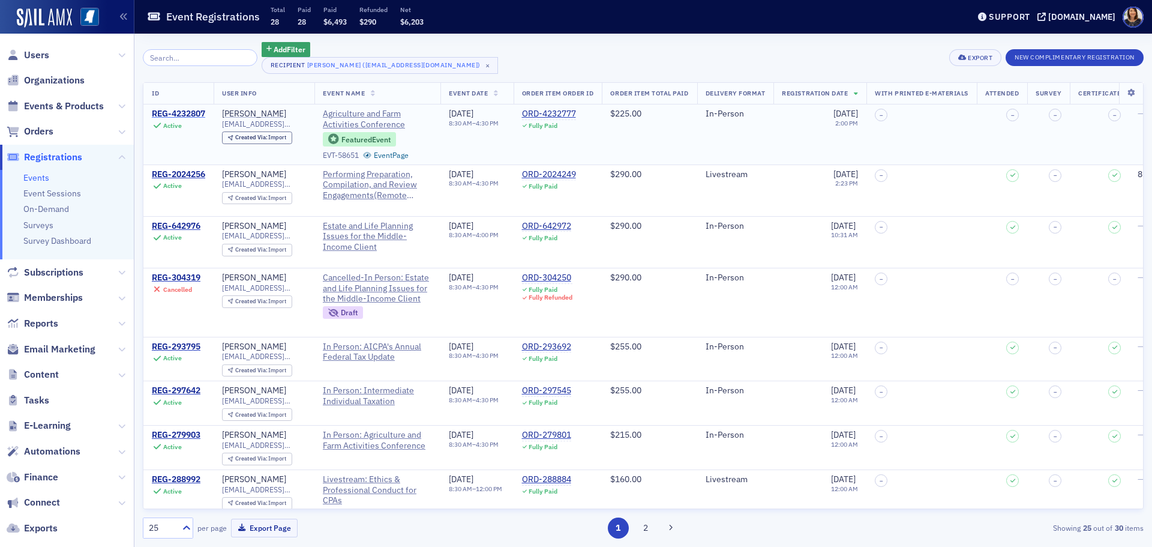
click at [185, 109] on div "REG-4232807" at bounding box center [178, 114] width 53 height 11
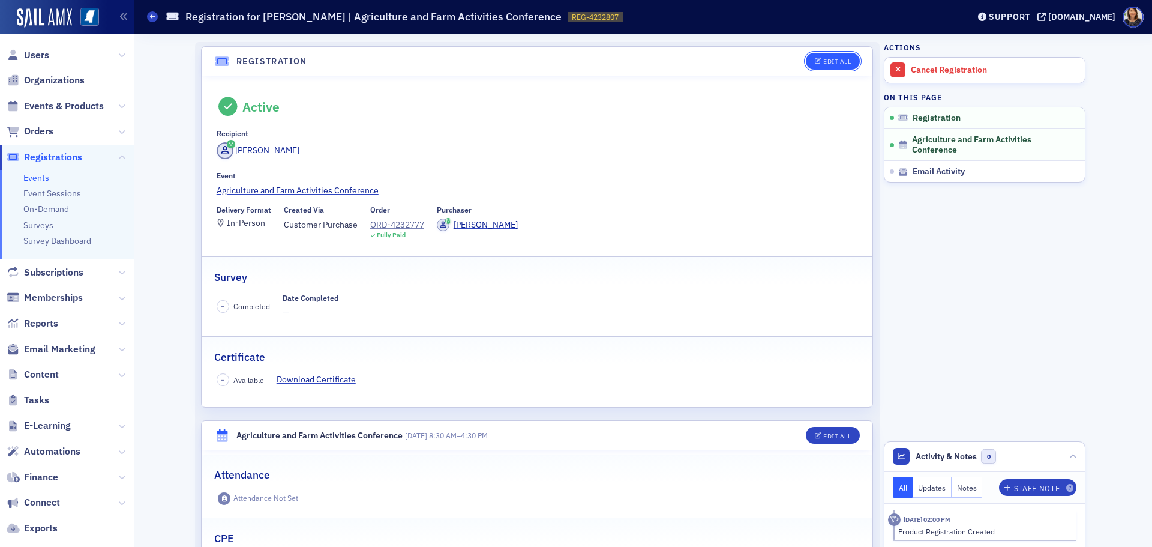
click at [819, 54] on button "Edit All" at bounding box center [833, 61] width 54 height 17
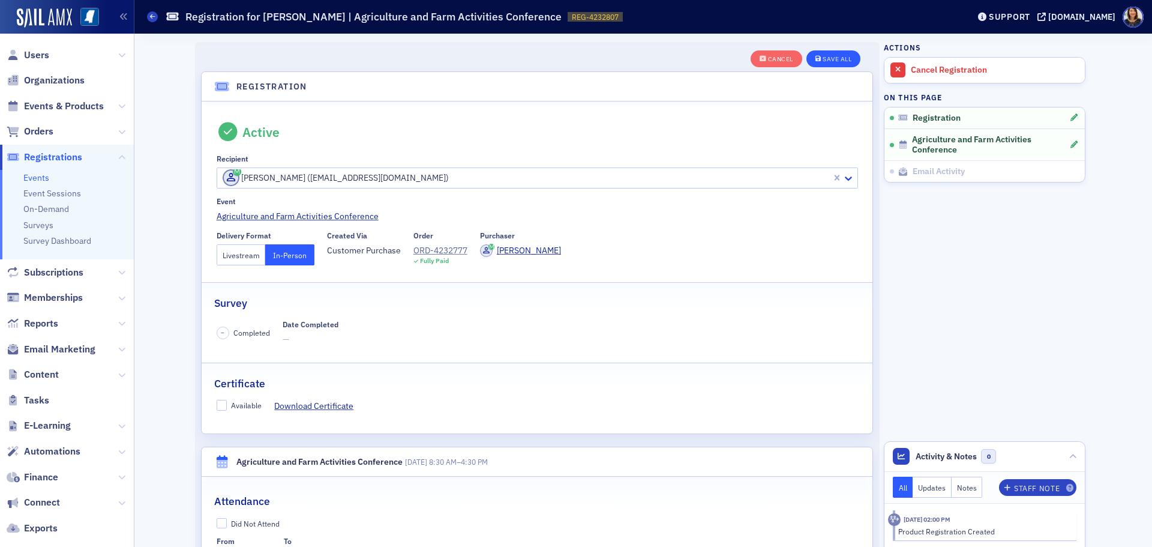
scroll to position [32, 0]
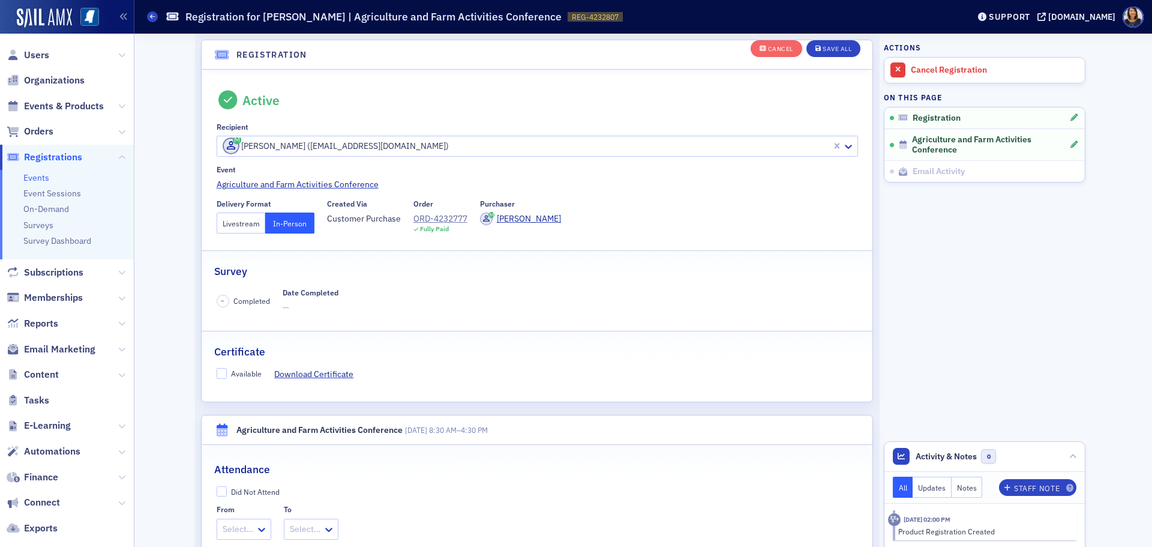
click at [227, 224] on button "Livestream" at bounding box center [241, 222] width 49 height 21
click at [837, 46] on div "Save All" at bounding box center [837, 49] width 29 height 7
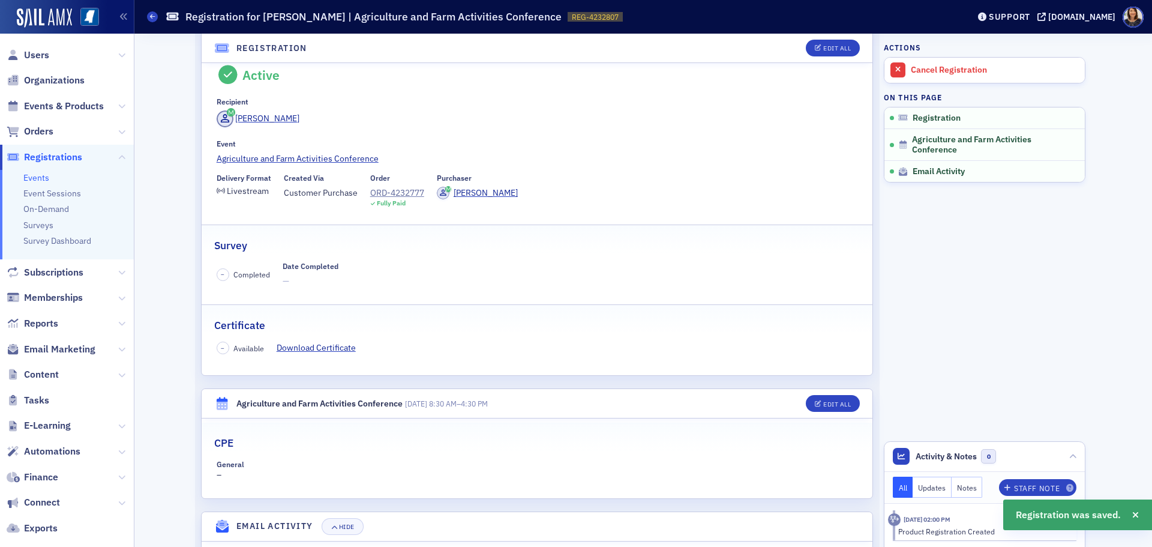
scroll to position [0, 0]
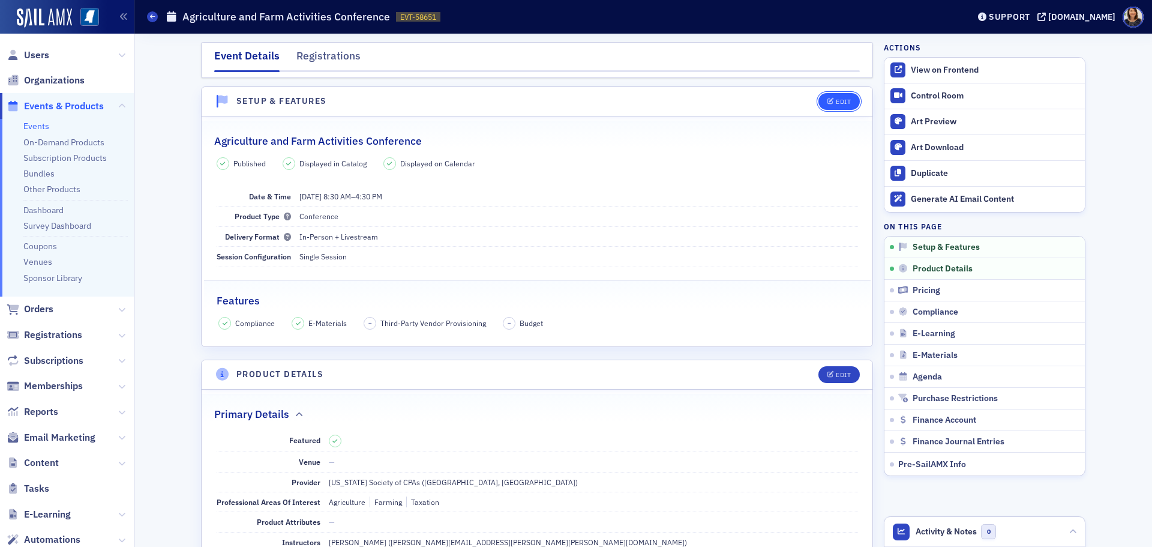
click at [830, 103] on span "Edit" at bounding box center [839, 101] width 23 height 7
click at [837, 101] on div "Edit" at bounding box center [843, 101] width 15 height 7
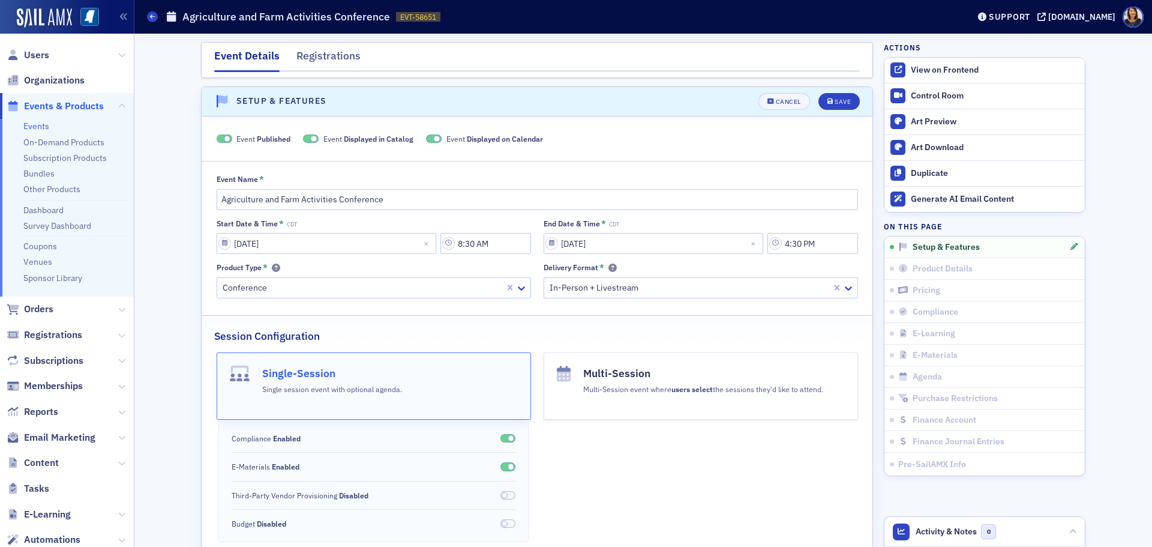
scroll to position [17, 0]
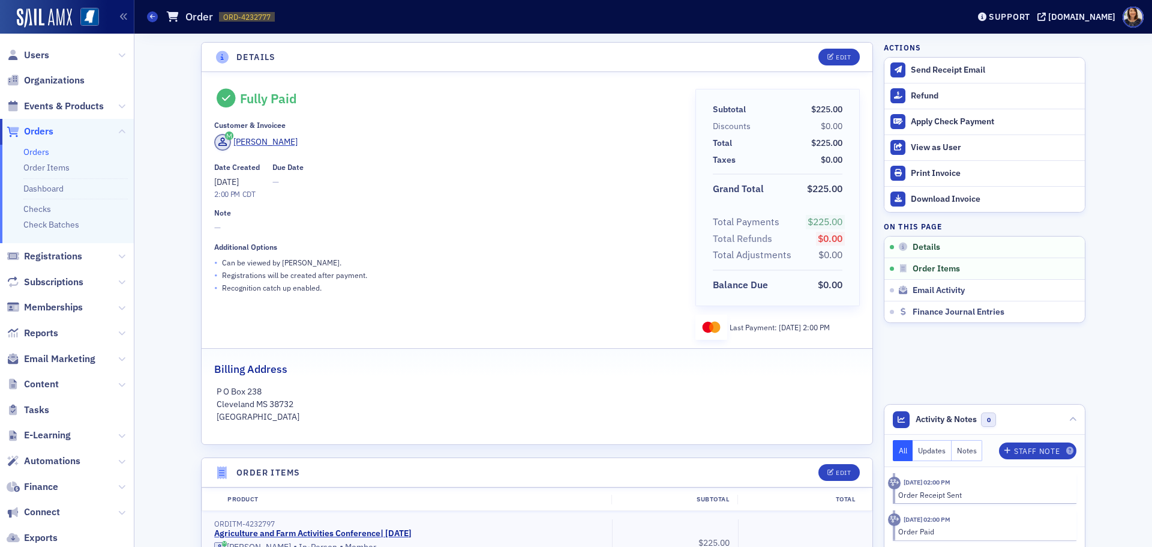
click at [834, 47] on header "Details Edit" at bounding box center [537, 57] width 671 height 29
click at [836, 54] on div "Edit" at bounding box center [843, 57] width 15 height 7
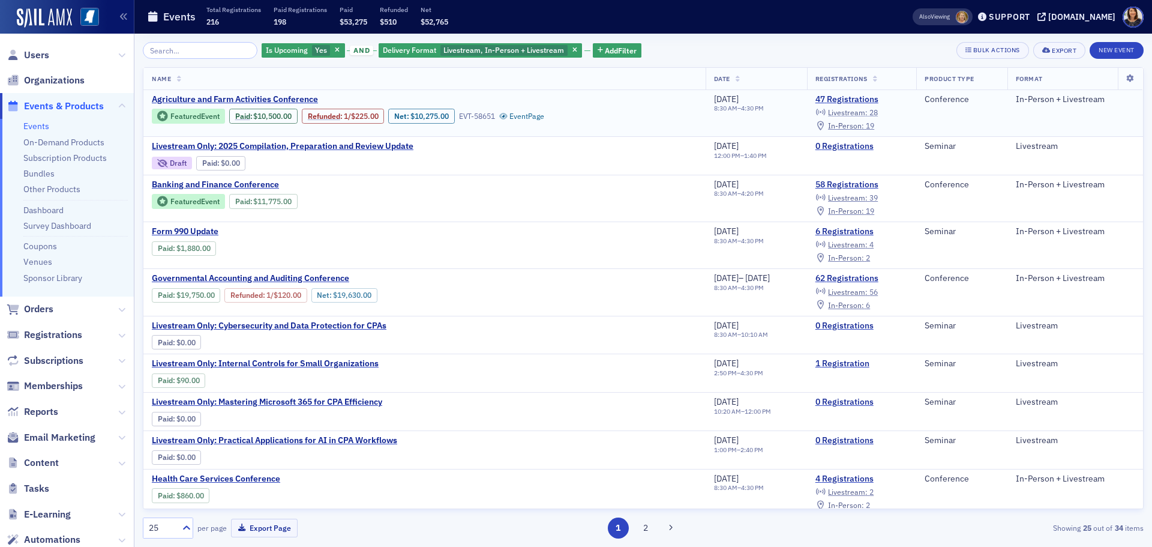
click at [862, 113] on span "Livestream :" at bounding box center [848, 112] width 40 height 10
click at [864, 126] on span "In-Person :" at bounding box center [846, 126] width 36 height 10
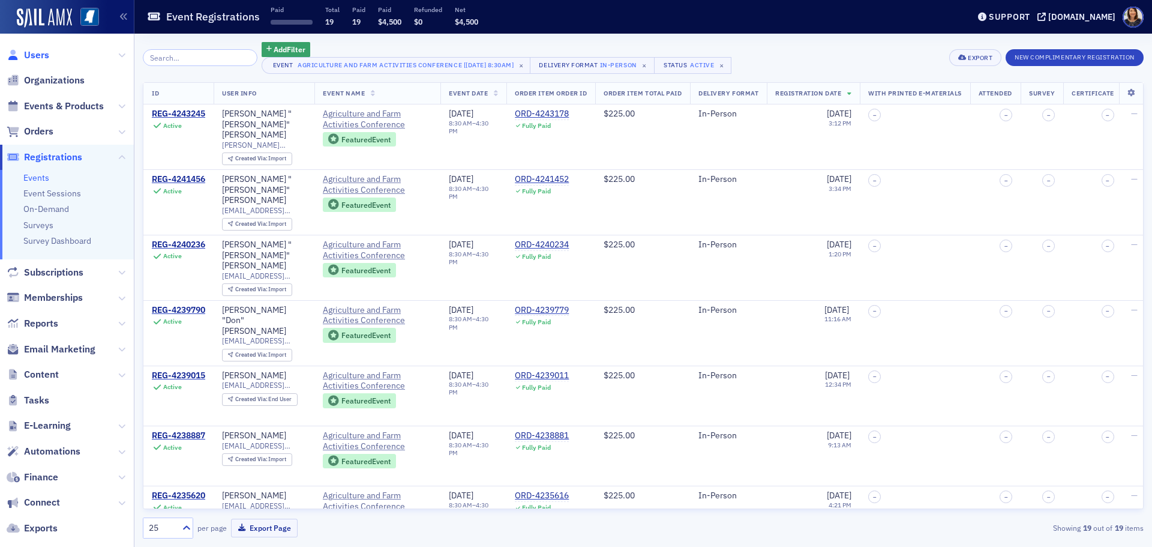
click at [31, 56] on span "Users" at bounding box center [36, 55] width 25 height 13
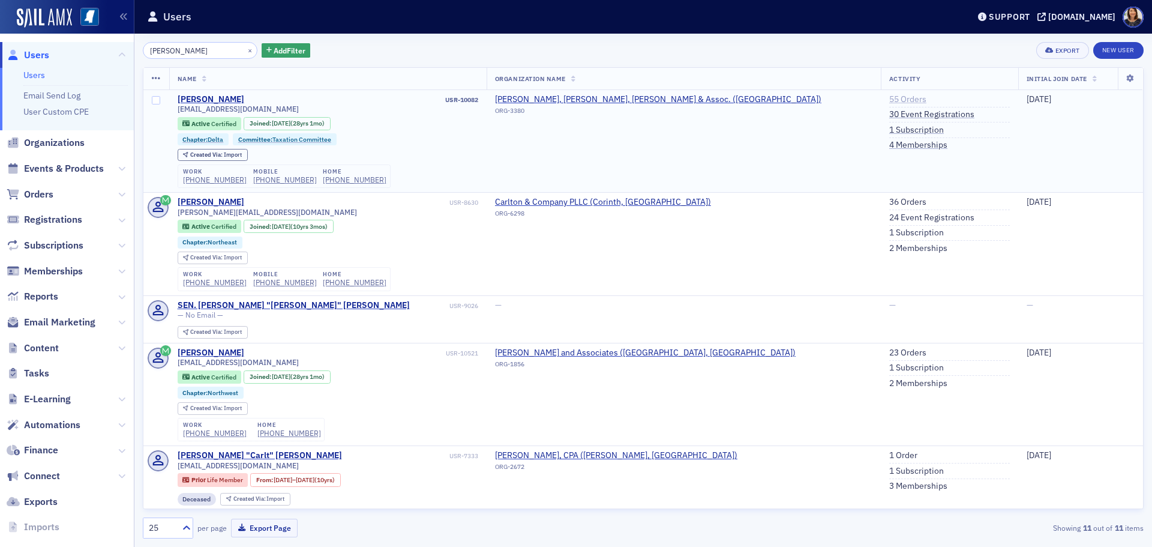
click at [889, 97] on link "55 Orders" at bounding box center [907, 99] width 37 height 11
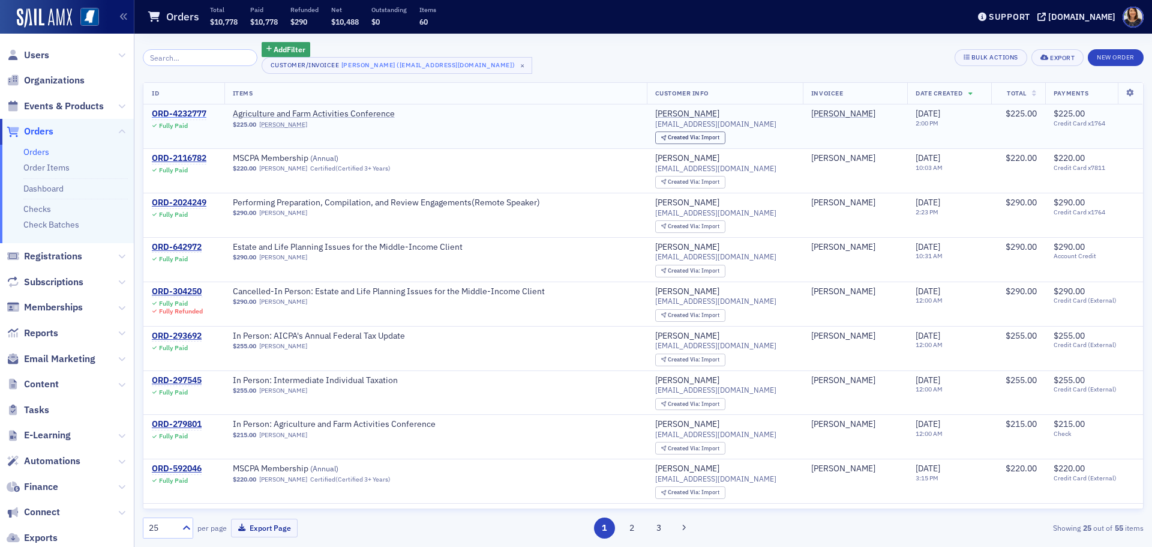
click at [188, 110] on div "ORD-4232777" at bounding box center [179, 114] width 55 height 11
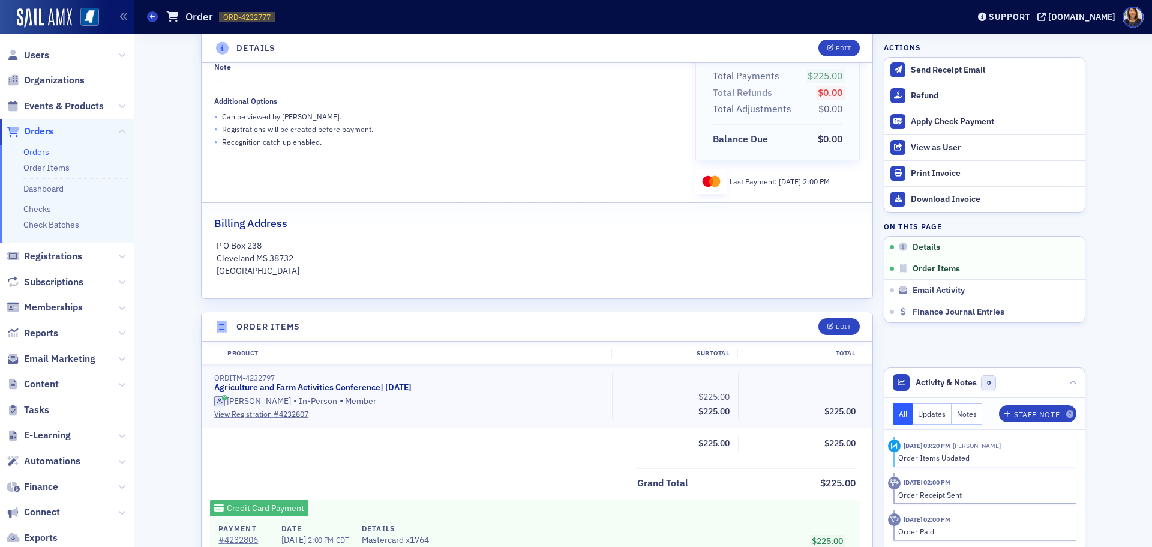
scroll to position [159, 0]
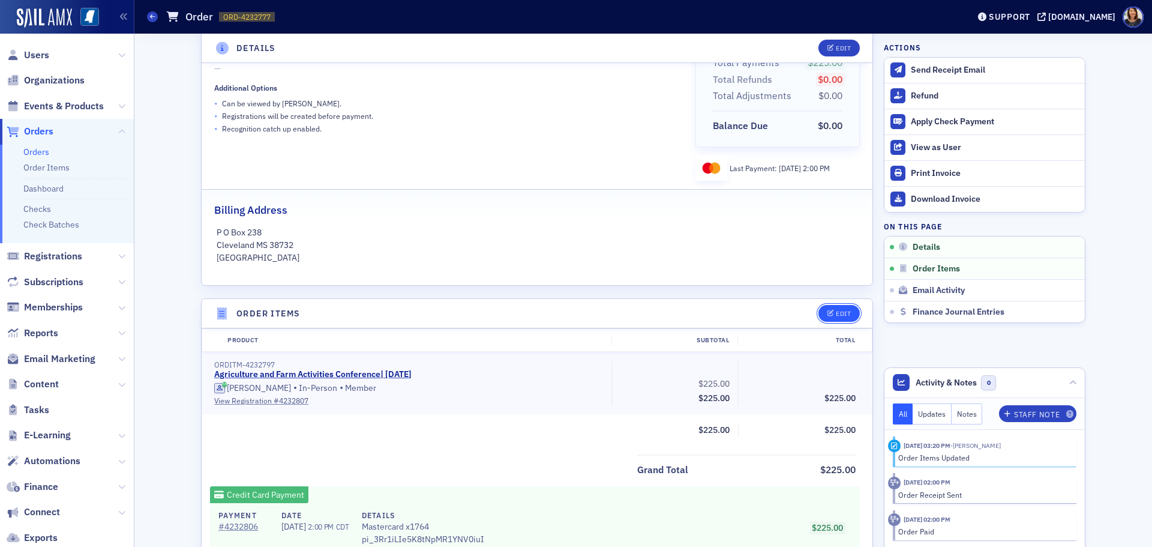
click at [836, 313] on div "Edit" at bounding box center [843, 313] width 15 height 7
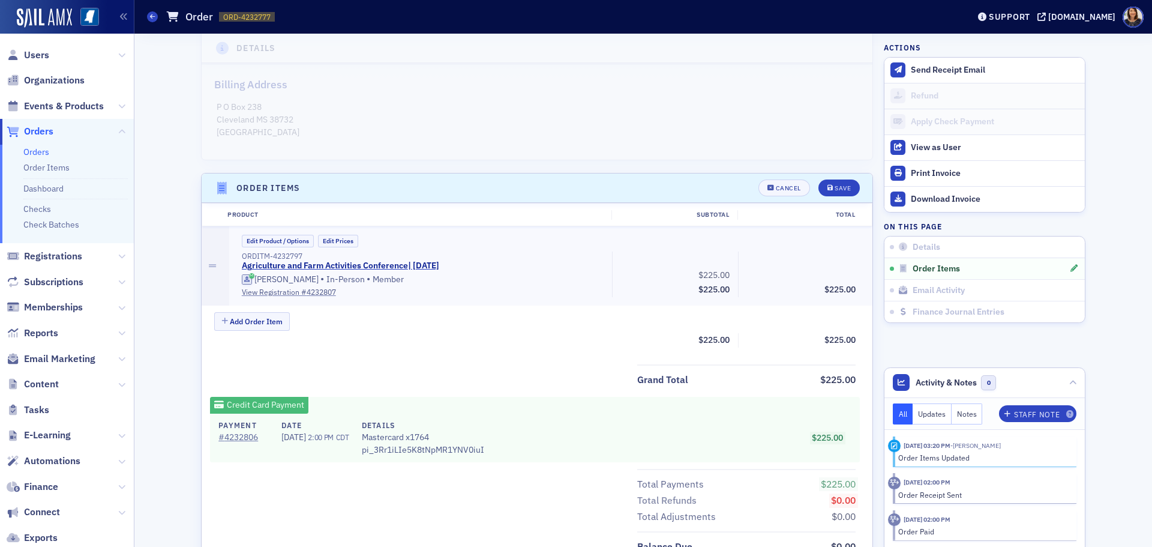
scroll to position [0, 0]
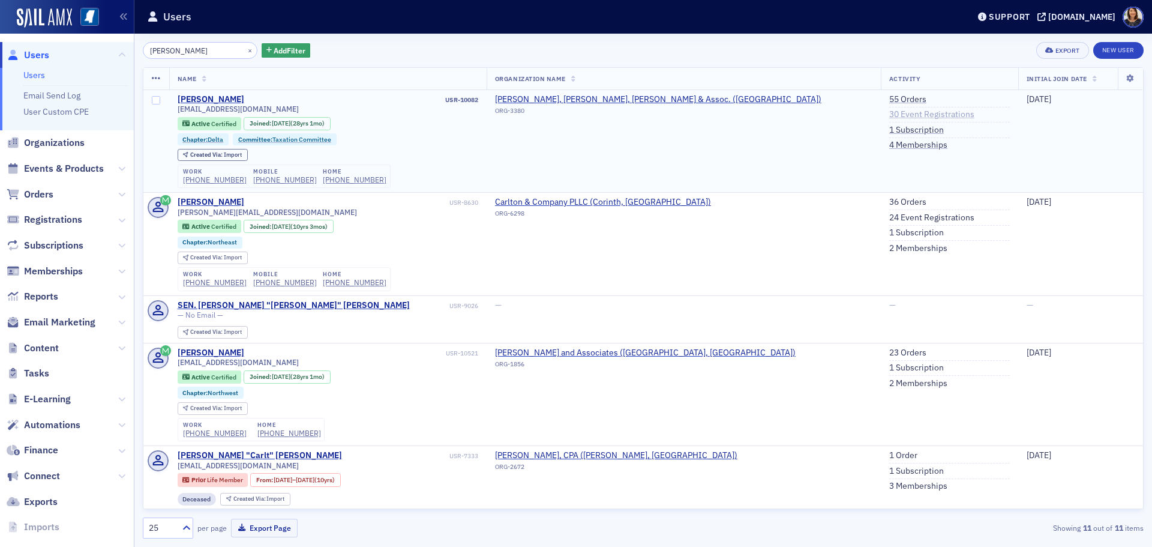
click at [889, 117] on link "30 Event Registrations" at bounding box center [931, 114] width 85 height 11
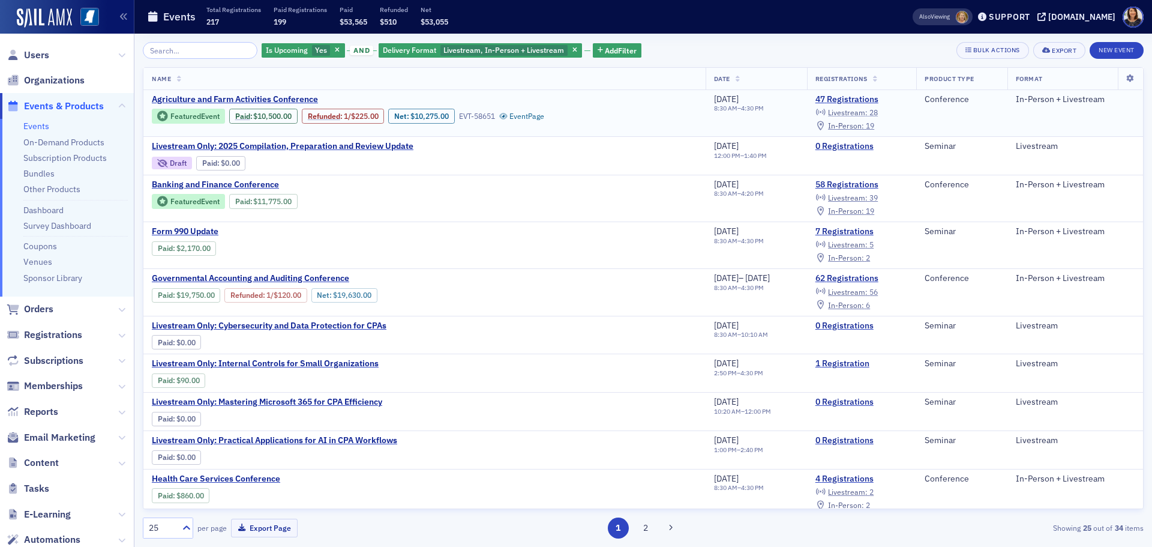
click at [863, 111] on span "Livestream :" at bounding box center [848, 112] width 40 height 10
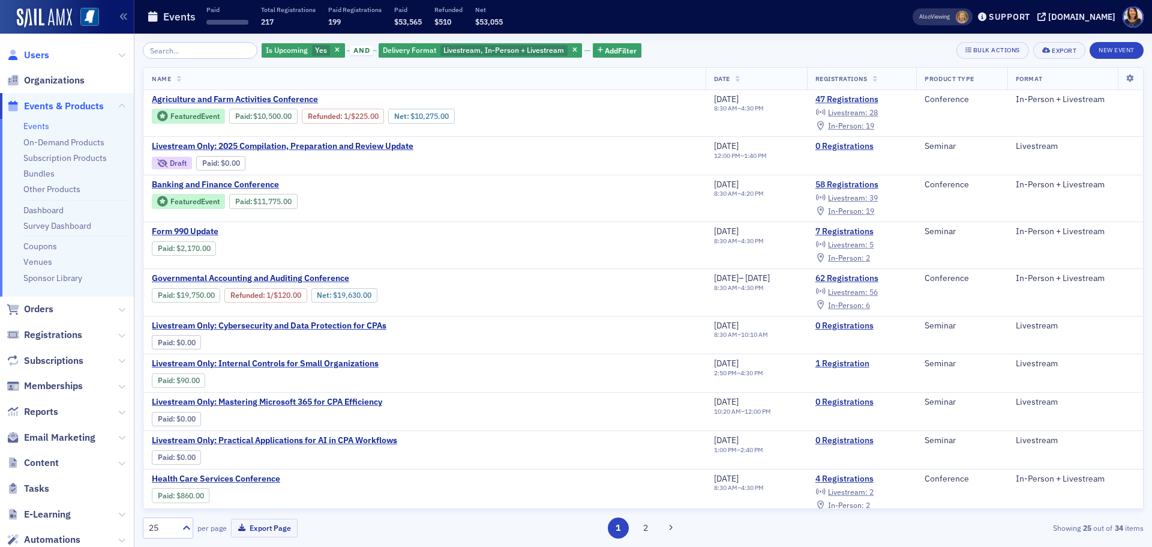
click at [41, 58] on span "Users" at bounding box center [36, 55] width 25 height 13
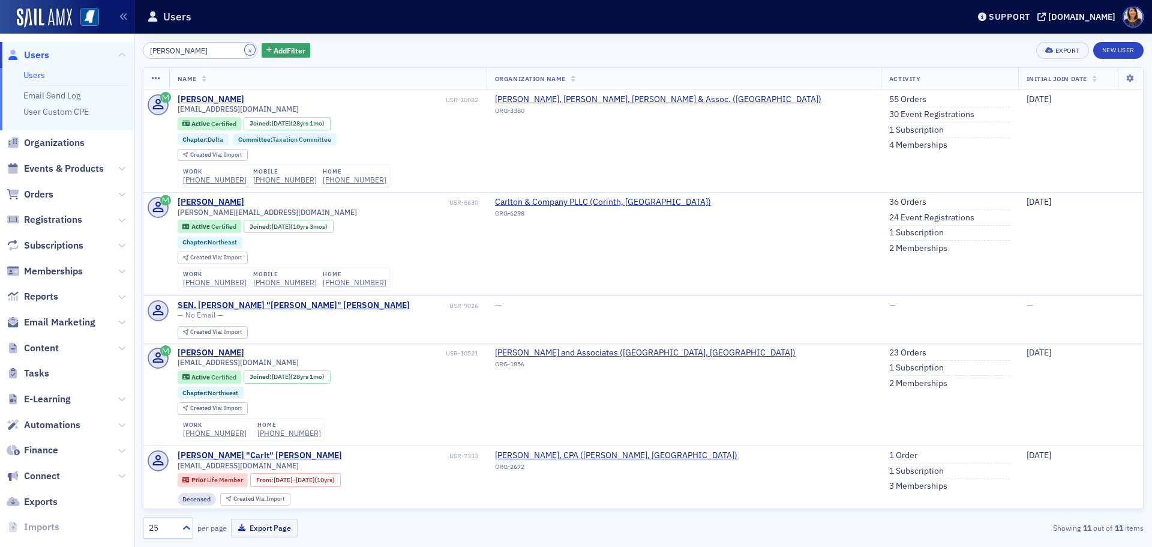
click at [245, 50] on button "×" at bounding box center [250, 49] width 11 height 11
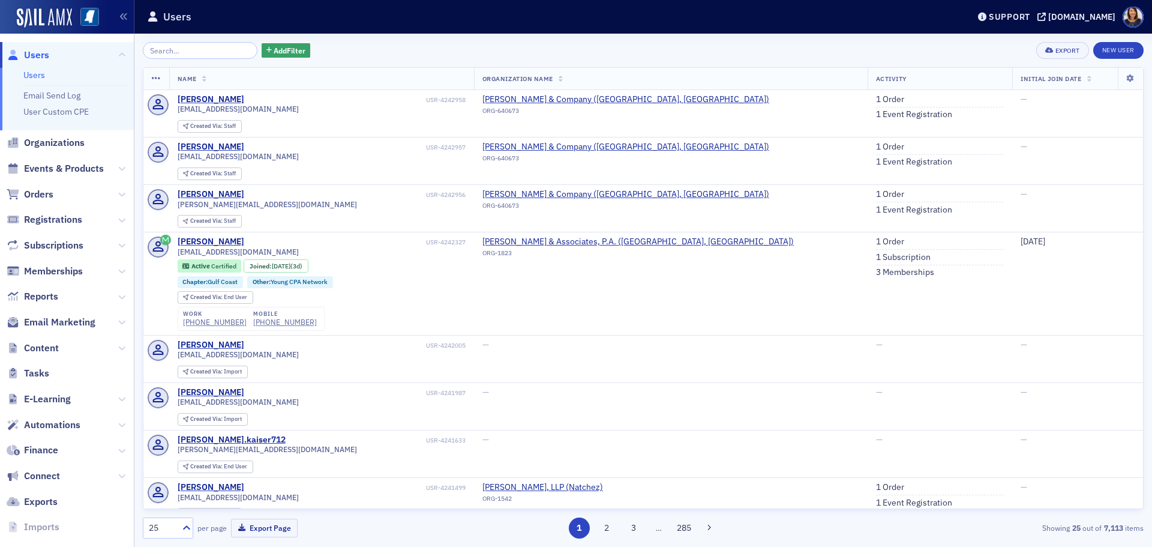
click at [34, 49] on span "Users" at bounding box center [36, 55] width 25 height 13
click at [48, 143] on span "Organizations" at bounding box center [54, 142] width 61 height 13
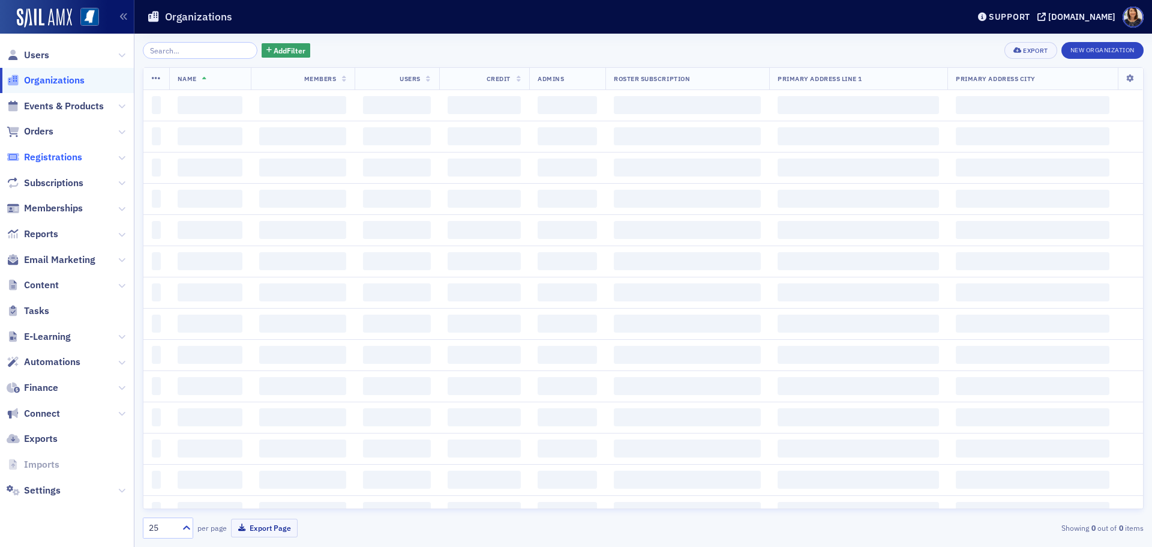
click at [69, 162] on span "Registrations" at bounding box center [53, 157] width 58 height 13
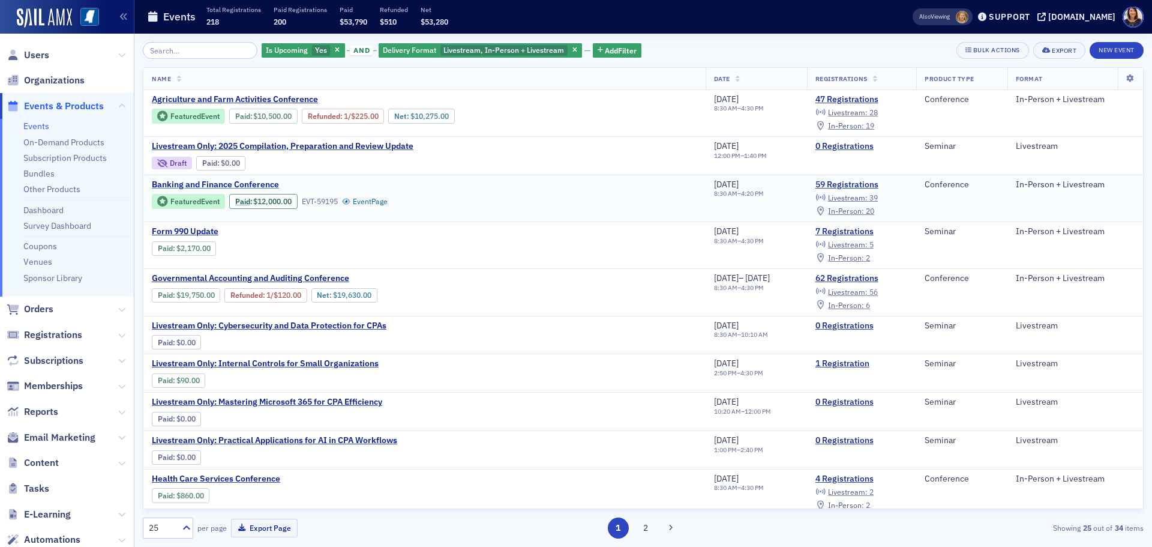
click at [205, 183] on span "Banking and Finance Conference" at bounding box center [253, 184] width 202 height 11
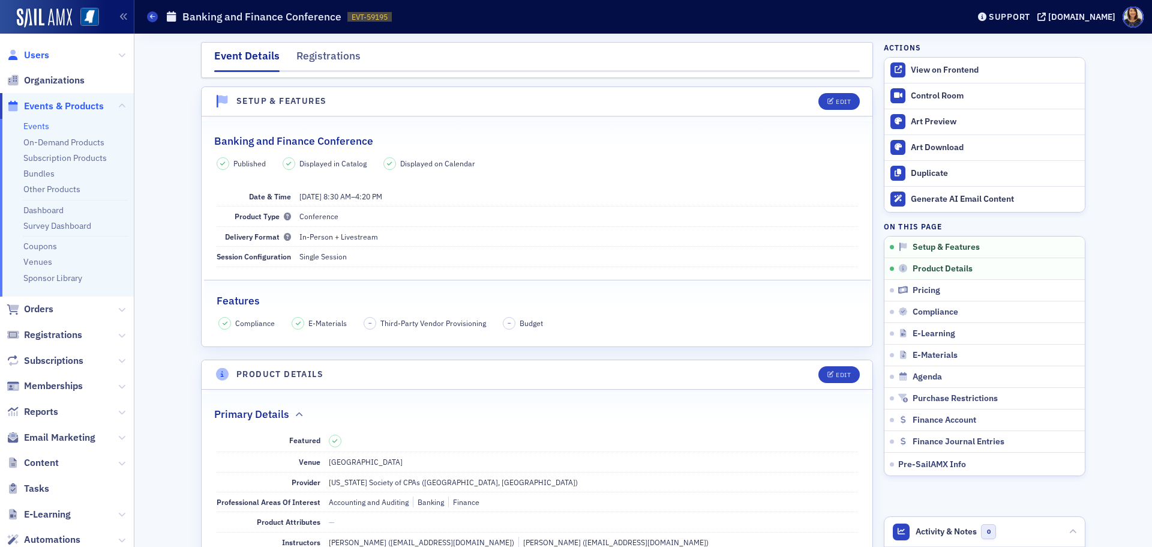
click at [35, 55] on span "Users" at bounding box center [36, 55] width 25 height 13
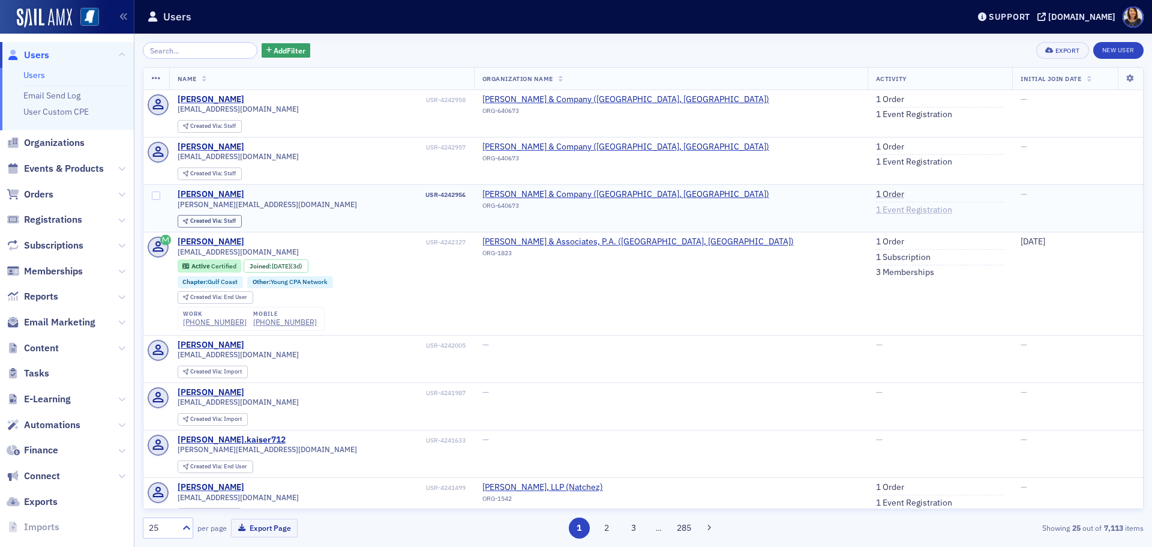
click at [876, 211] on link "1 Event Registration" at bounding box center [914, 210] width 76 height 11
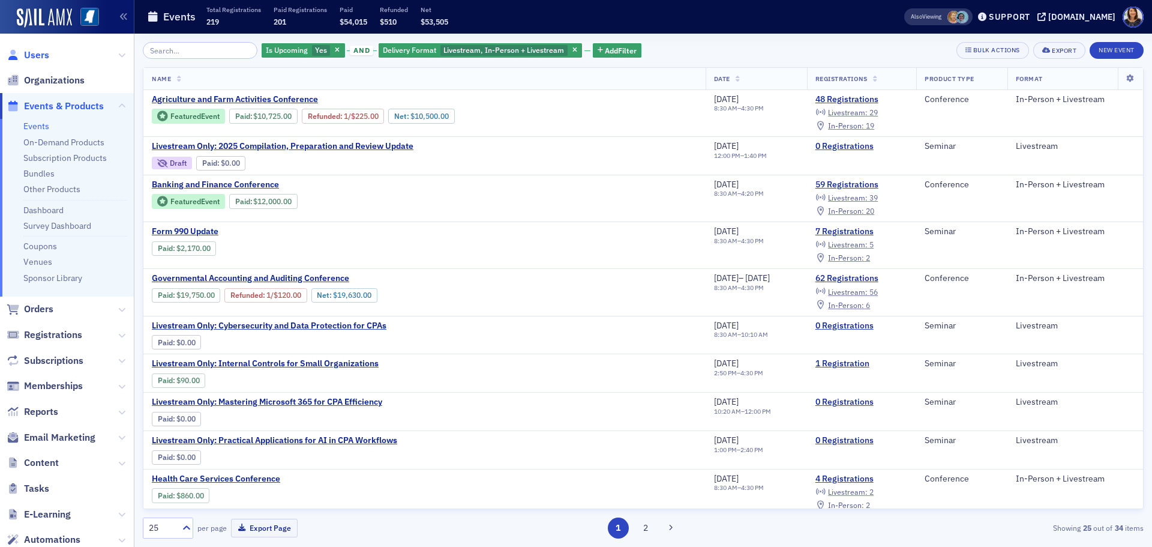
click at [34, 55] on span "Users" at bounding box center [36, 55] width 25 height 13
